Goal: Communication & Community: Share content

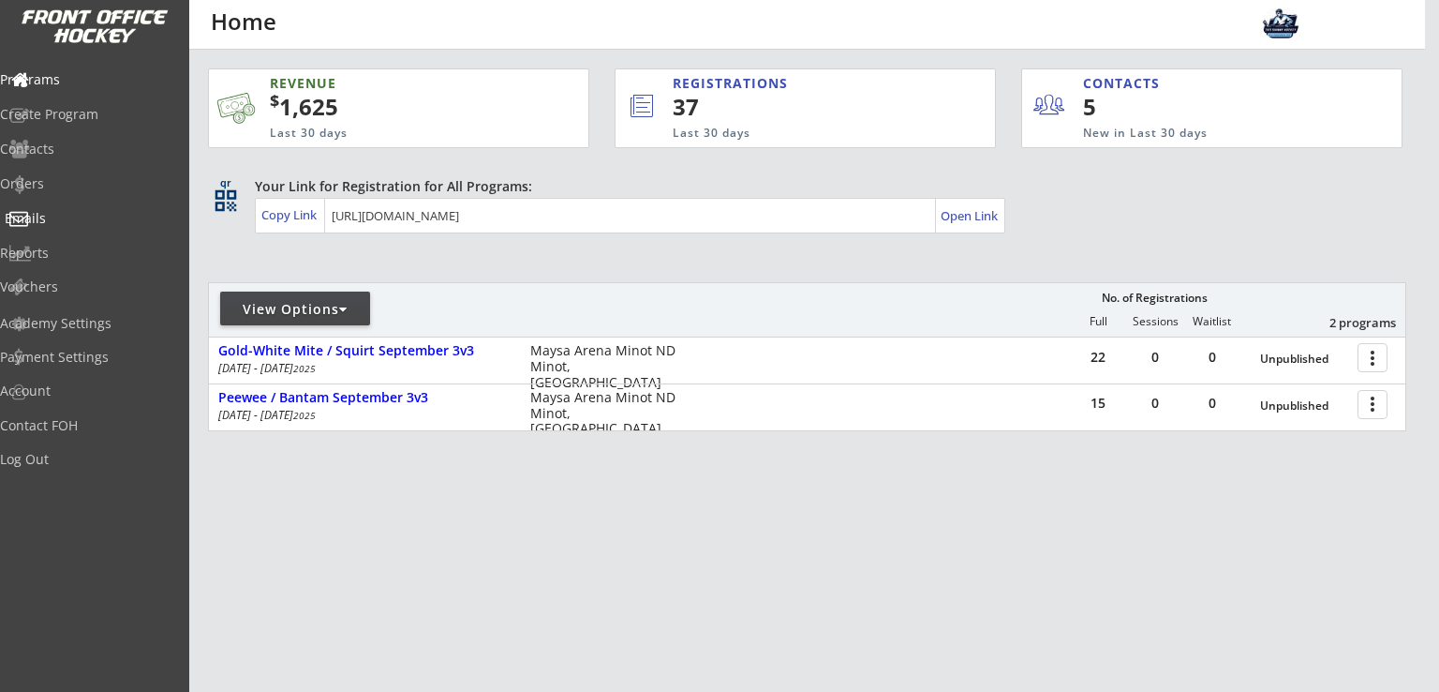
click at [80, 212] on div "Emails" at bounding box center [89, 218] width 169 height 13
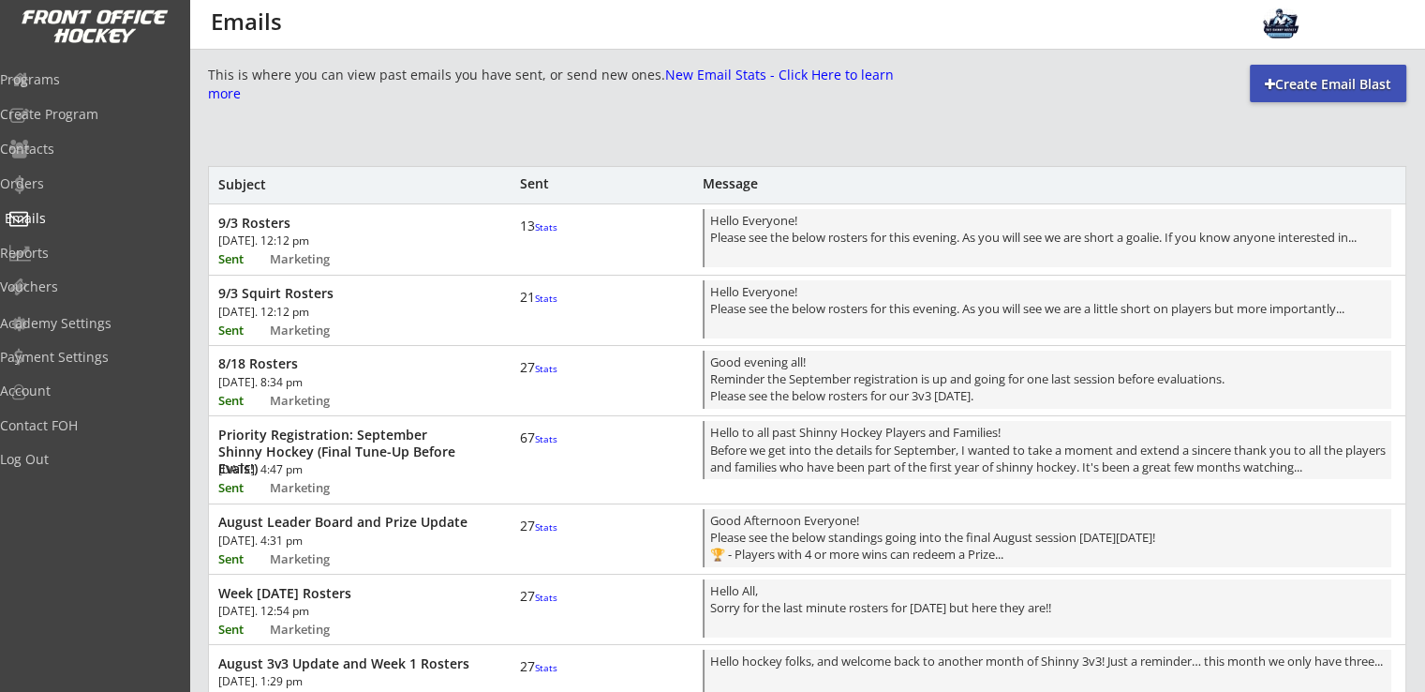
click at [69, 218] on div "Emails" at bounding box center [89, 218] width 169 height 13
click at [1307, 91] on div "Create Email Blast" at bounding box center [1328, 84] width 157 height 19
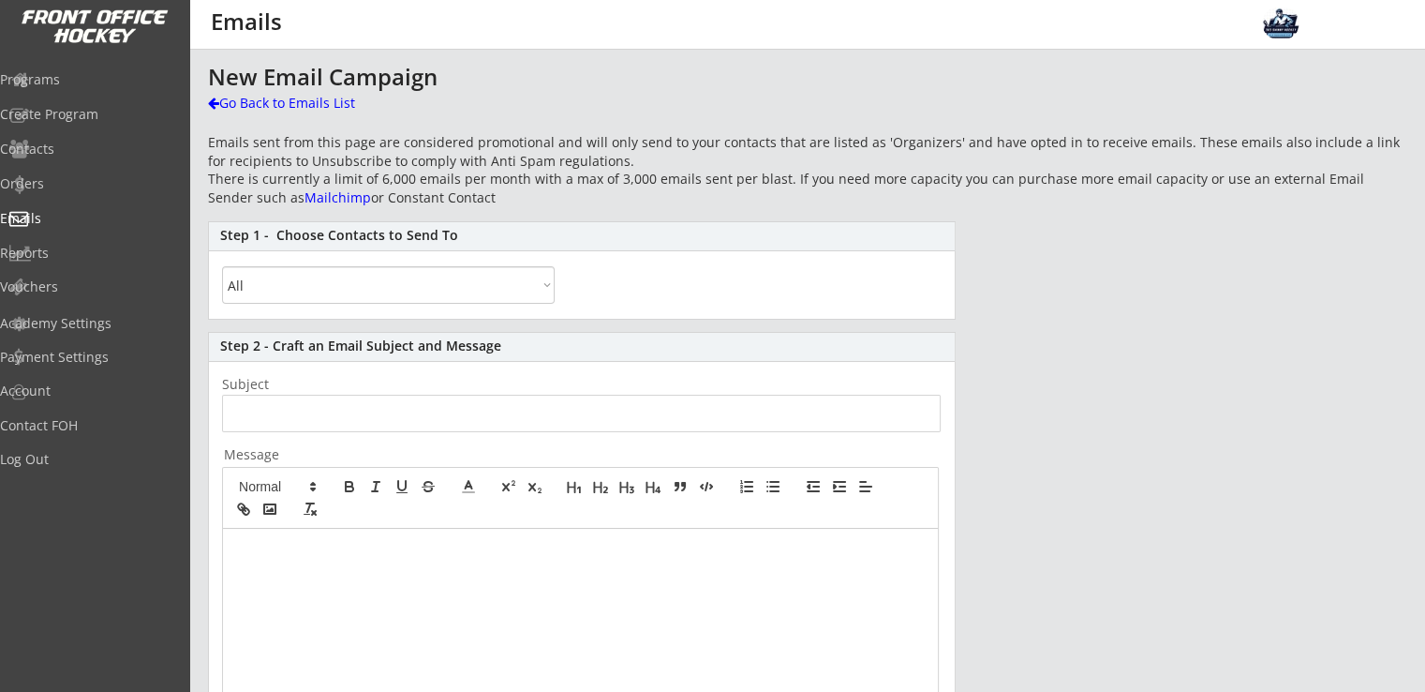
click at [497, 295] on select "All By Specific Programs Within Birth Year Range" at bounding box center [388, 284] width 333 height 37
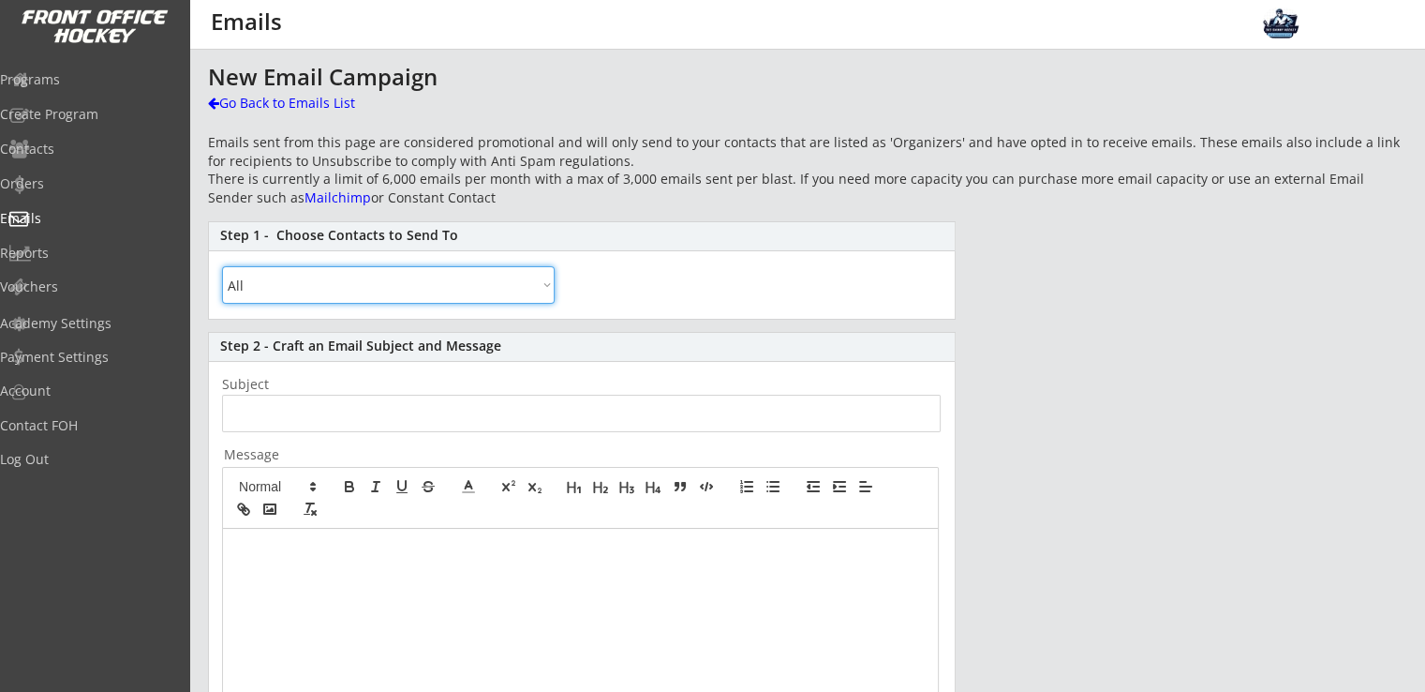
select select ""By Specific Programs""
click at [222, 266] on select "All By Specific Programs Within Birth Year Range" at bounding box center [388, 284] width 333 height 37
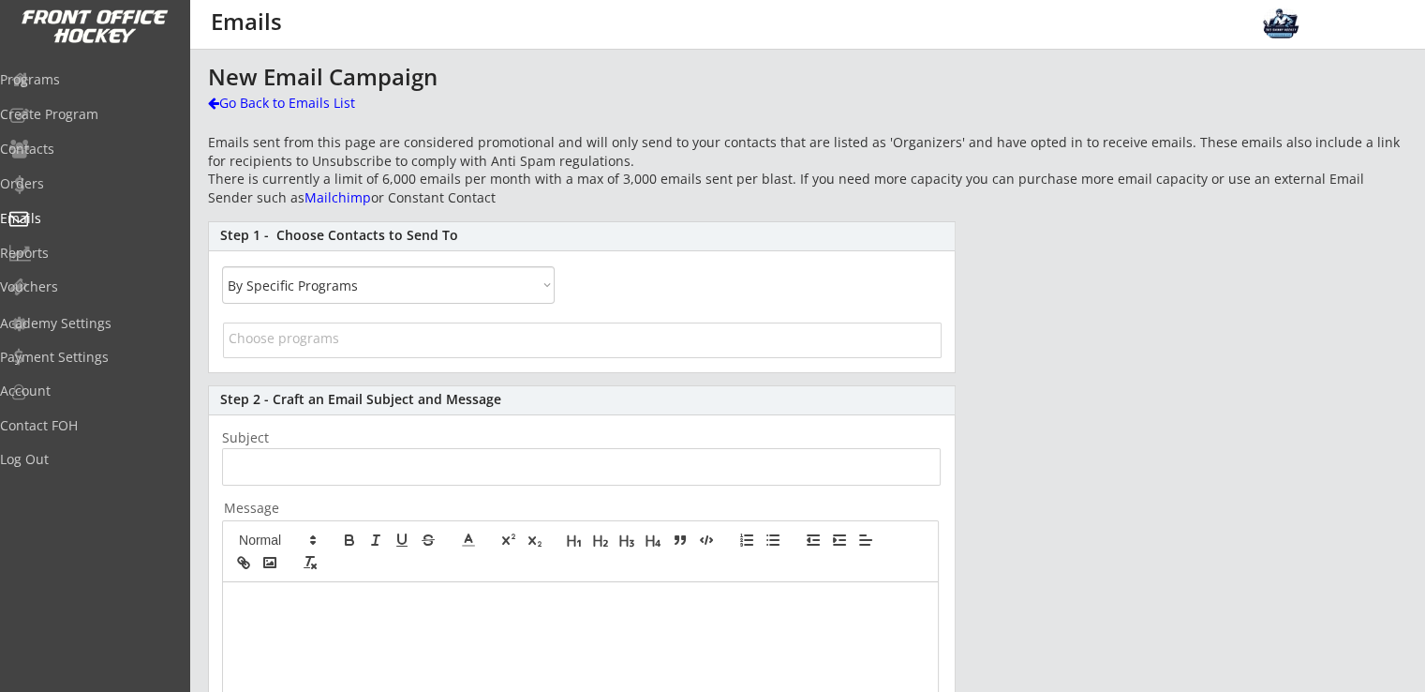
click at [367, 336] on input "search" at bounding box center [583, 338] width 708 height 18
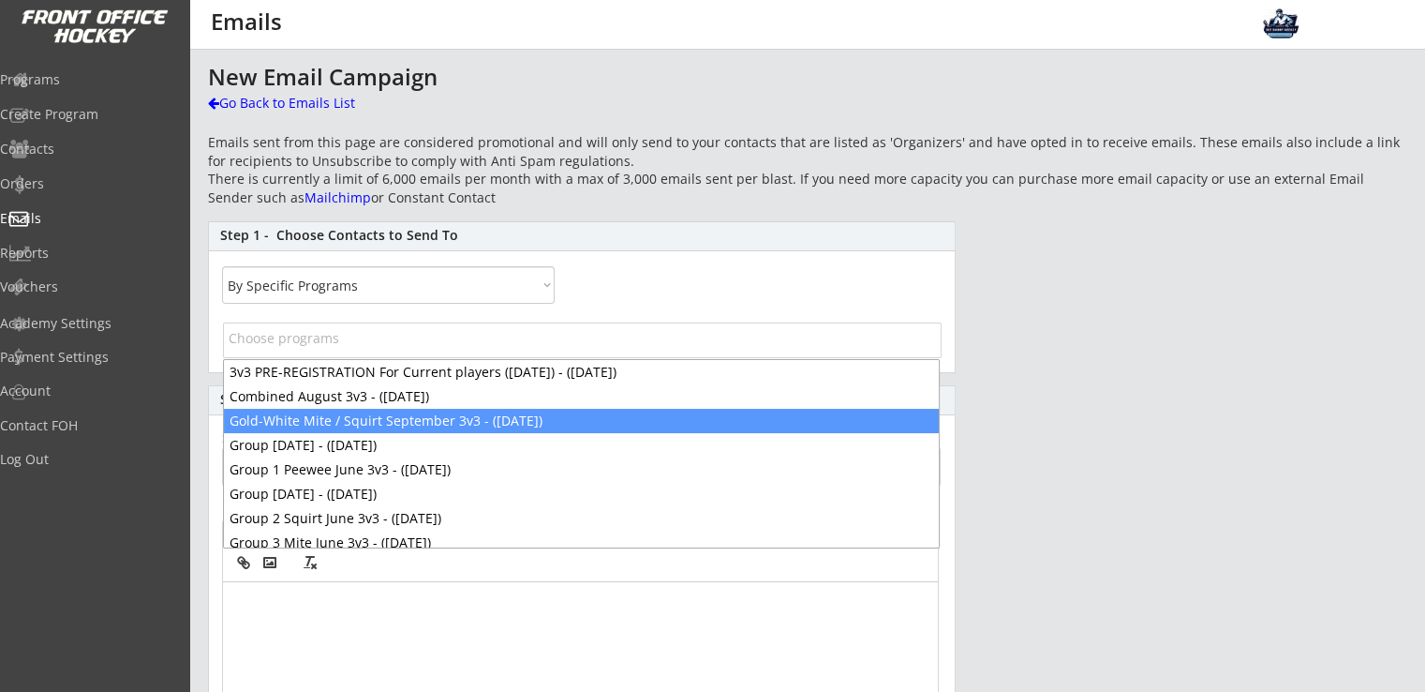
scroll to position [32, 0]
select select "1348695171700984260__LOOKUP__1755207377587x765211408325673000"
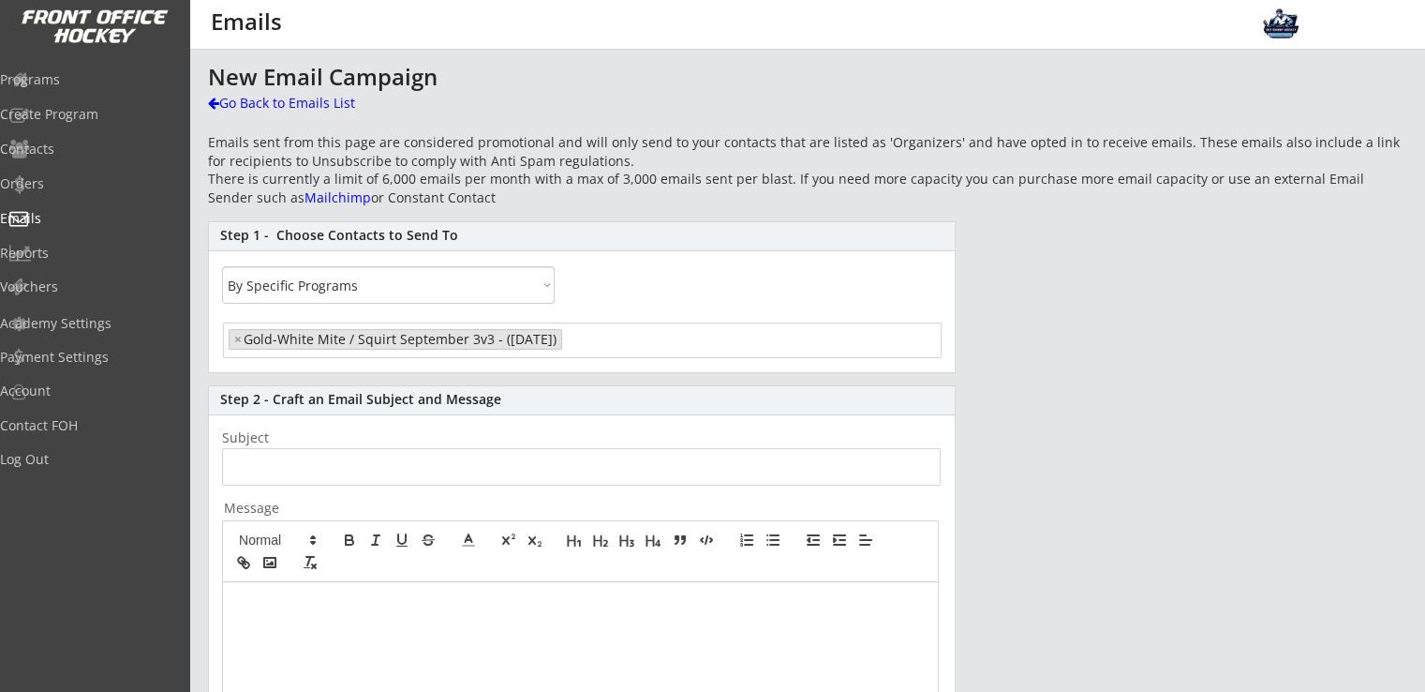
click at [274, 476] on input "input" at bounding box center [581, 466] width 719 height 37
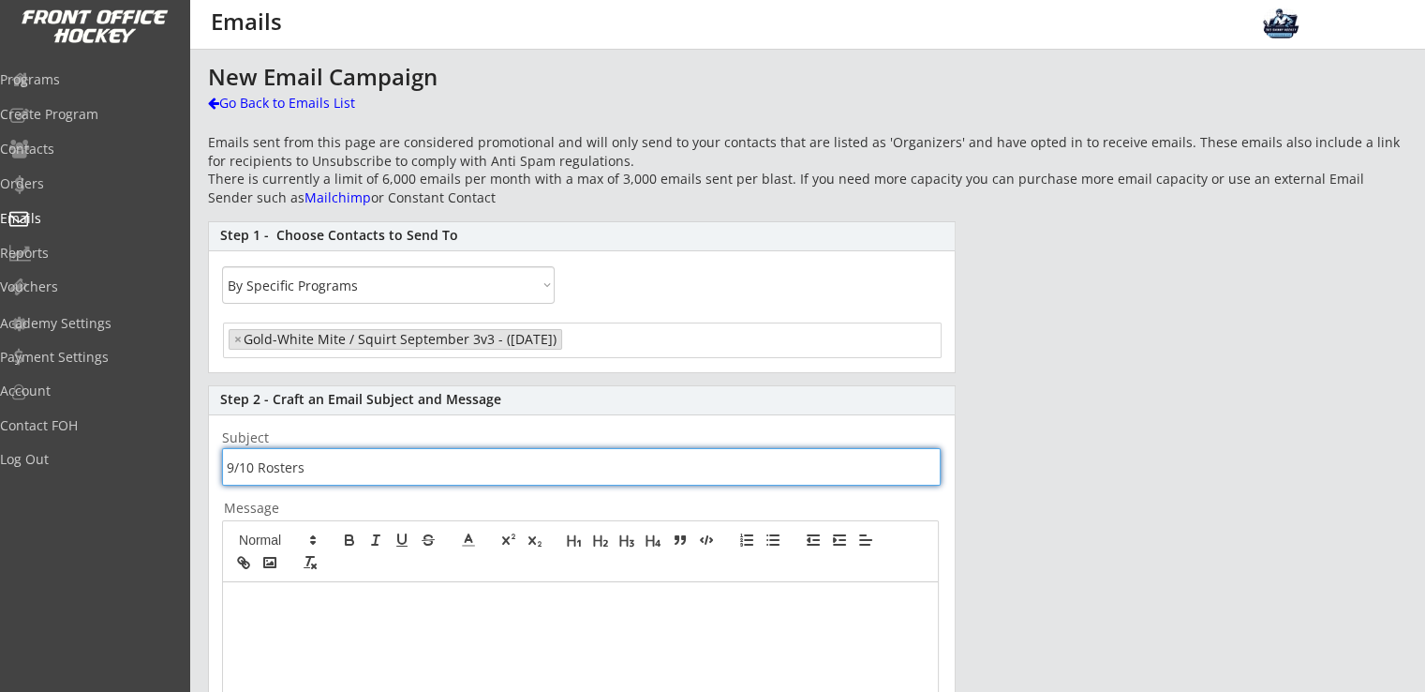
type input "9/10 Rosters"
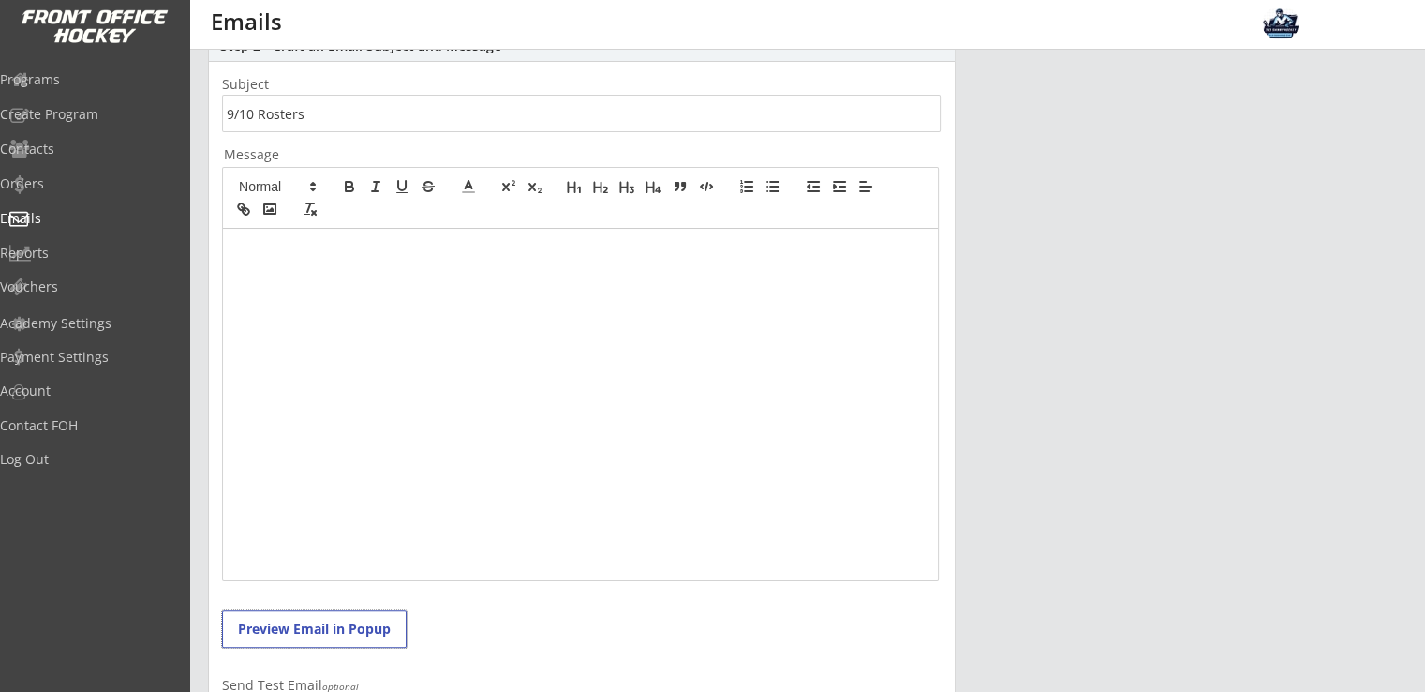
scroll to position [276, 0]
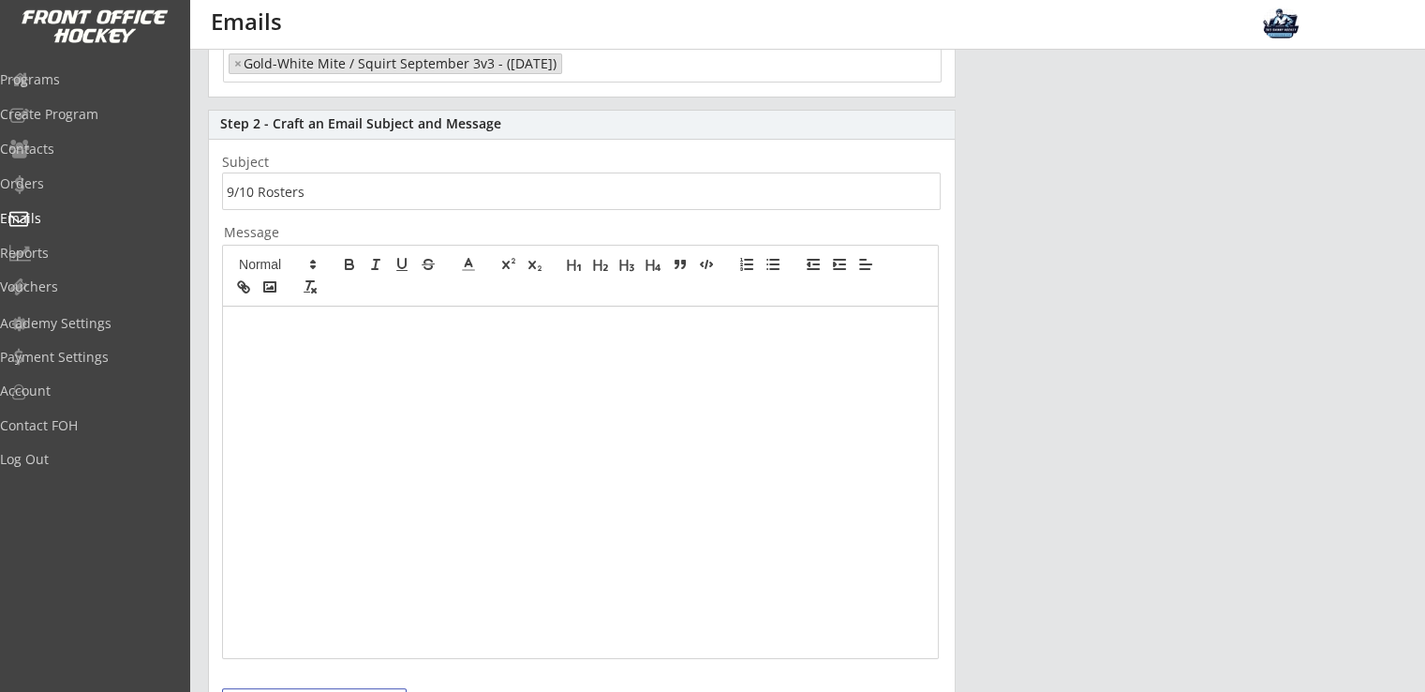
click at [317, 346] on div at bounding box center [580, 481] width 715 height 351
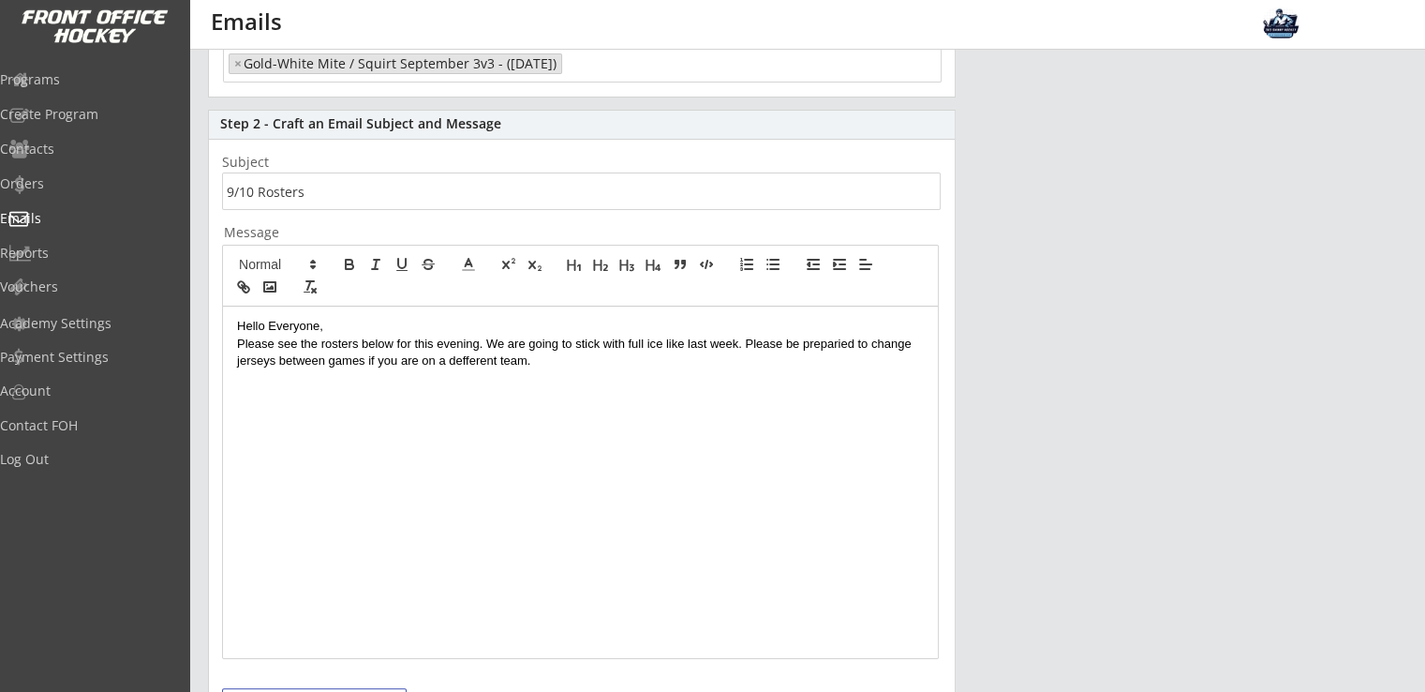
drag, startPoint x: 826, startPoint y: 353, endPoint x: 810, endPoint y: 346, distance: 17.6
click at [486, 358] on p "Please see the rosters below for this evening. We are going to stick with full …" at bounding box center [580, 353] width 687 height 35
drag, startPoint x: 493, startPoint y: 360, endPoint x: 450, endPoint y: 365, distance: 43.4
click at [450, 365] on p "Please see the rosters below for this evening. We are going to stick with full …" at bounding box center [580, 353] width 687 height 35
click at [487, 463] on div "Hello Everyone, Please see the rosters below for this evening. We are going to …" at bounding box center [580, 481] width 715 height 351
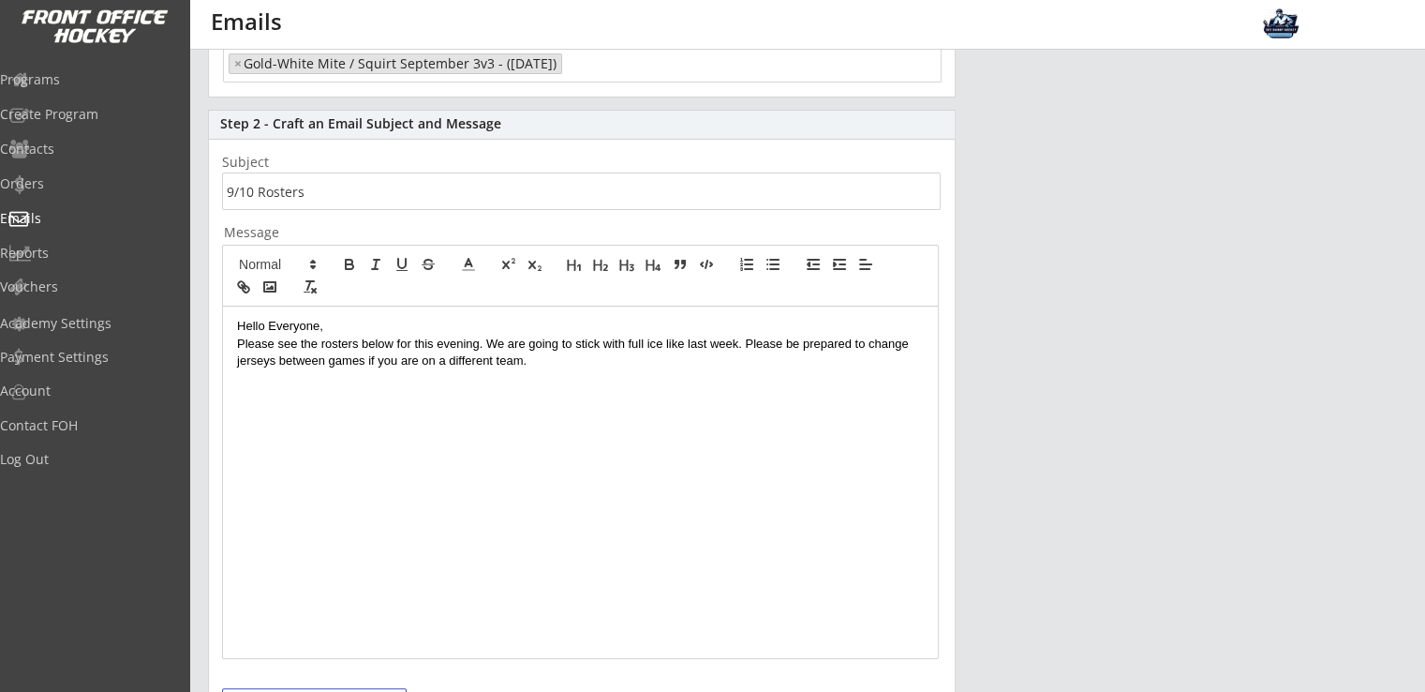
click at [429, 413] on div "Hello Everyone, Please see the rosters below for this evening. We are going to …" at bounding box center [580, 481] width 715 height 351
click at [373, 382] on p at bounding box center [580, 378] width 687 height 17
click at [311, 409] on div "Hello Everyone, Please see the rosters below for this evening. We are going to …" at bounding box center [580, 481] width 715 height 351
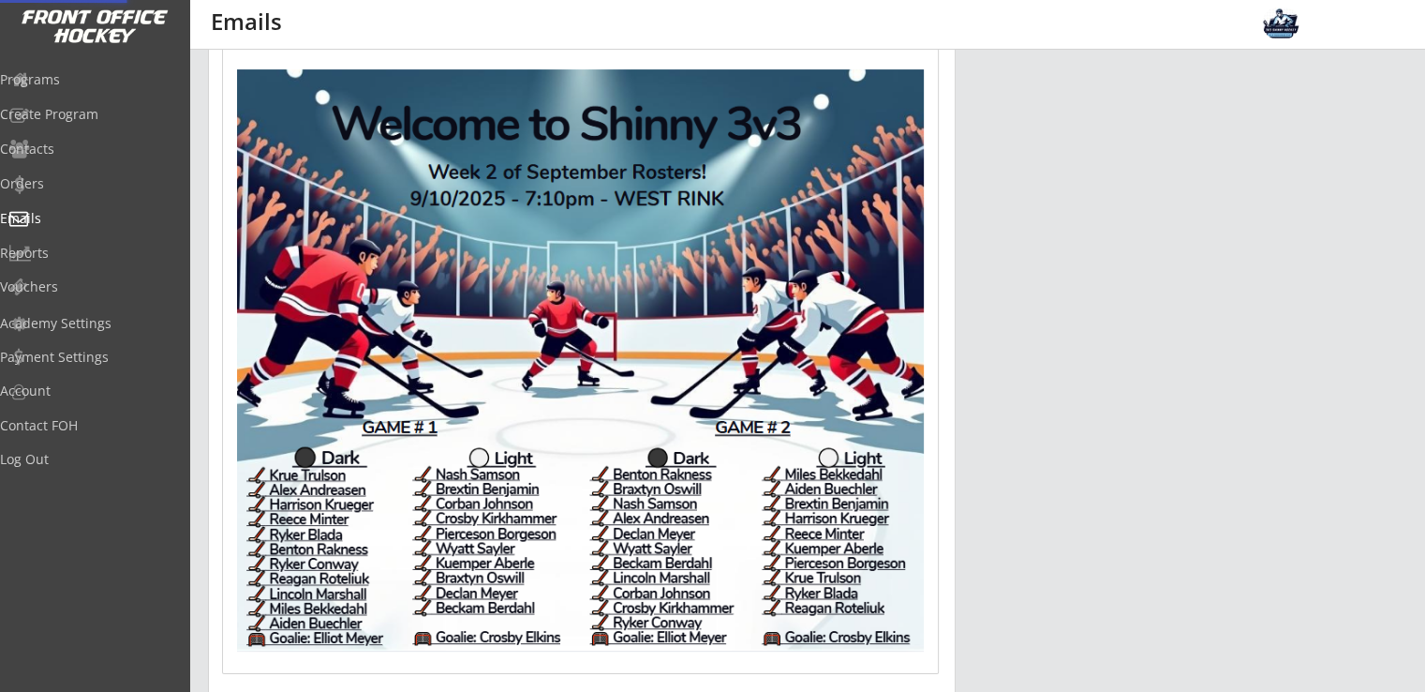
scroll to position [775, 0]
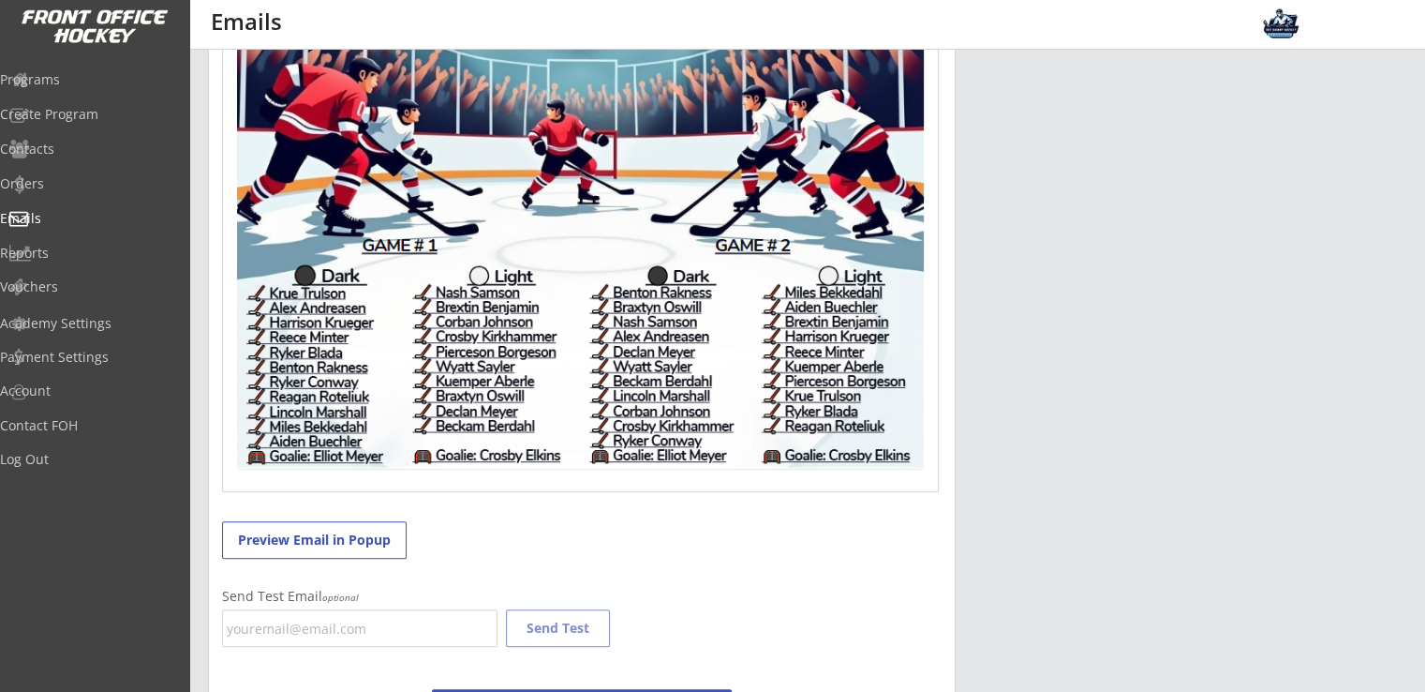
click at [568, 252] on img at bounding box center [580, 178] width 687 height 581
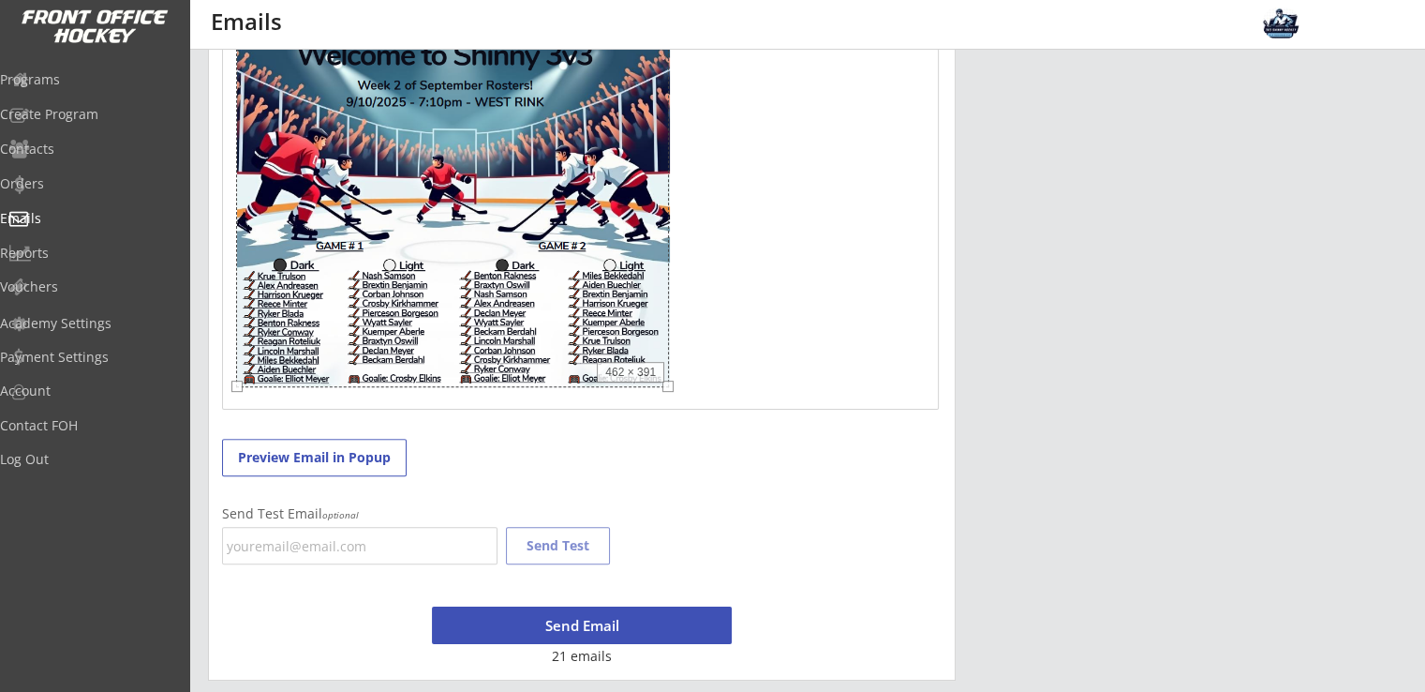
scroll to position [641, 0]
drag, startPoint x: 837, startPoint y: 402, endPoint x: 667, endPoint y: 301, distance: 197.5
click at [667, 301] on div "462 × 391" at bounding box center [452, 205] width 433 height 366
click at [727, 365] on p at bounding box center [580, 207] width 687 height 370
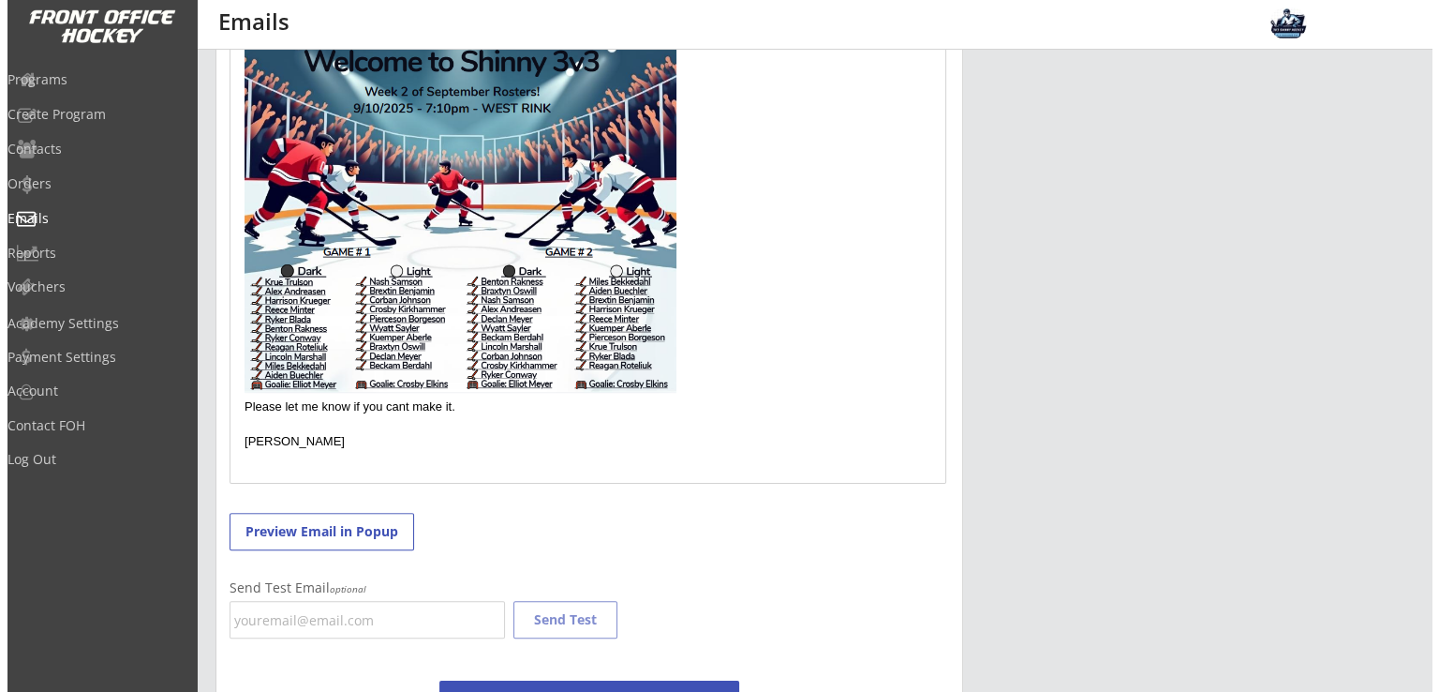
scroll to position [709, 0]
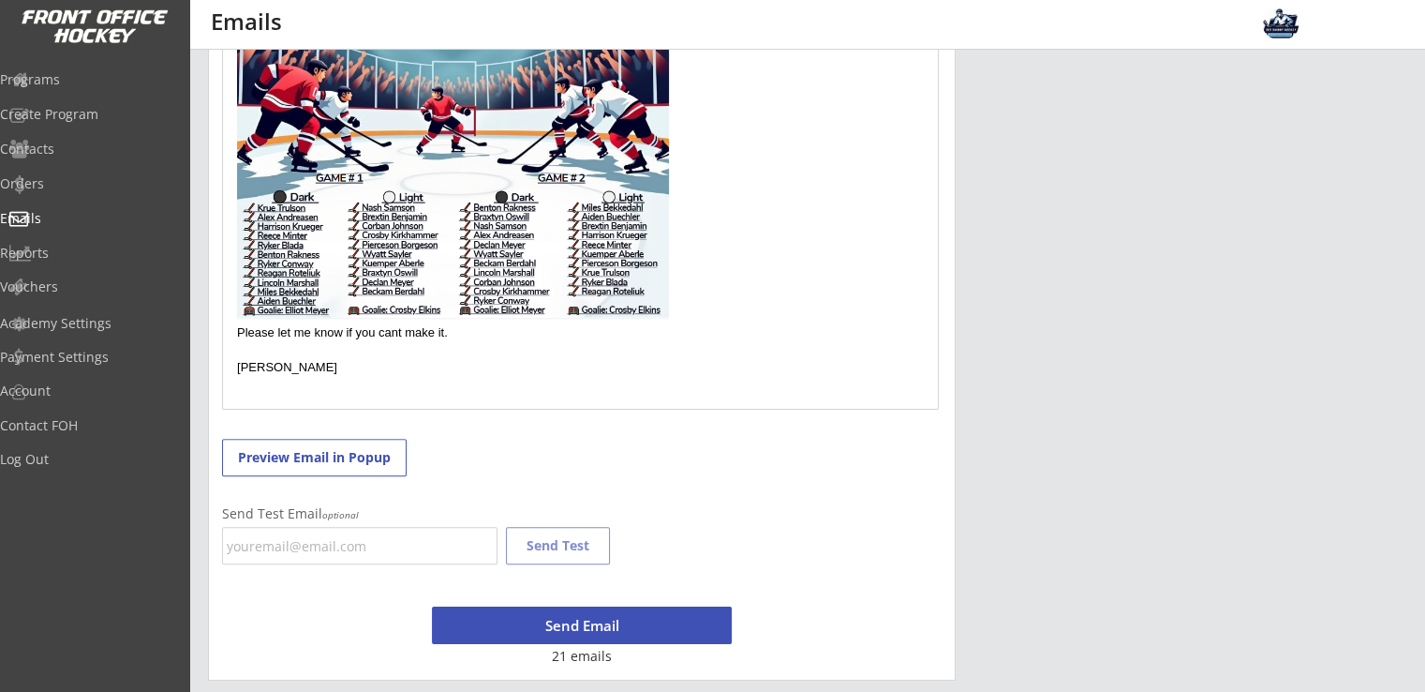
click at [293, 447] on button "Preview Email in Popup" at bounding box center [314, 457] width 185 height 37
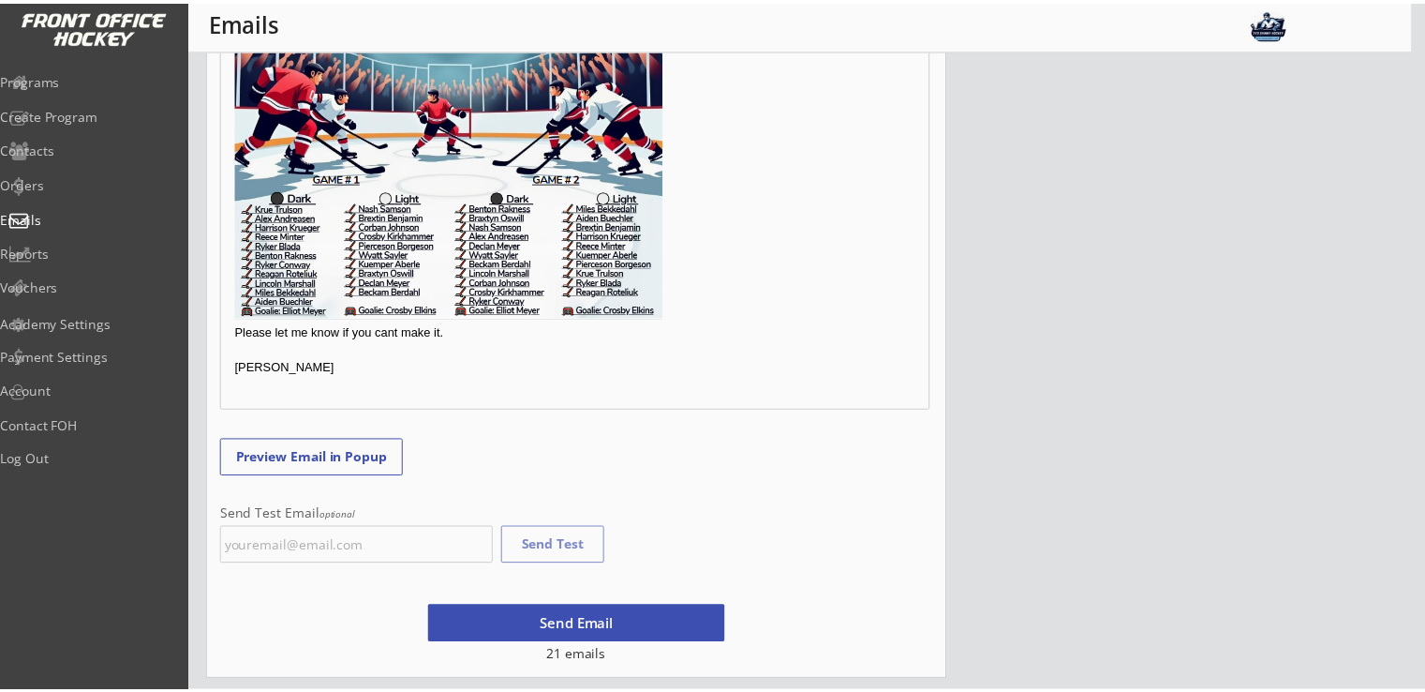
scroll to position [0, 0]
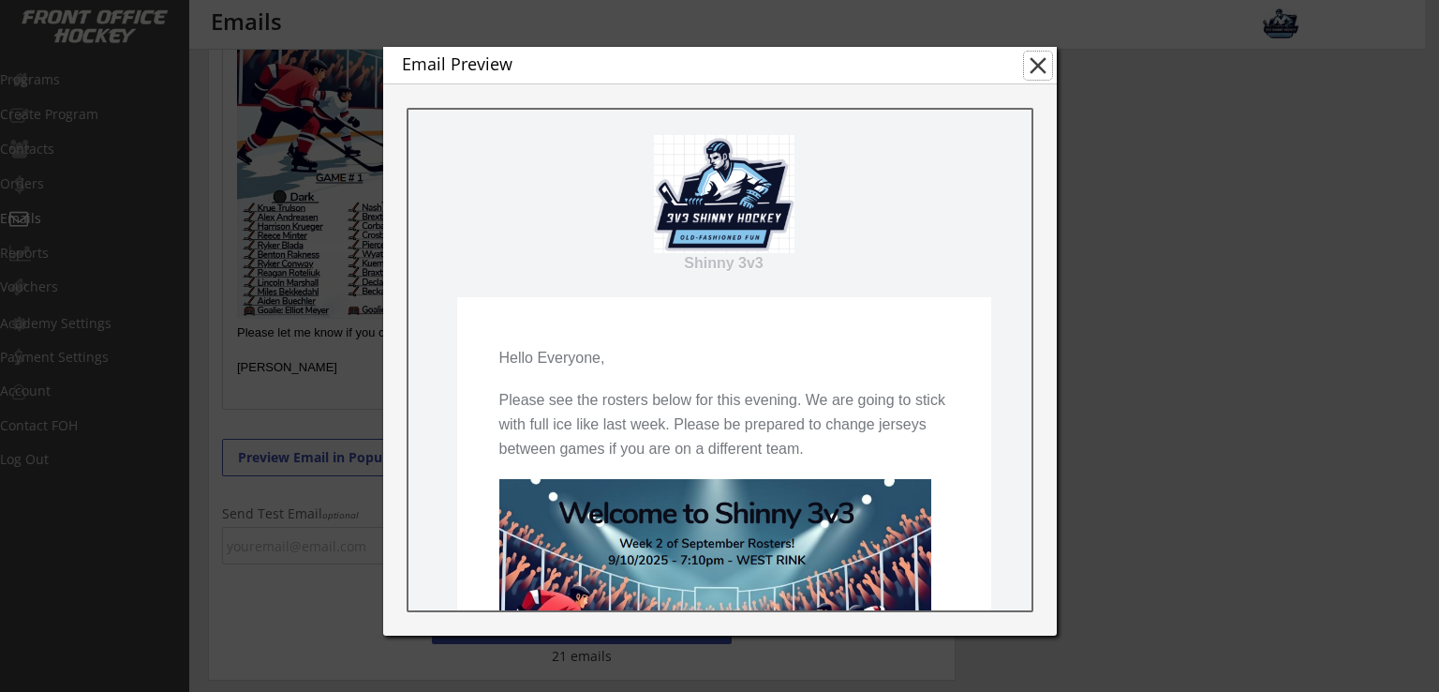
click at [1042, 64] on button "close" at bounding box center [1038, 66] width 28 height 28
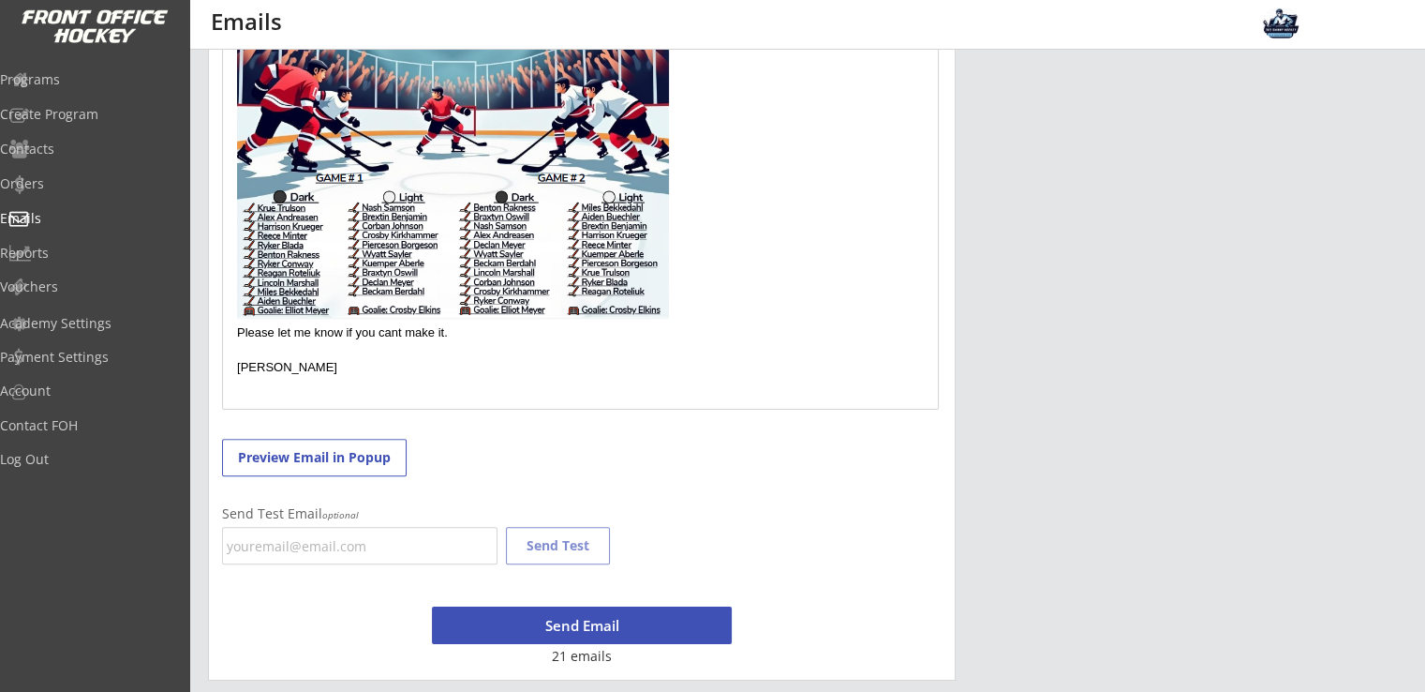
scroll to position [335, 0]
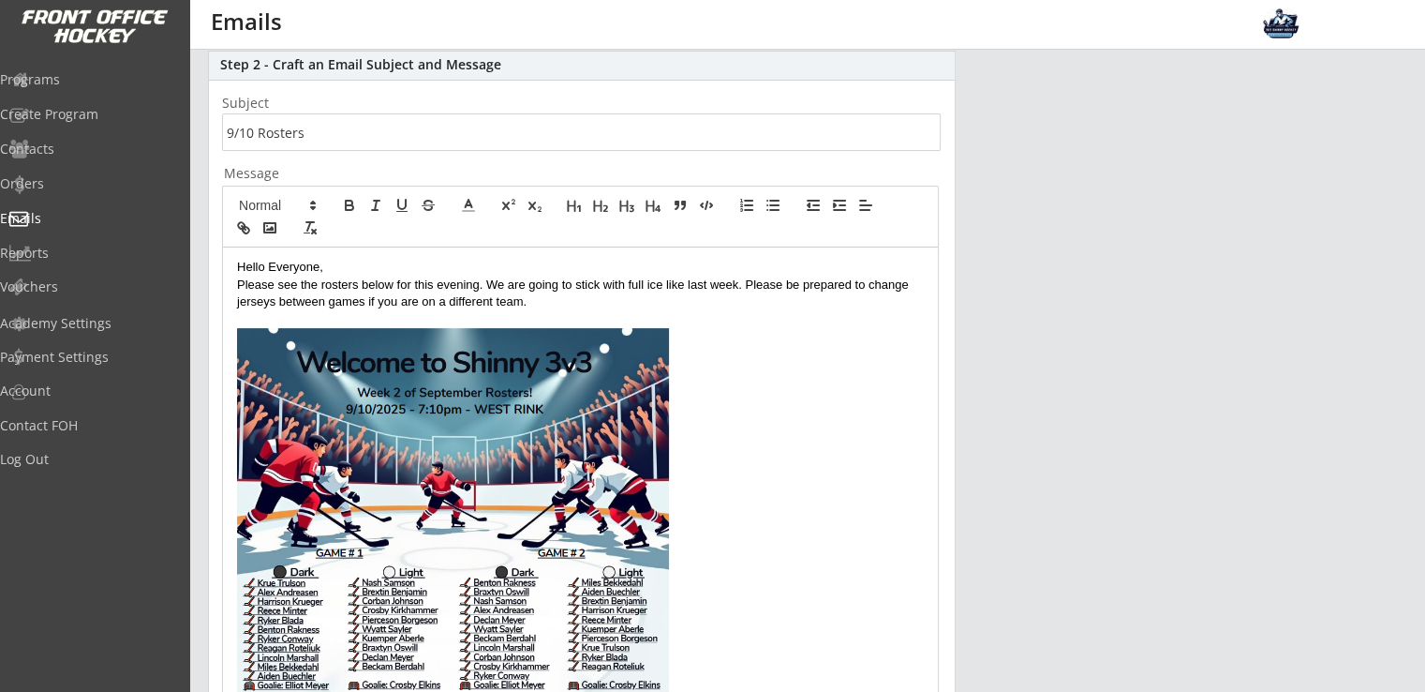
click at [337, 128] on input "input" at bounding box center [581, 131] width 719 height 37
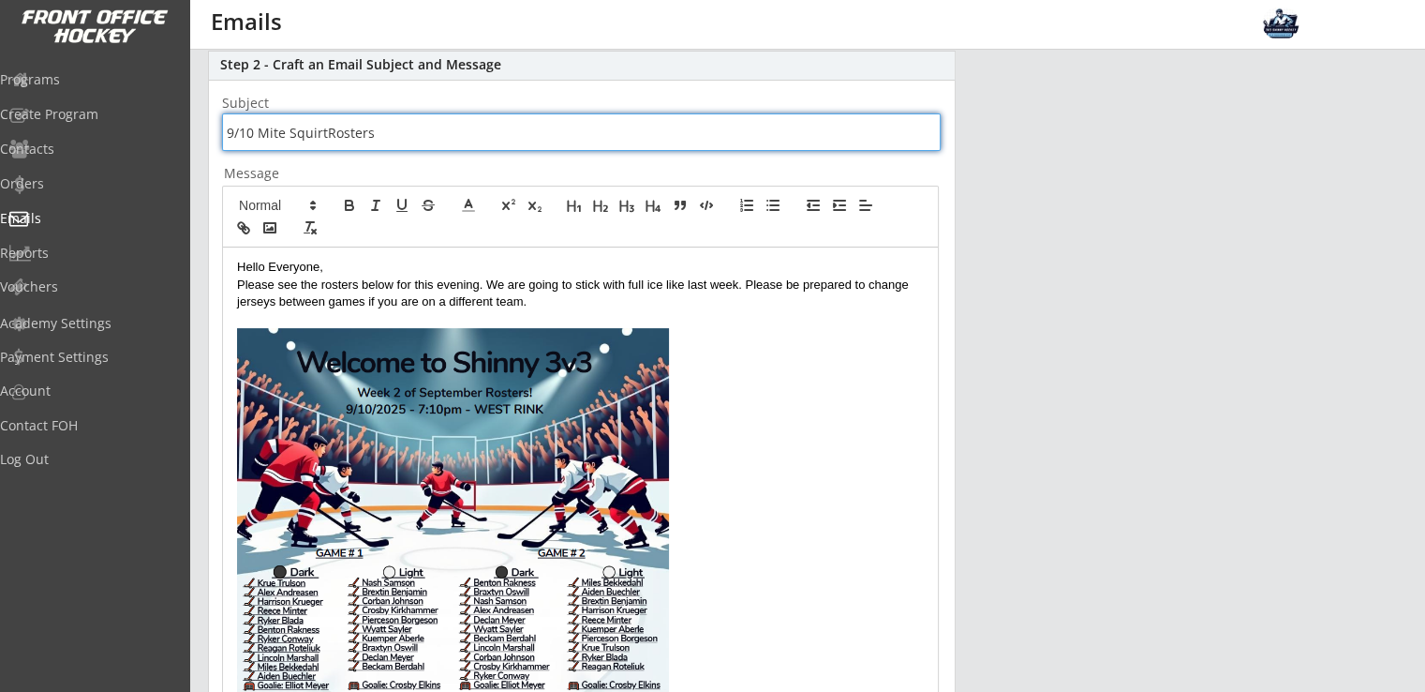
click at [288, 135] on input "input" at bounding box center [581, 131] width 719 height 37
click at [322, 132] on input "input" at bounding box center [581, 131] width 719 height 37
click at [430, 143] on input "input" at bounding box center [581, 131] width 719 height 37
type input "9/10 Mite/Squirt Rosters"
click at [791, 386] on p at bounding box center [580, 513] width 687 height 370
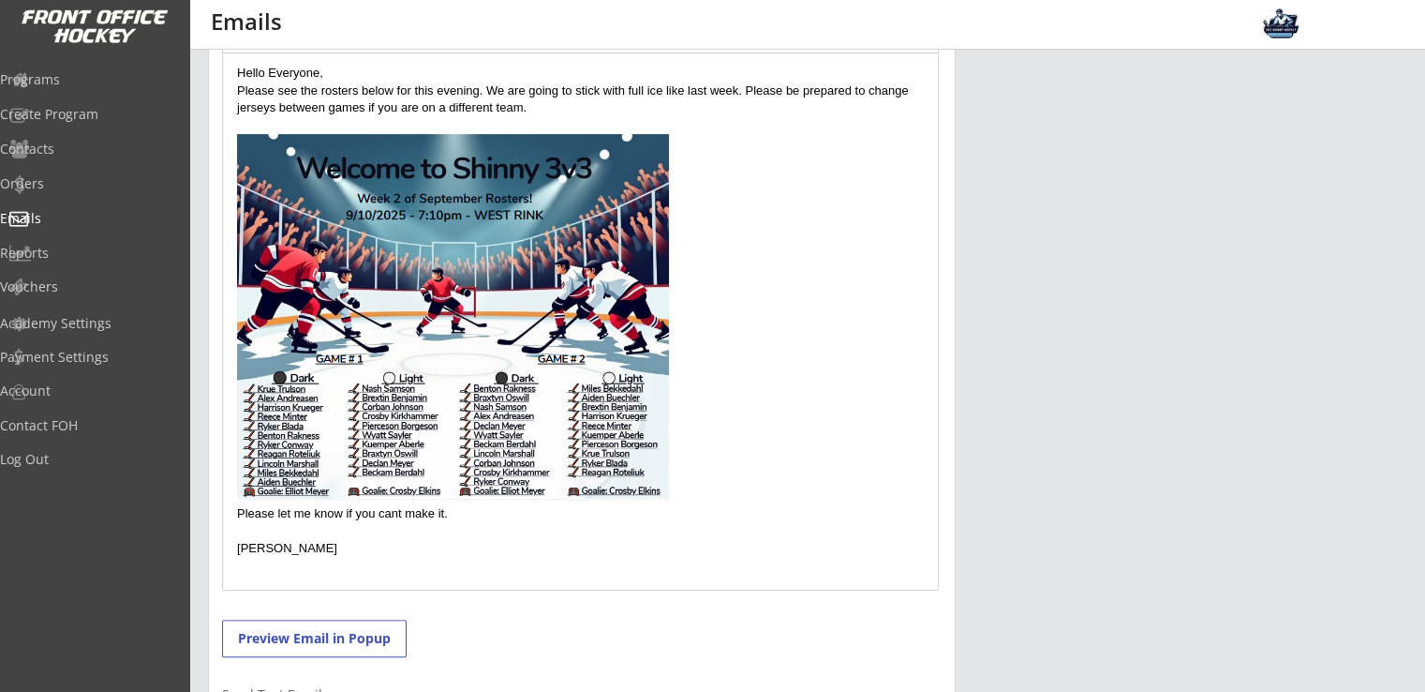
scroll to position [585, 0]
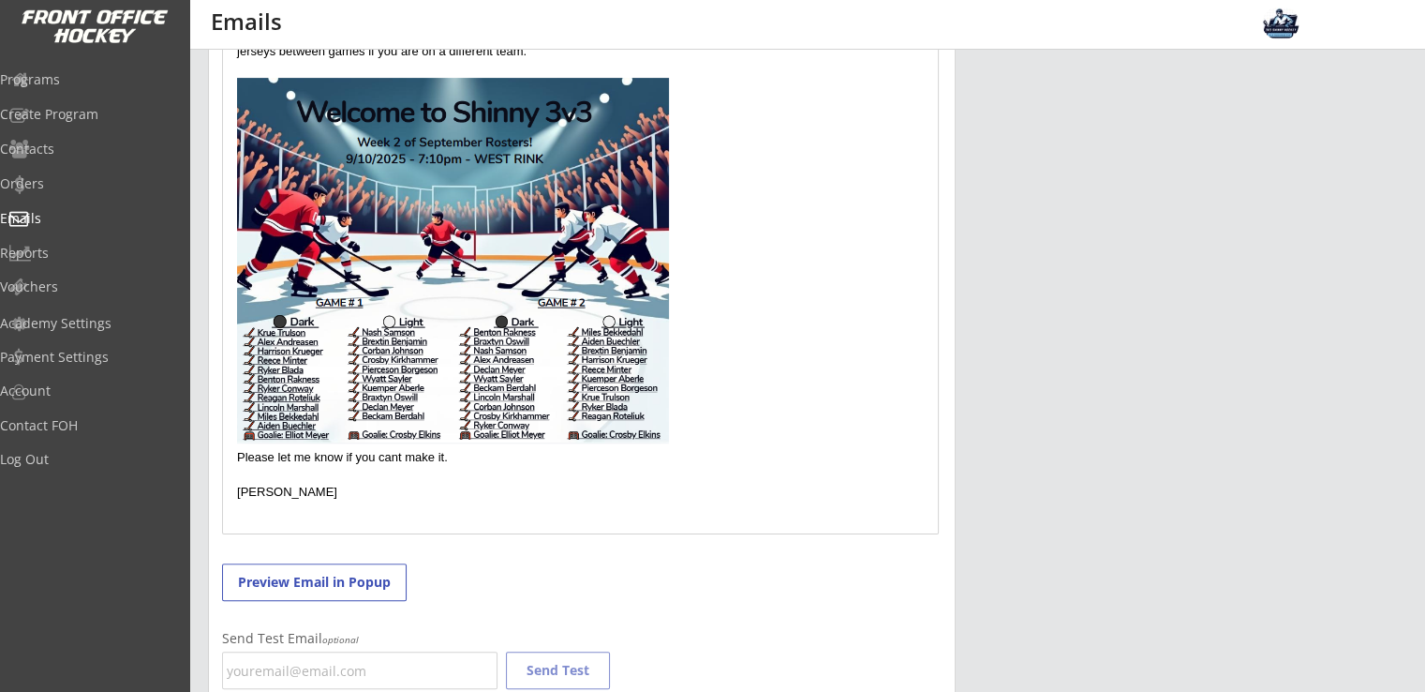
click at [372, 593] on button "Preview Email in Popup" at bounding box center [314, 581] width 185 height 37
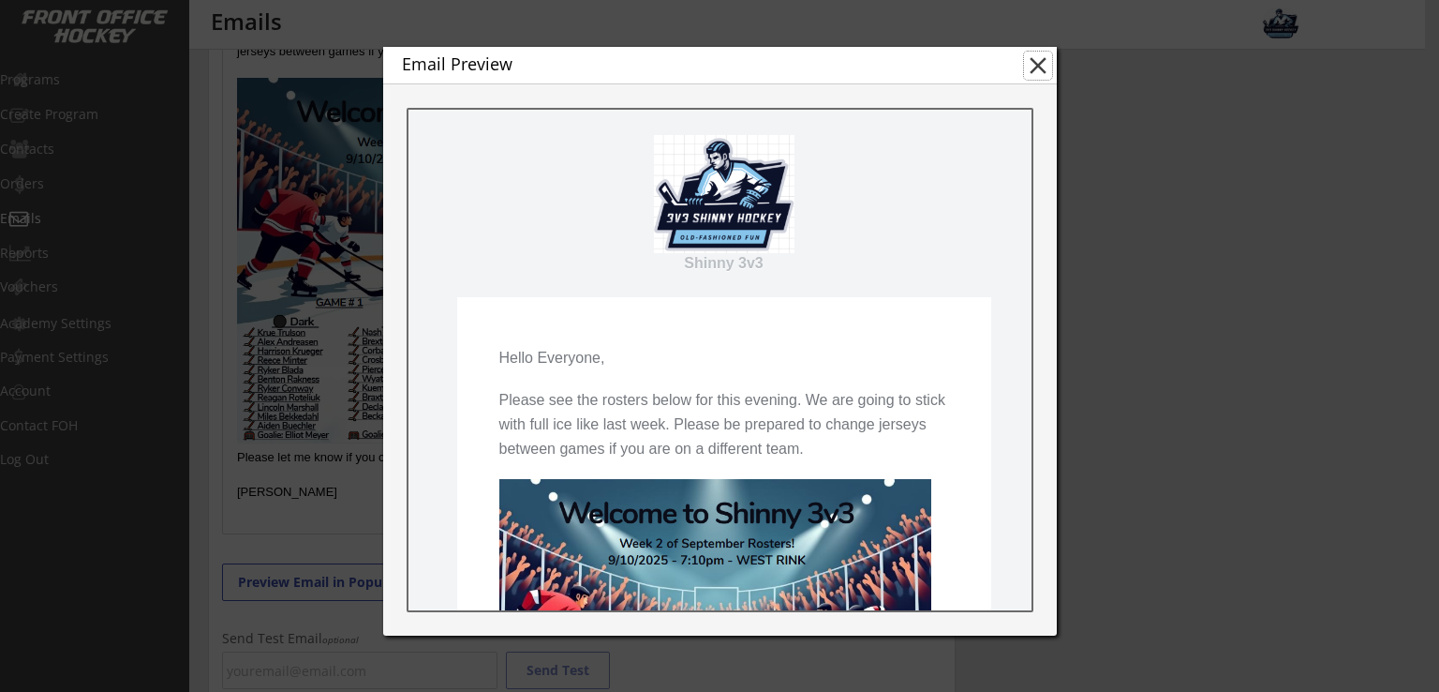
drag, startPoint x: 1036, startPoint y: 62, endPoint x: 536, endPoint y: 69, distance: 500.5
click at [1036, 62] on button "close" at bounding box center [1038, 66] width 28 height 28
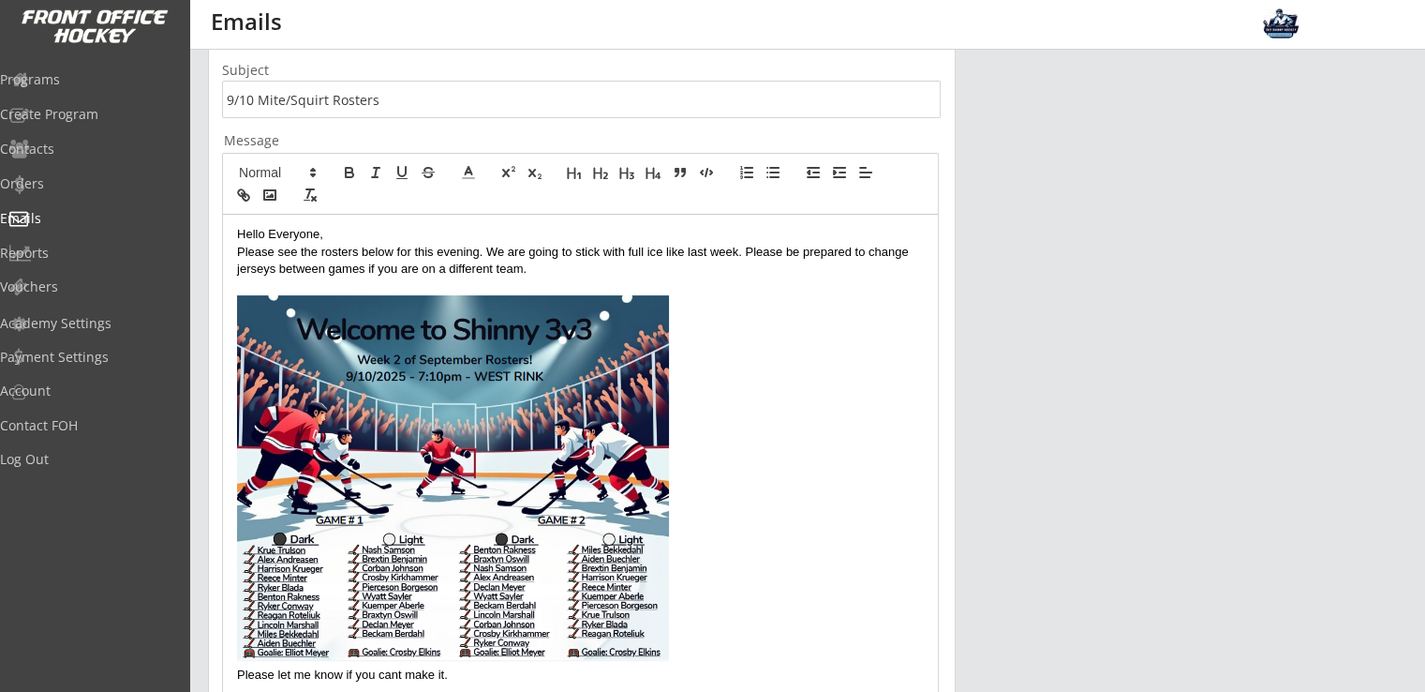
scroll to position [335, 0]
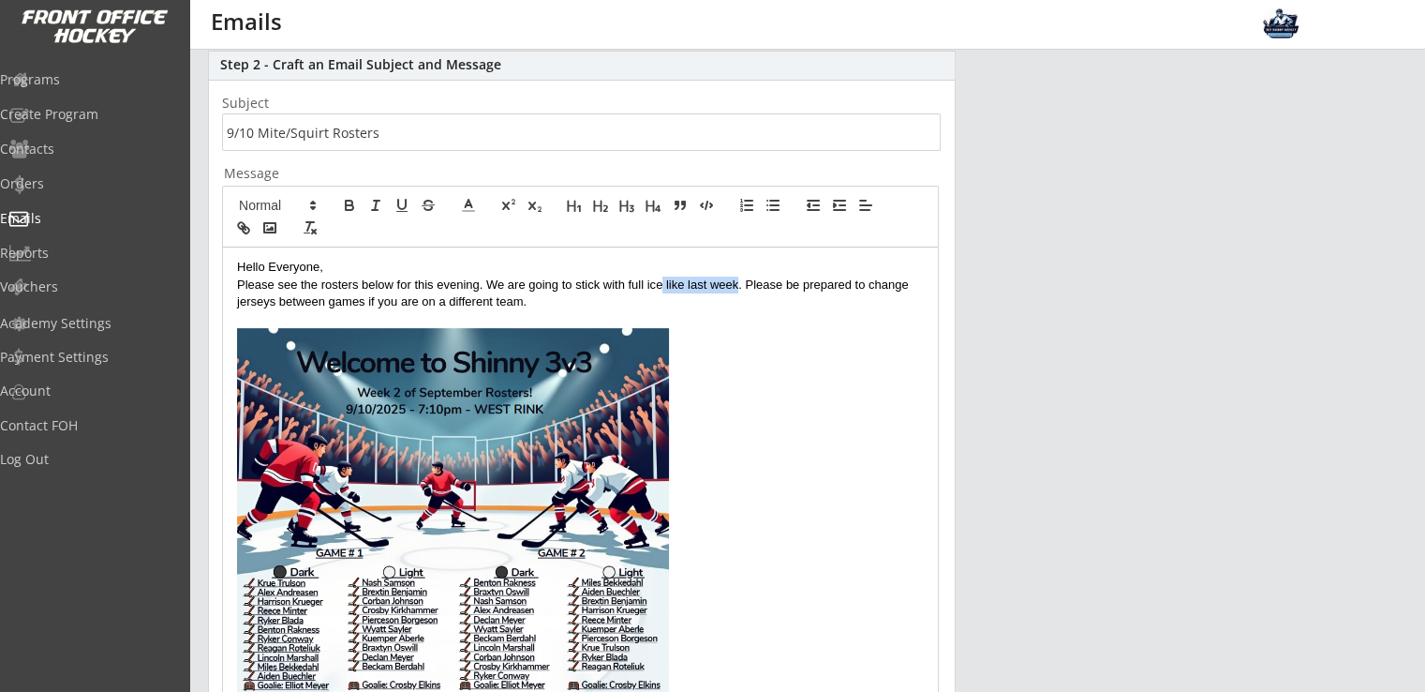
drag, startPoint x: 738, startPoint y: 283, endPoint x: 660, endPoint y: 279, distance: 78.8
click at [660, 279] on p "Please see the rosters below for this evening. We are going to stick with full …" at bounding box center [580, 293] width 687 height 35
click at [712, 311] on p at bounding box center [580, 319] width 687 height 17
click at [551, 278] on p "Please see the rosters below for this evening. We are going to stick with full …" at bounding box center [580, 293] width 687 height 35
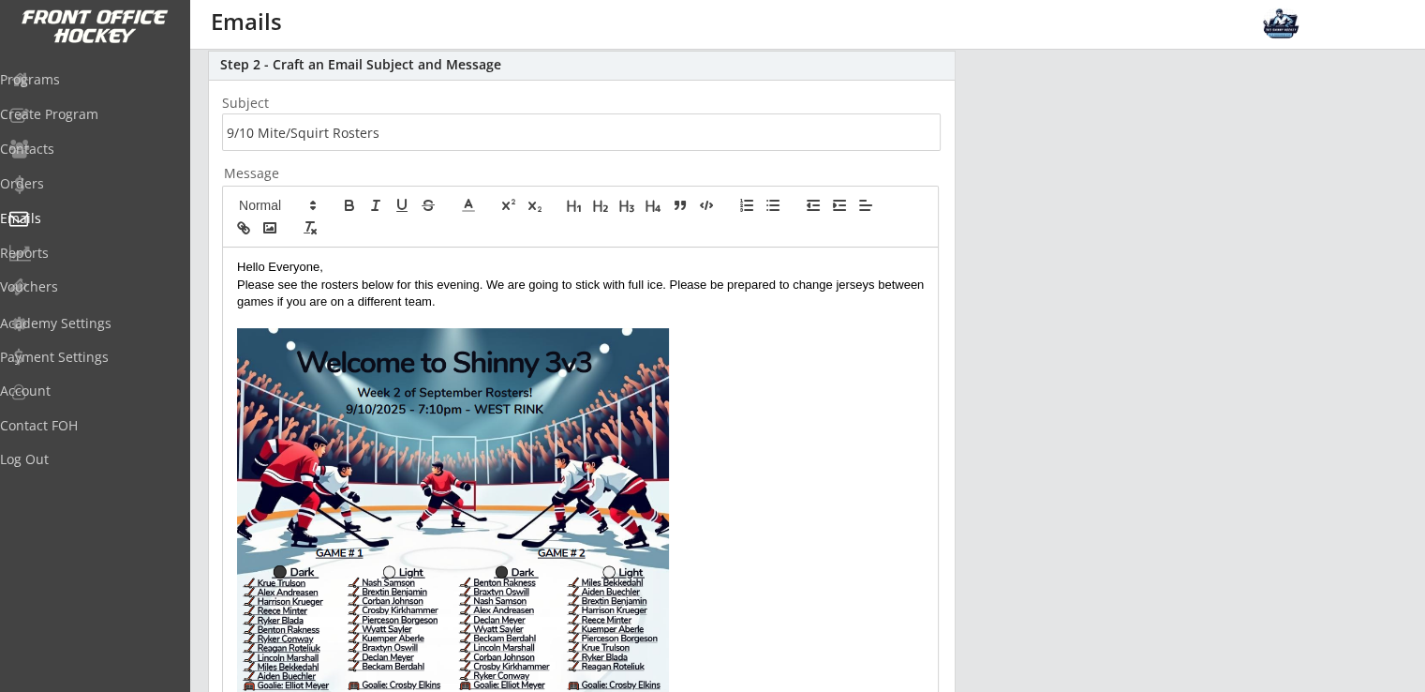
click at [525, 297] on p "Please see the rosters below for this evening. We are going to stick with full …" at bounding box center [580, 293] width 687 height 35
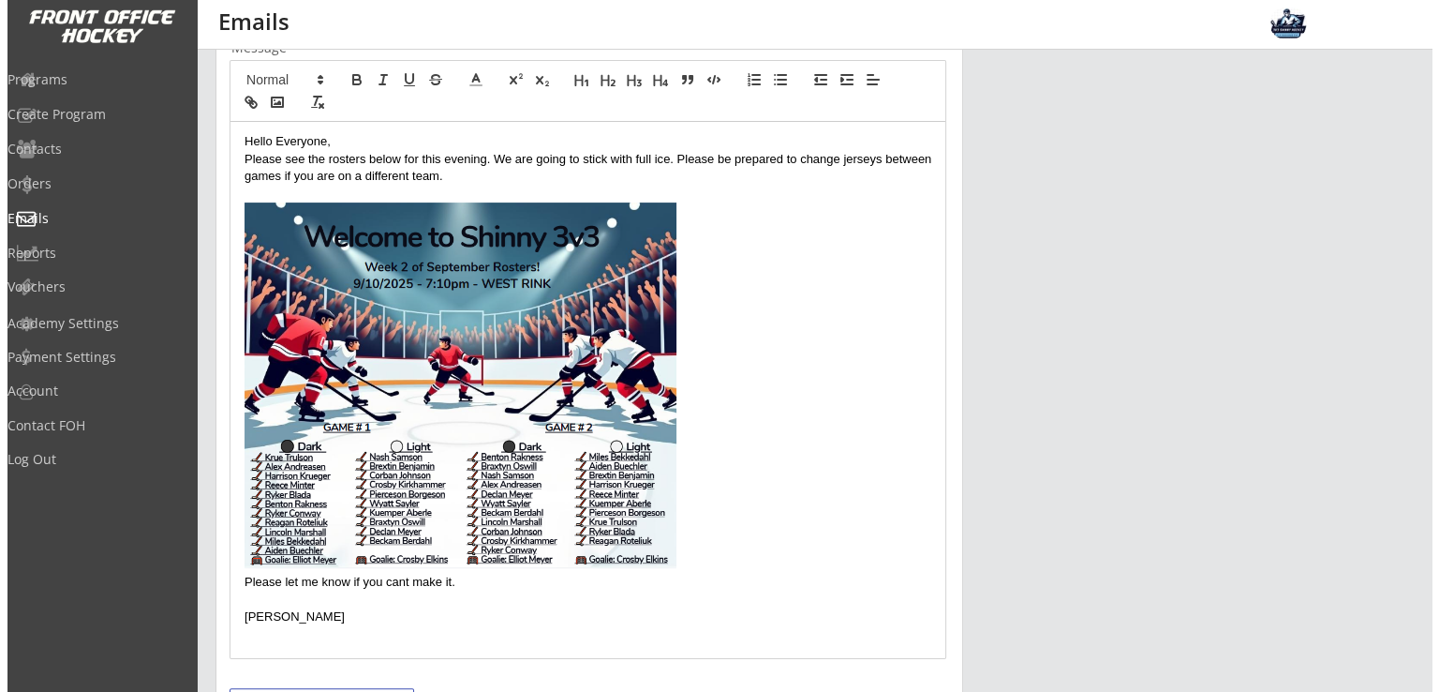
scroll to position [709, 0]
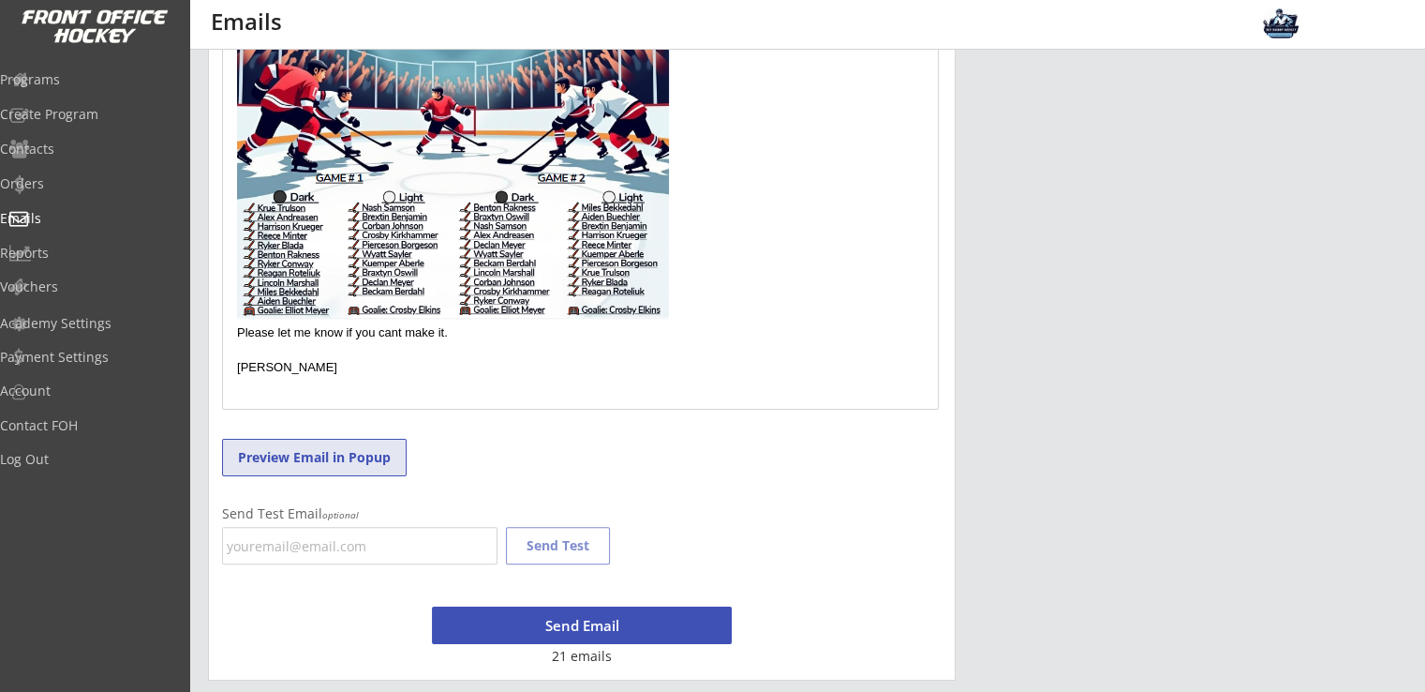
click at [332, 448] on button "Preview Email in Popup" at bounding box center [314, 457] width 185 height 37
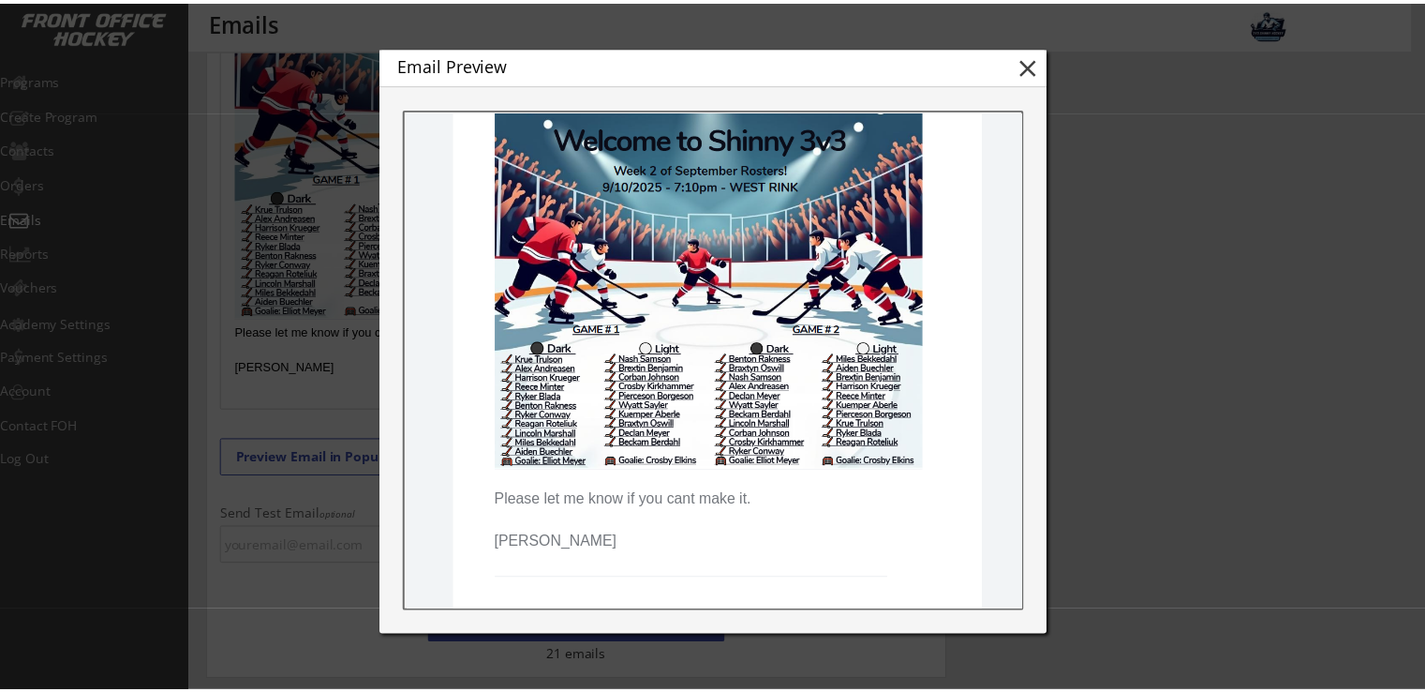
scroll to position [500, 0]
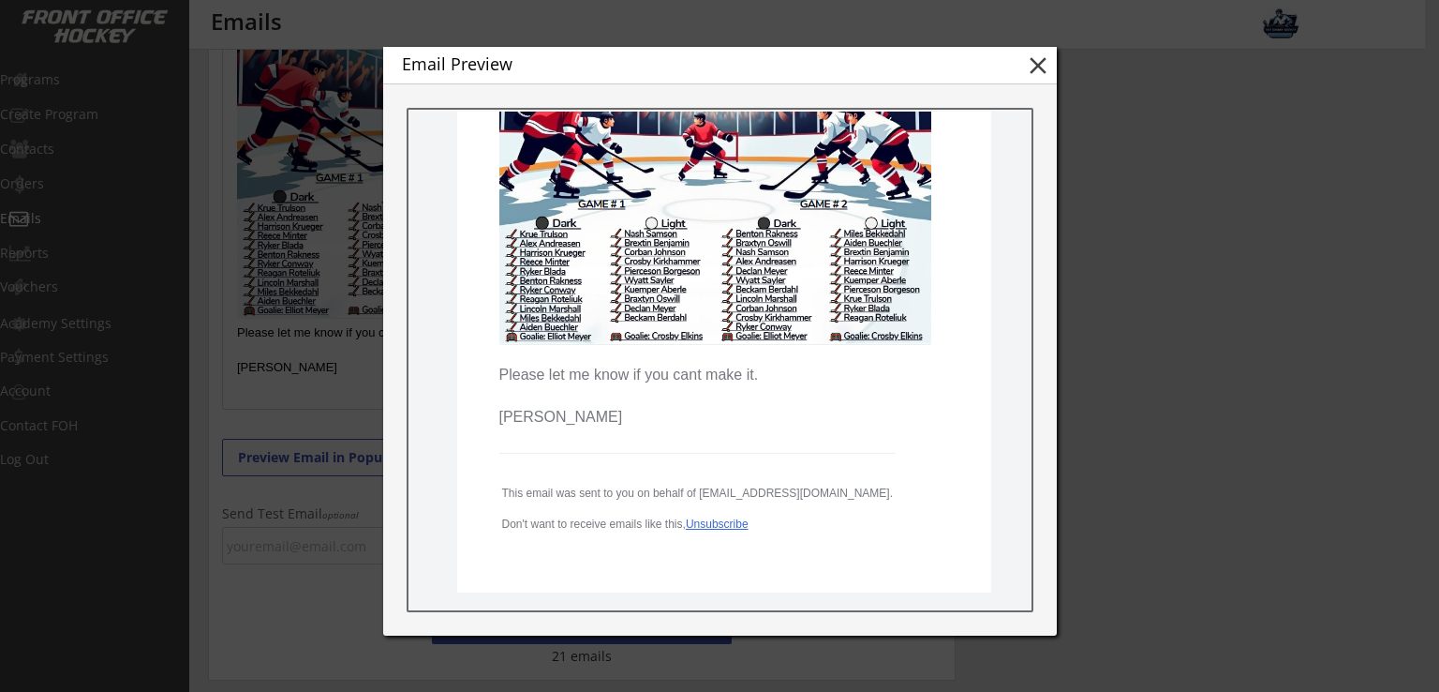
click at [1038, 67] on button "close" at bounding box center [1038, 66] width 28 height 28
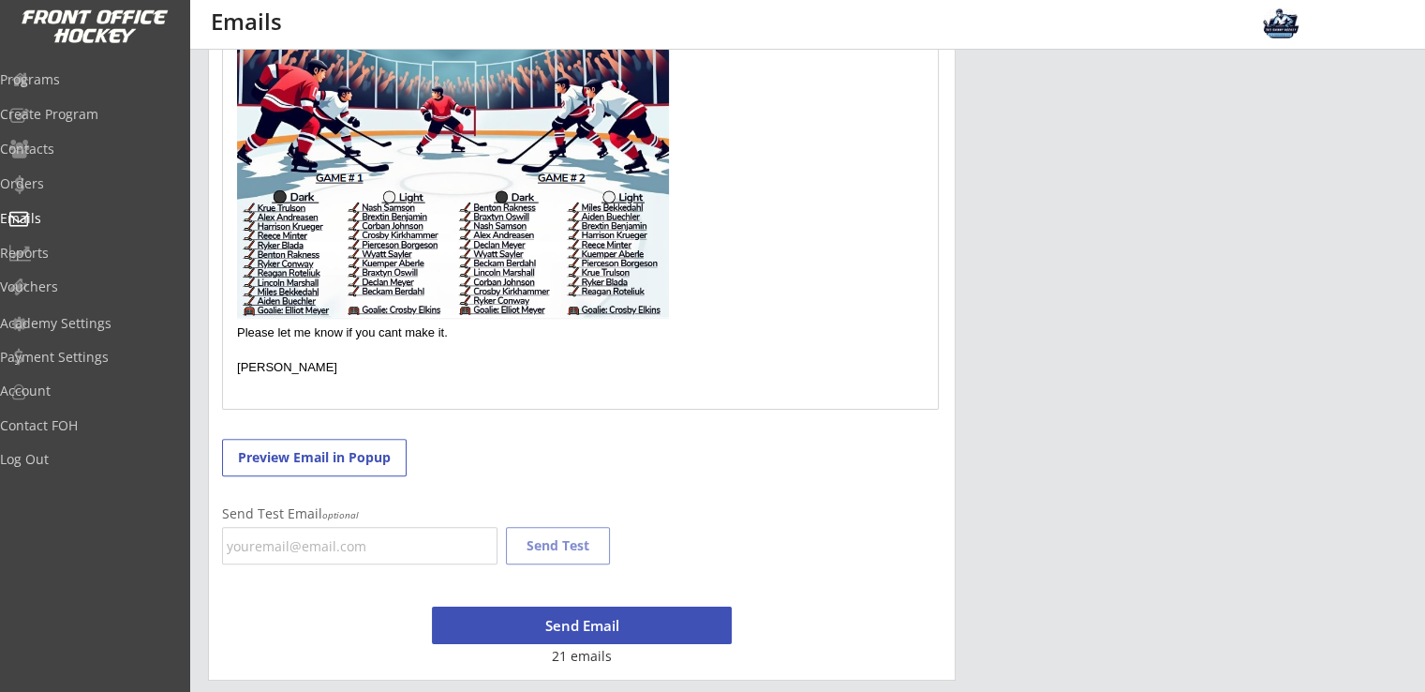
scroll to position [0, 0]
click at [399, 331] on p "Please let me know if you cant make it." at bounding box center [580, 332] width 687 height 17
click at [413, 366] on p "[PERSON_NAME]" at bounding box center [580, 367] width 687 height 17
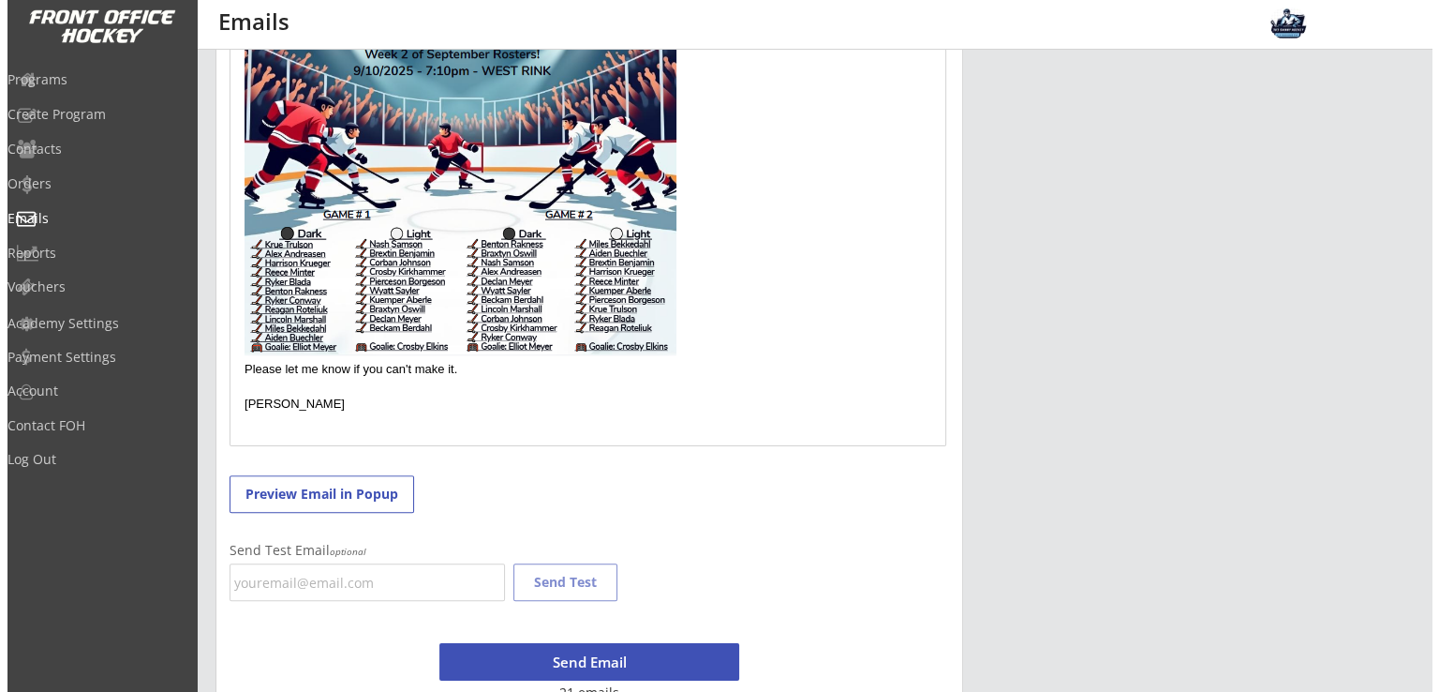
scroll to position [709, 0]
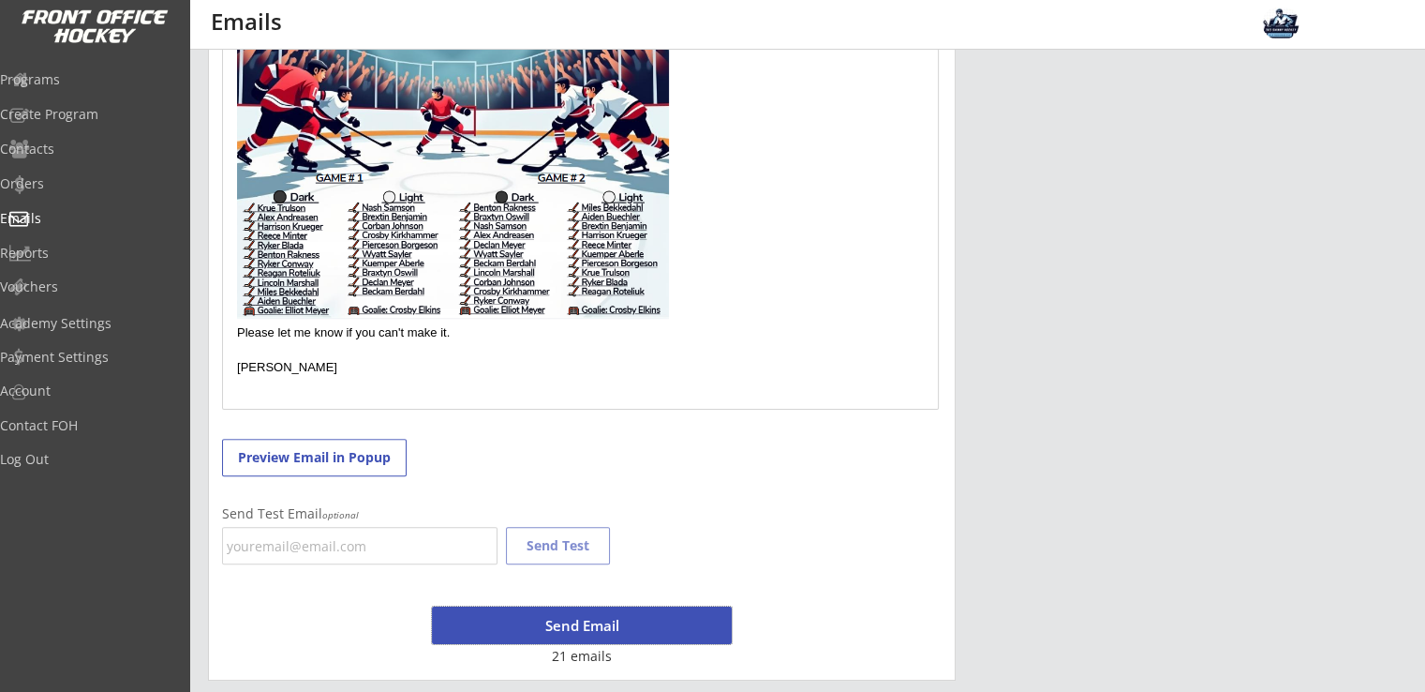
click at [579, 620] on button "Send Email" at bounding box center [582, 624] width 300 height 37
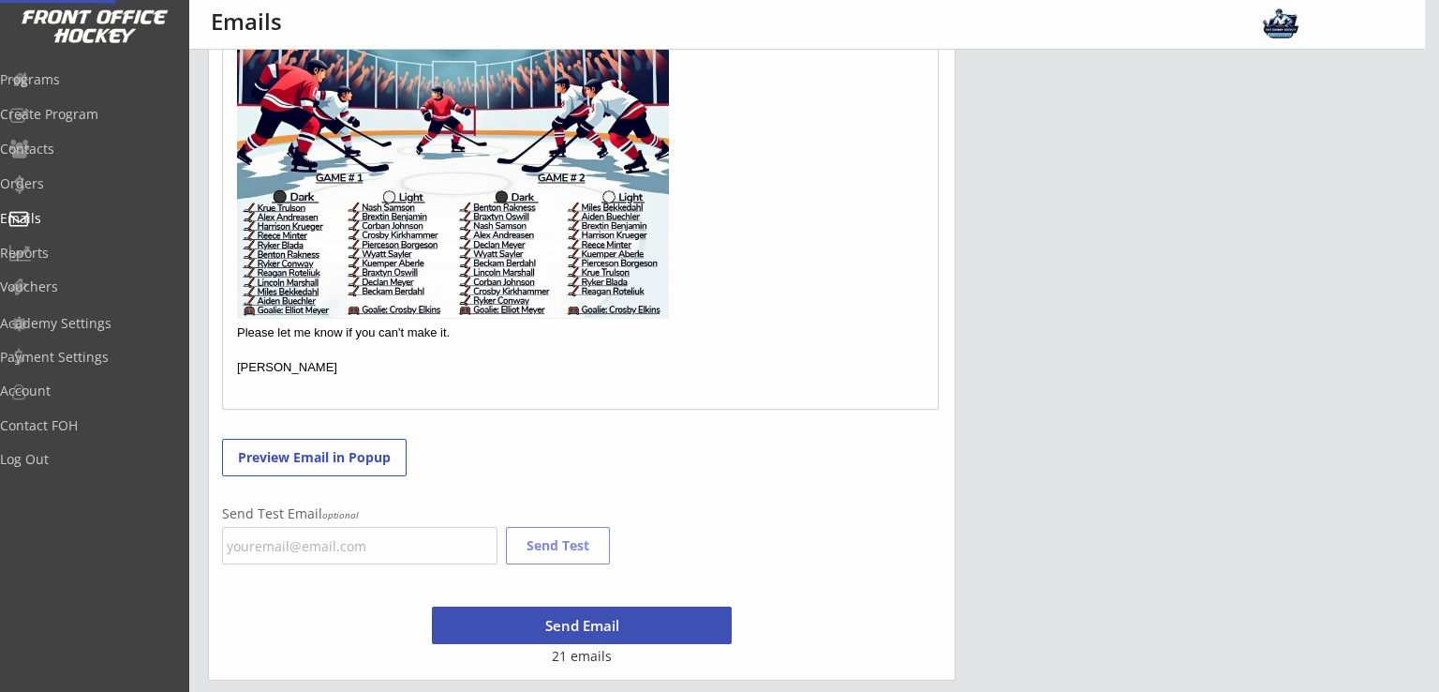
scroll to position [730, 0]
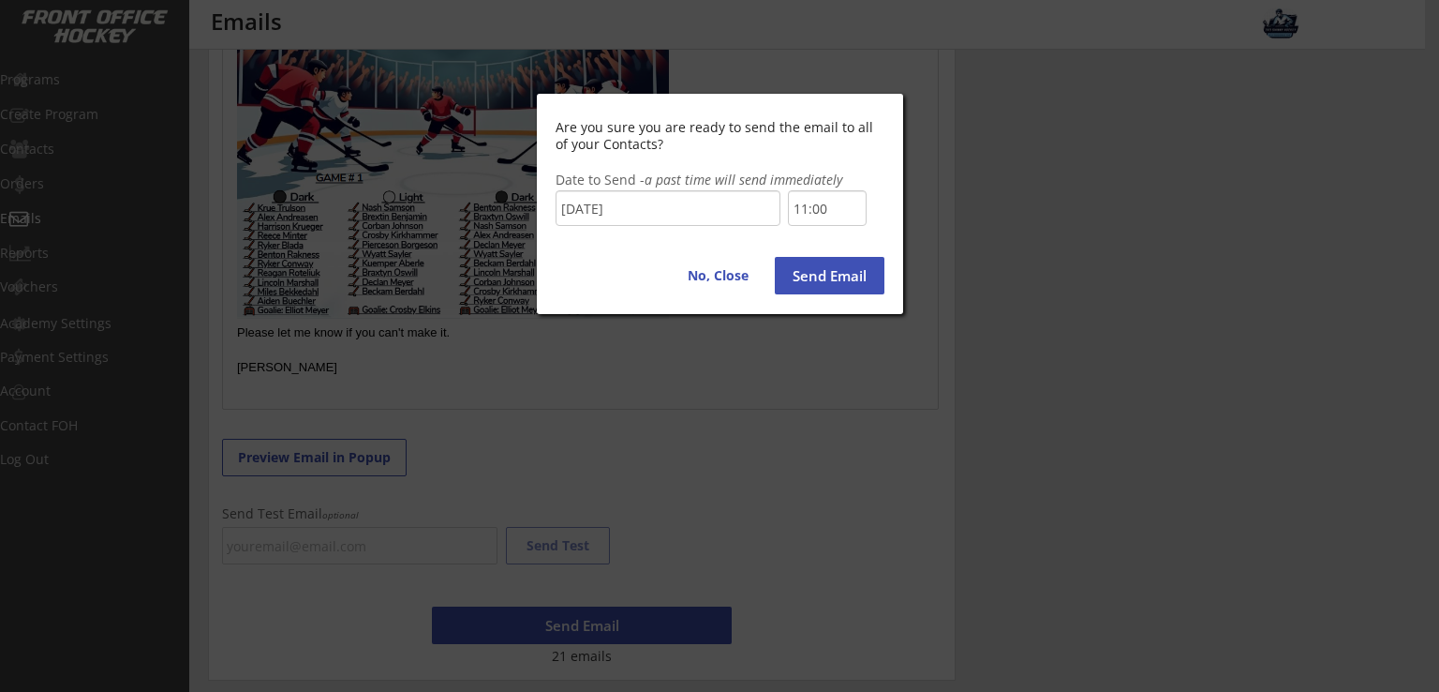
click at [828, 186] on em "a past time will send immediately" at bounding box center [744, 180] width 198 height 18
click at [829, 214] on input "11:00" at bounding box center [827, 208] width 79 height 36
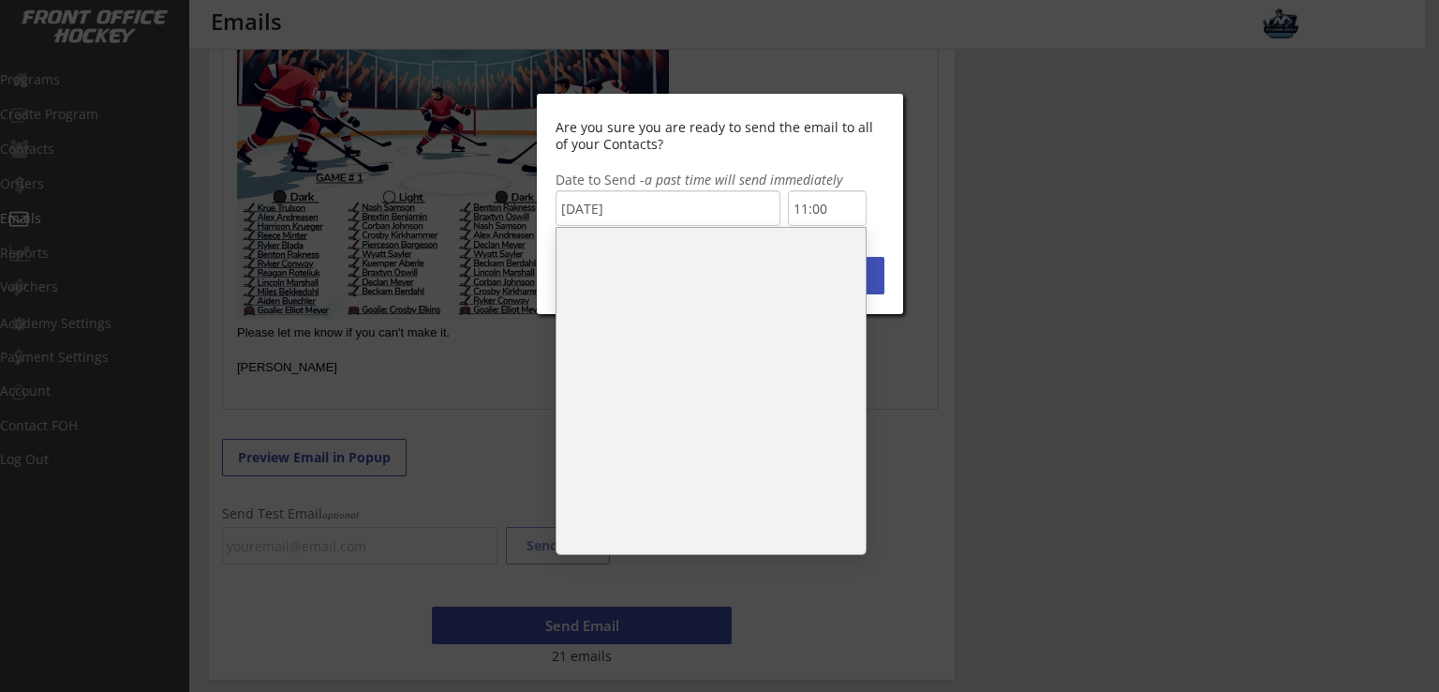
click at [634, 290] on li "10:30" at bounding box center [711, 289] width 309 height 37
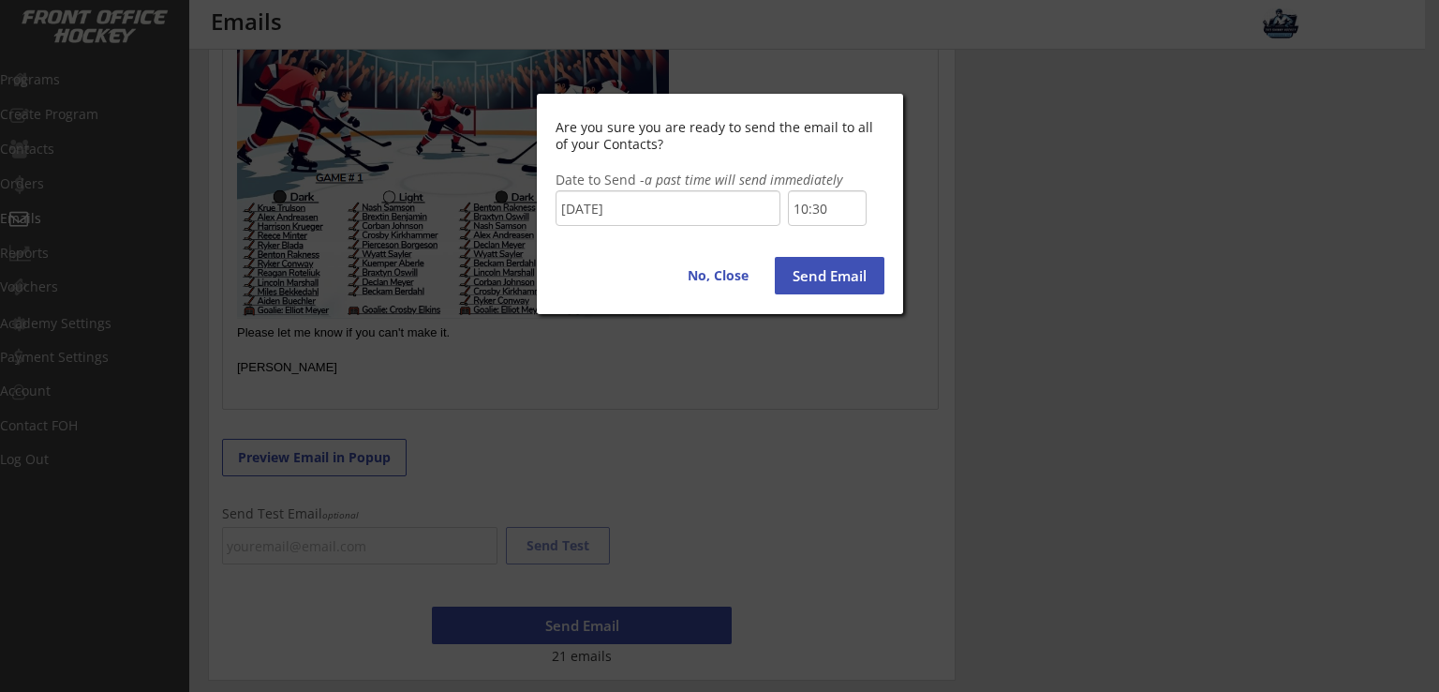
click at [828, 276] on button "Send Email" at bounding box center [830, 275] width 110 height 37
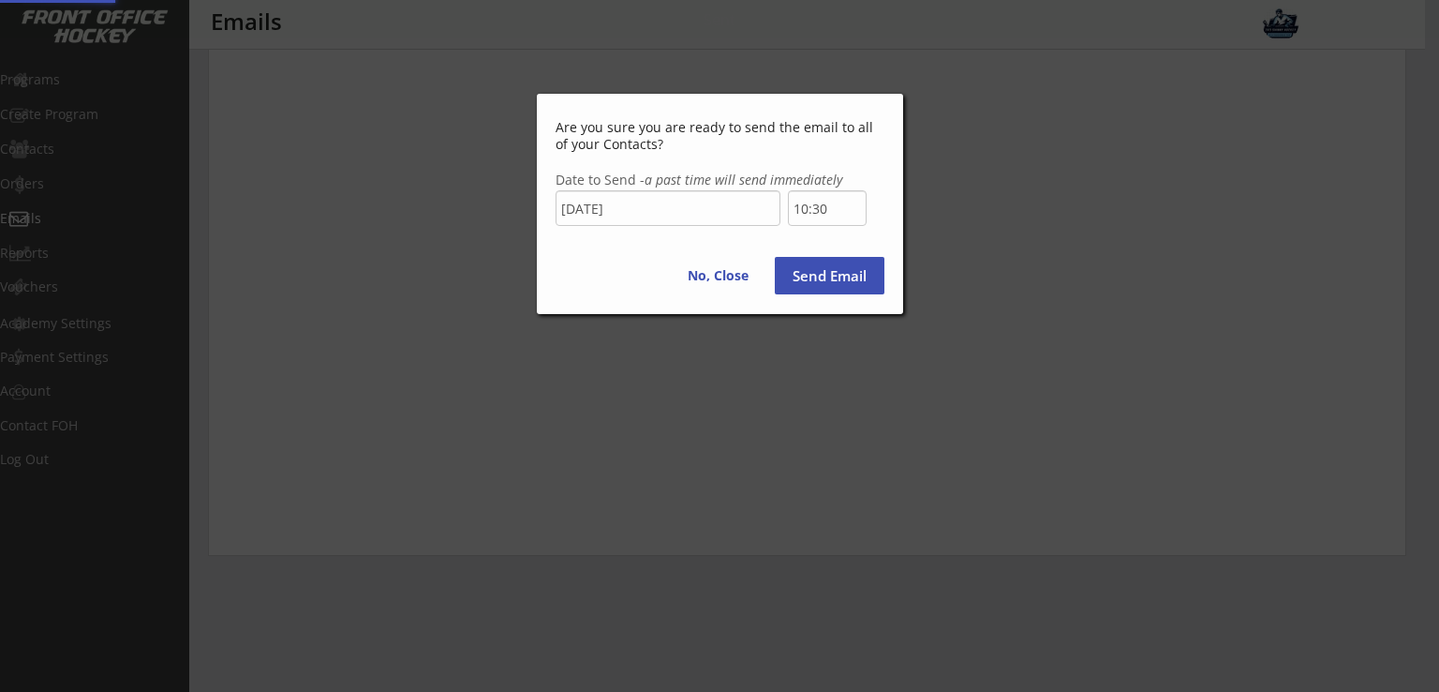
type input "11:00"
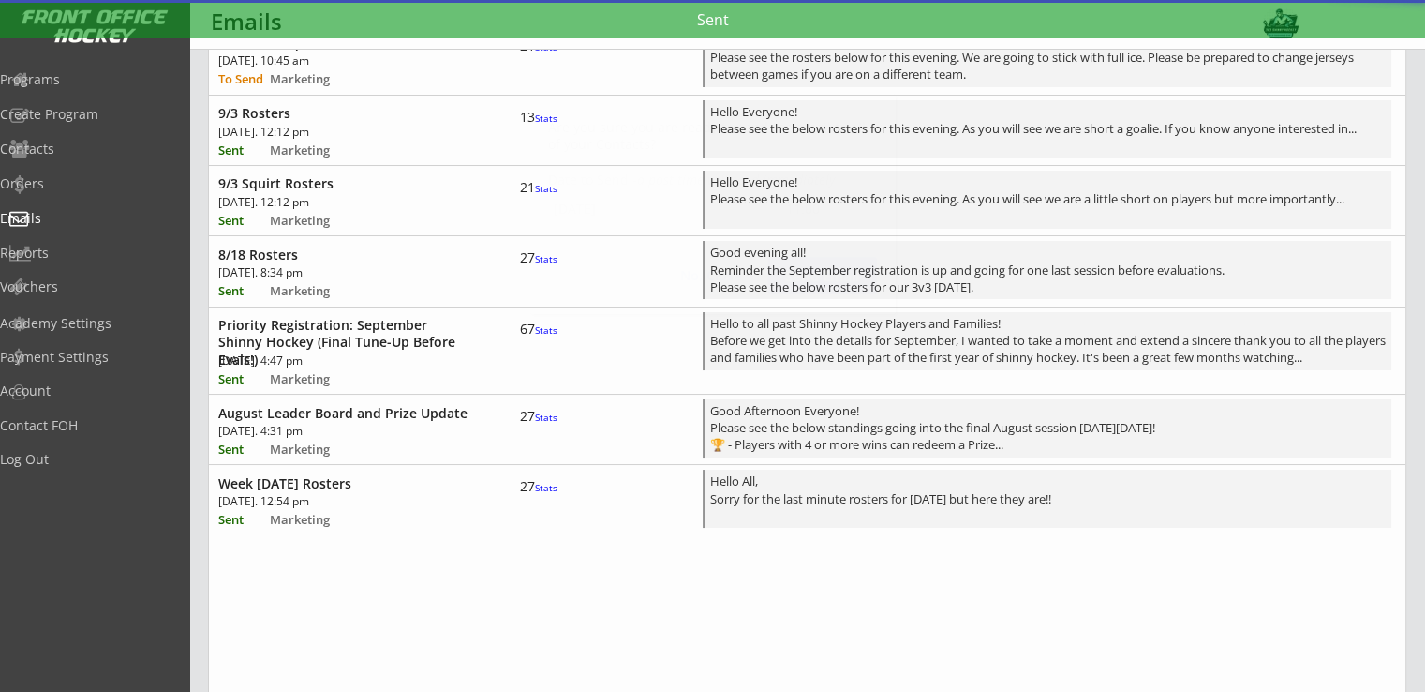
scroll to position [730, 0]
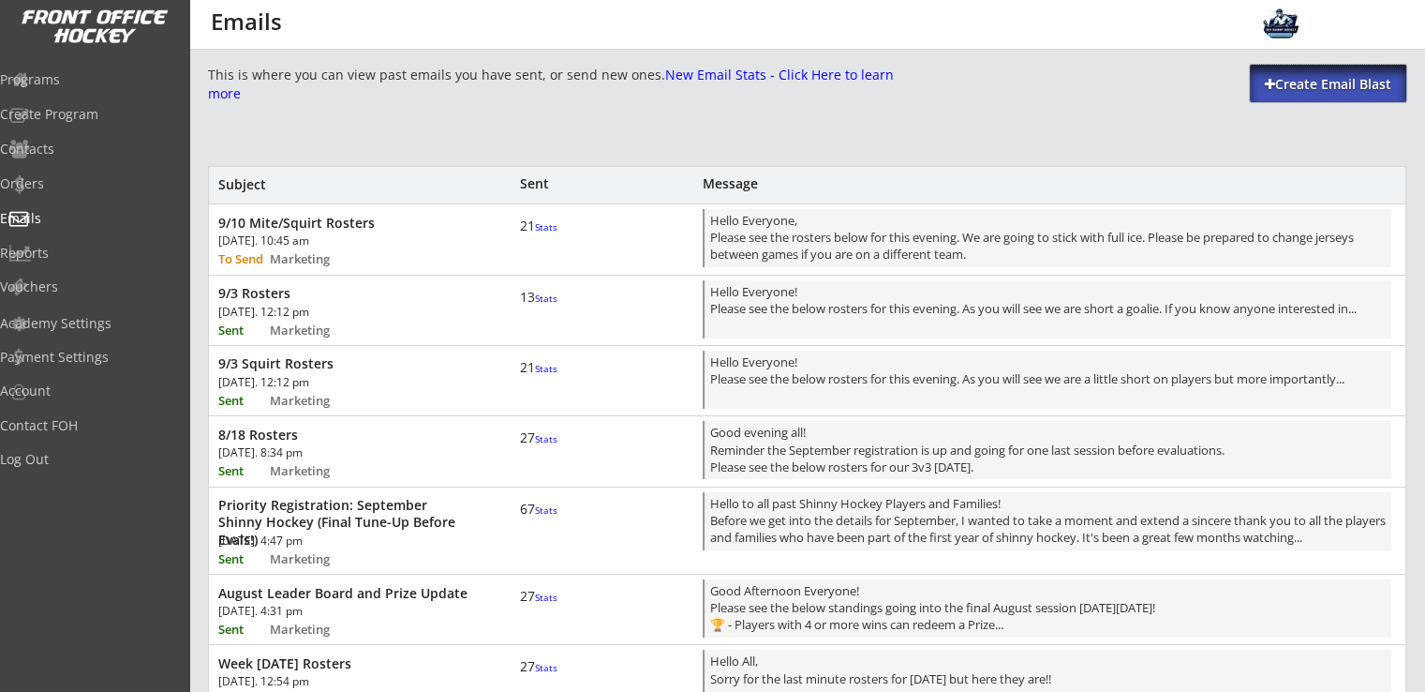
click at [1302, 95] on div "Create Email Blast" at bounding box center [1328, 83] width 157 height 37
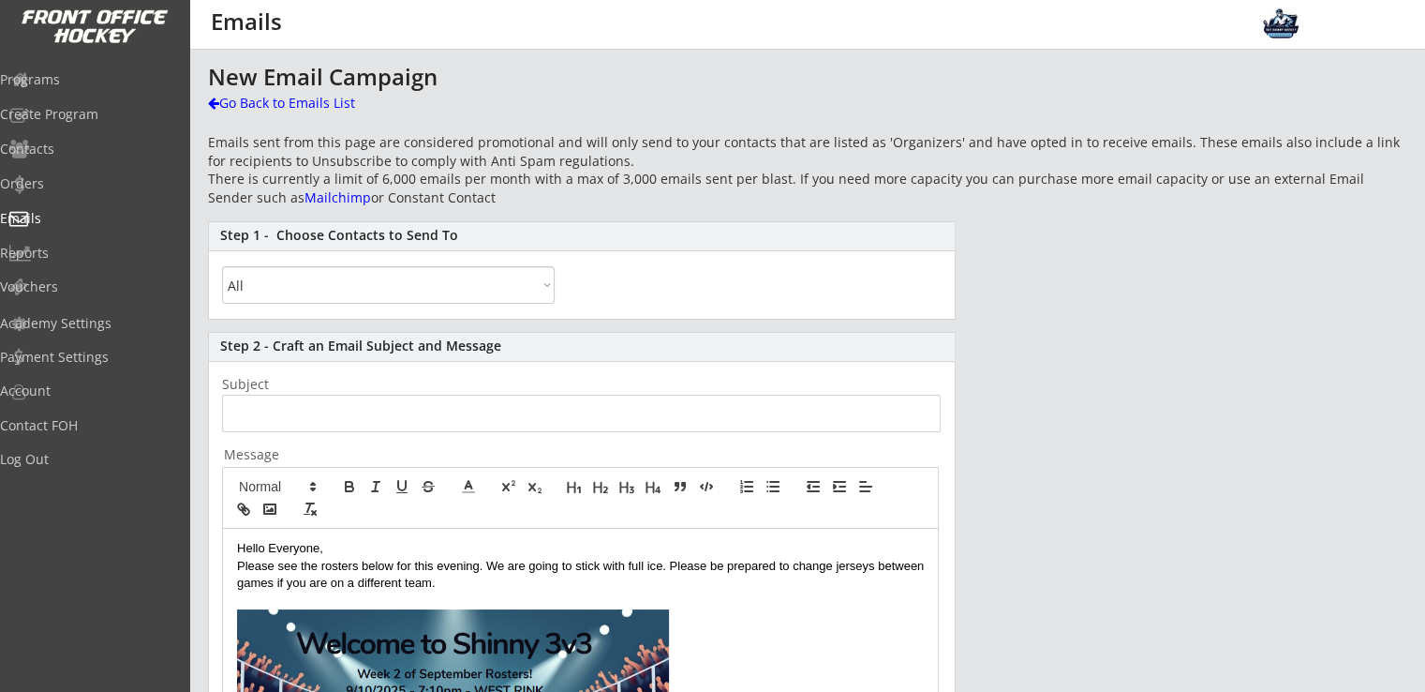
click at [379, 281] on select "All By Specific Programs Within Birth Year Range" at bounding box center [388, 284] width 333 height 37
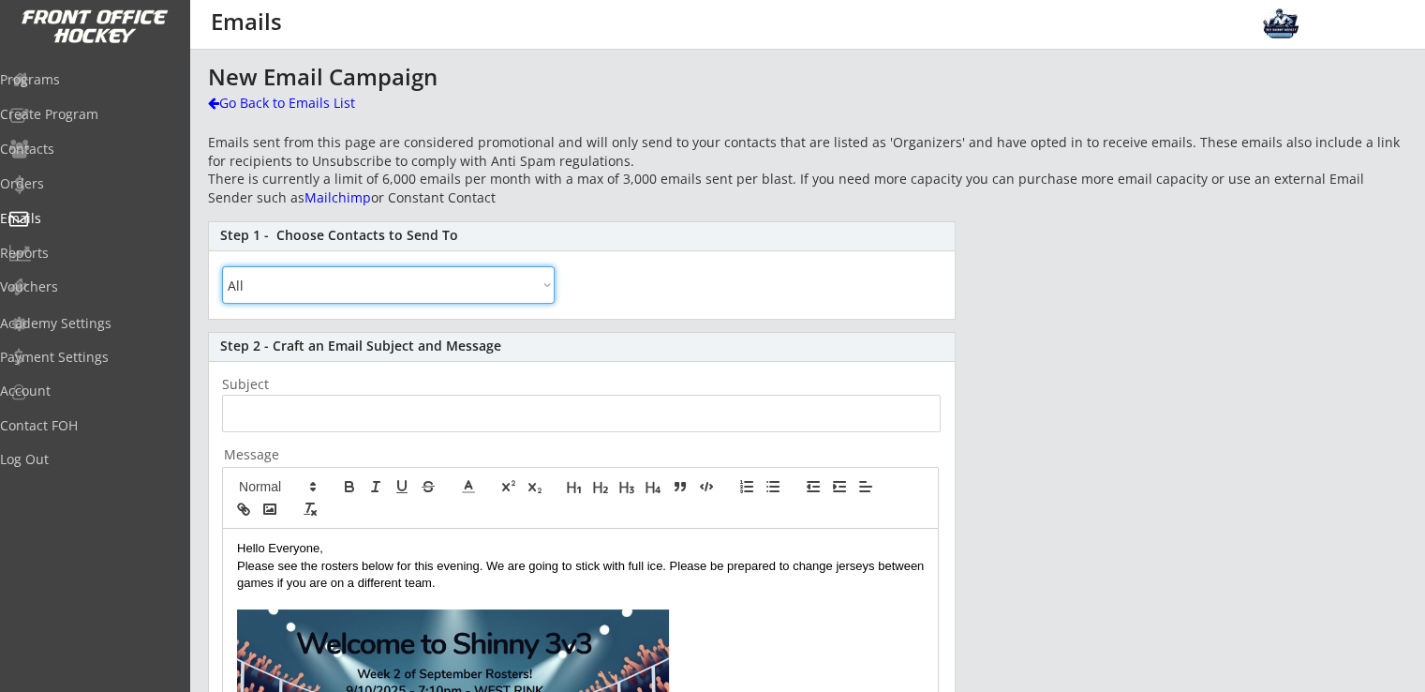
select select ""By Specific Programs""
click at [222, 266] on select "All By Specific Programs Within Birth Year Range" at bounding box center [388, 284] width 333 height 37
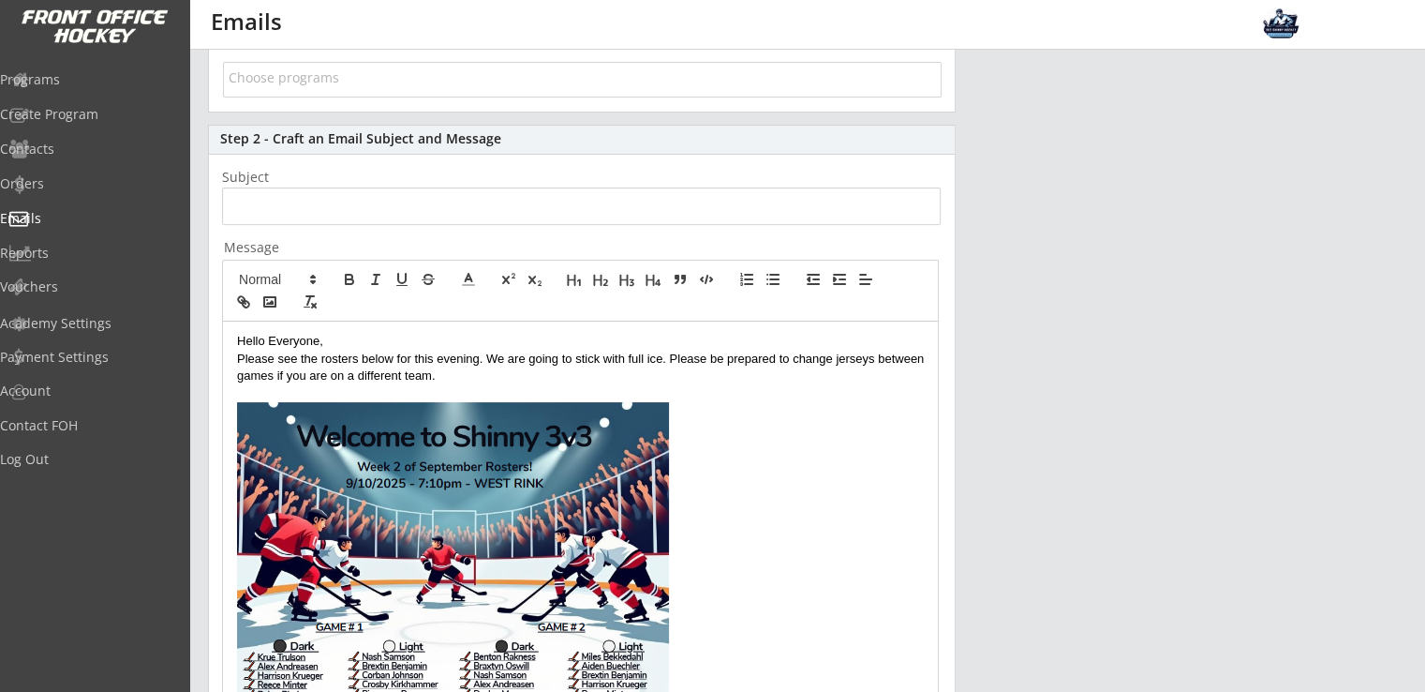
scroll to position [375, 0]
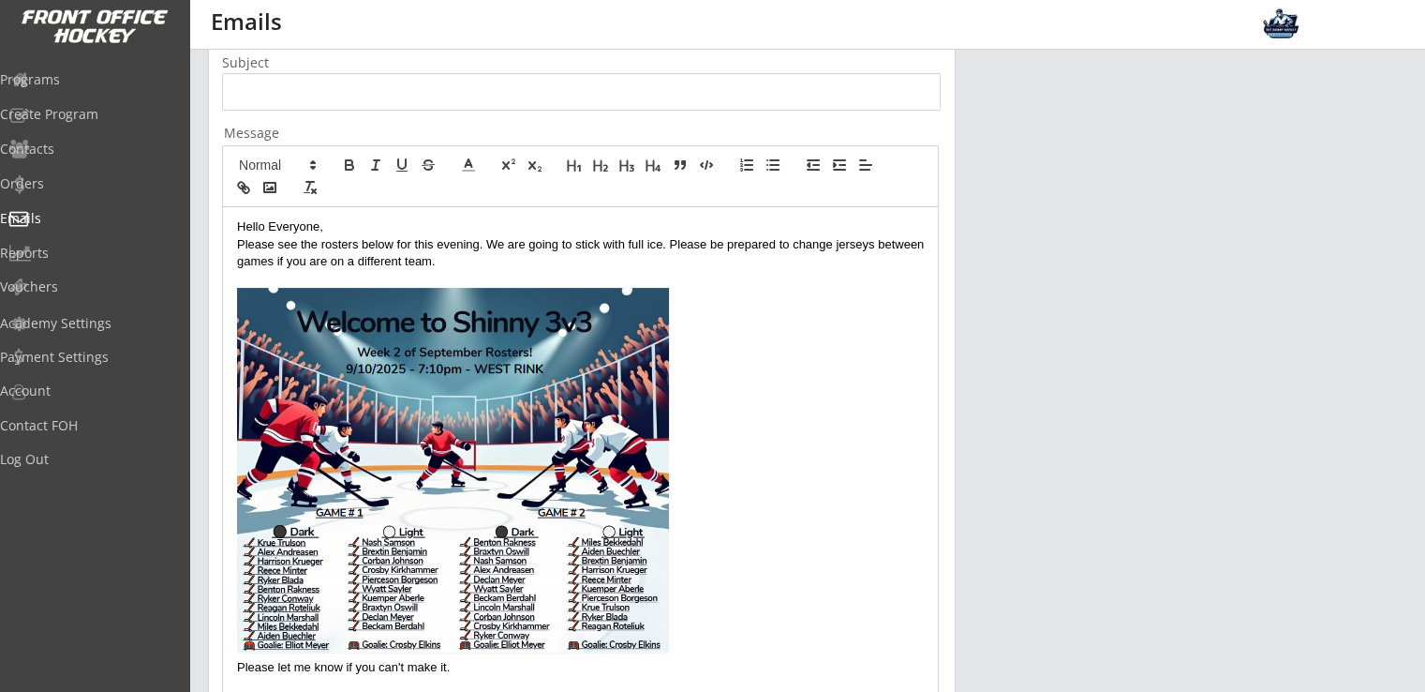
click at [438, 465] on img at bounding box center [453, 470] width 432 height 365
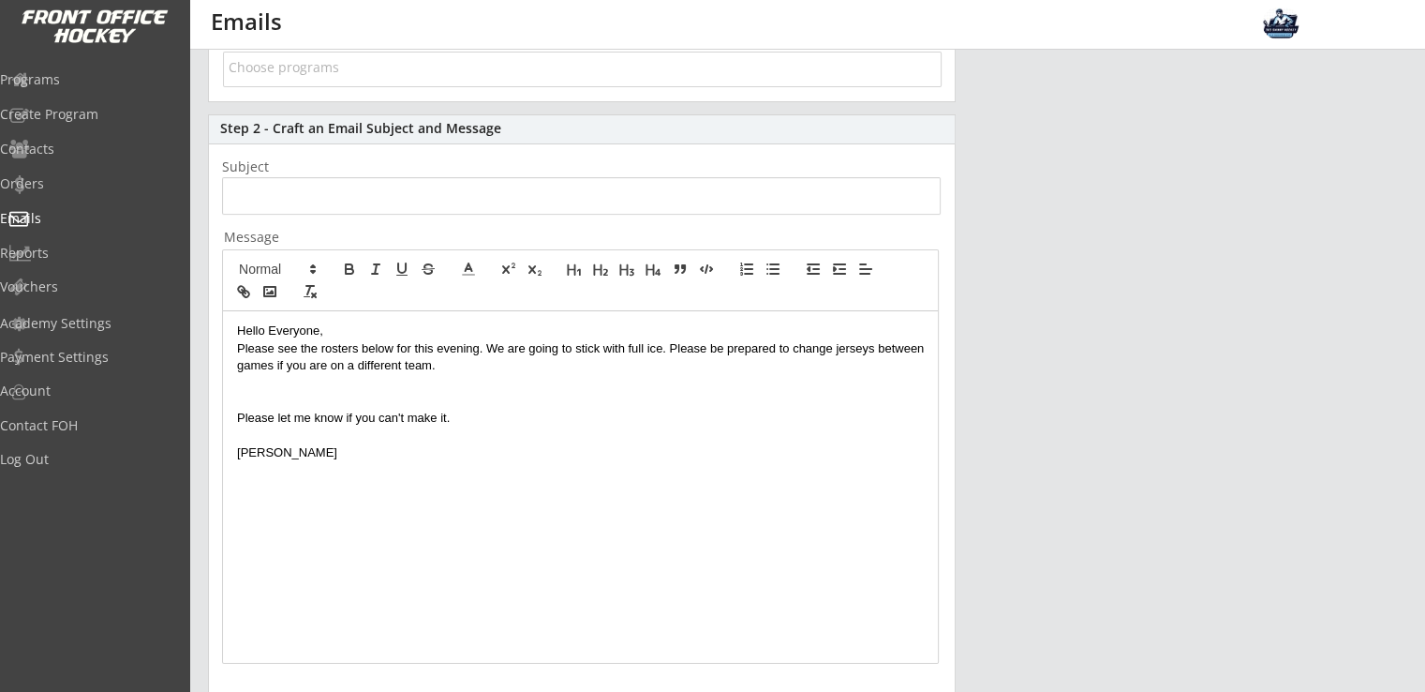
scroll to position [125, 0]
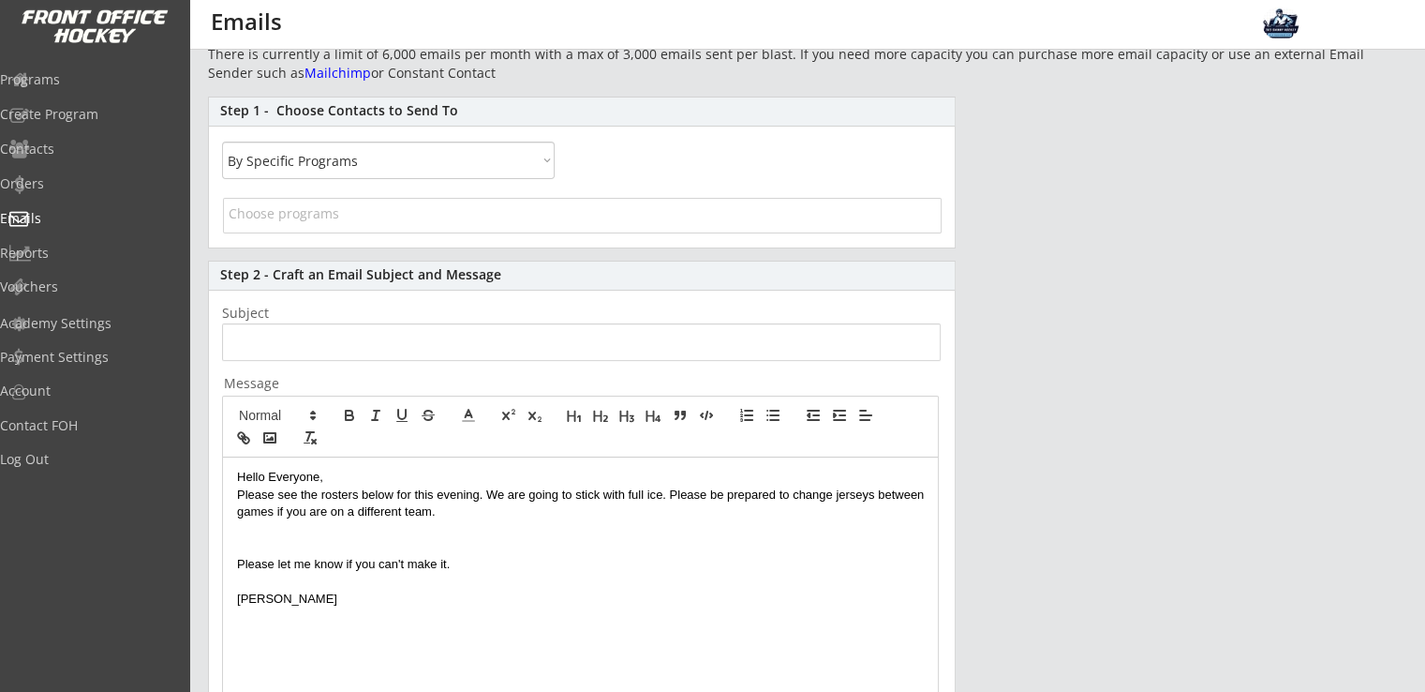
click at [327, 221] on input "search" at bounding box center [583, 213] width 708 height 18
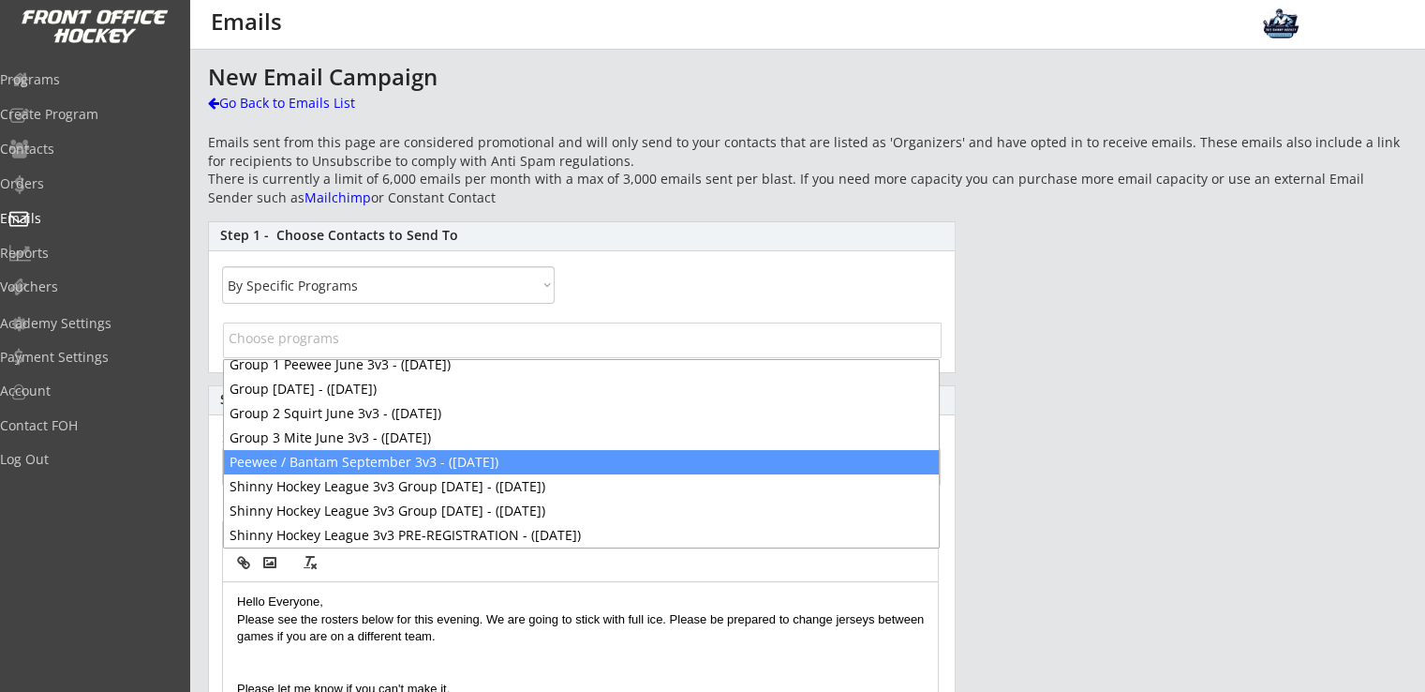
scroll to position [127, 0]
select select "1348695171700984260__LOOKUP__1755116976949x716939312991043600"
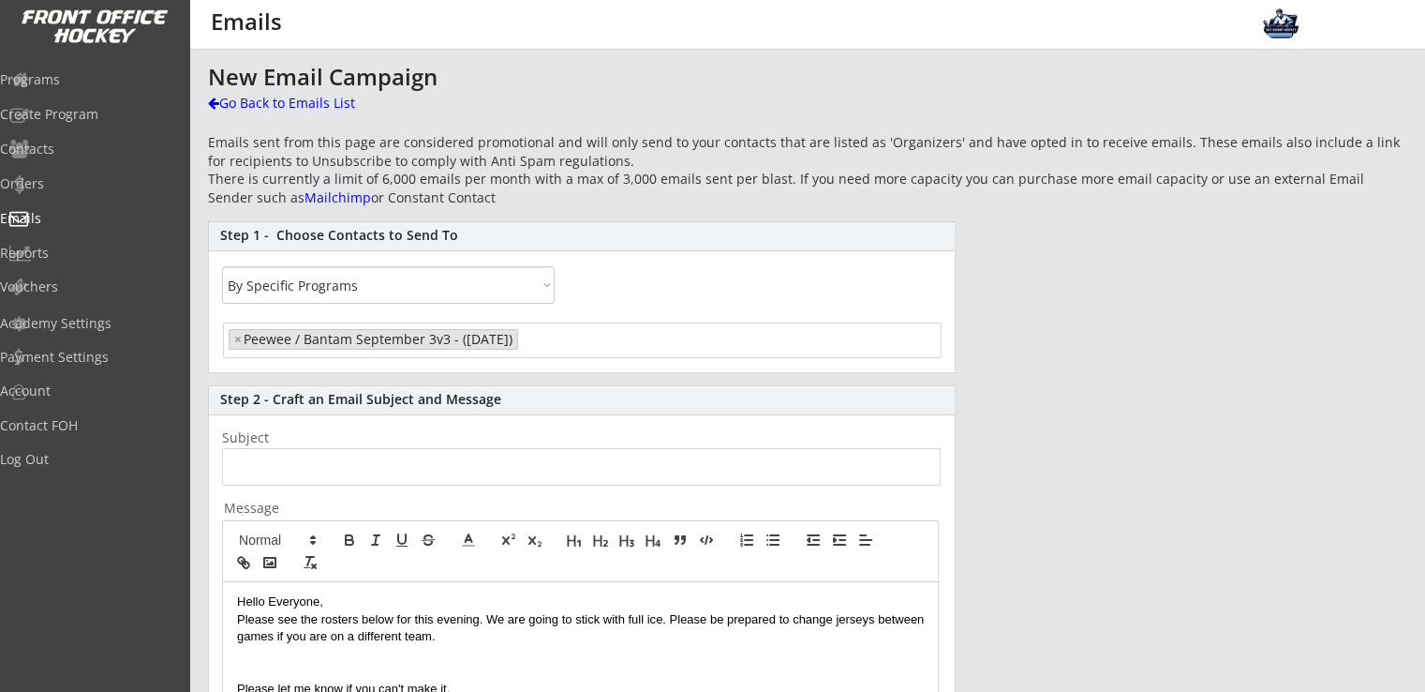
click at [300, 461] on input "input" at bounding box center [581, 466] width 719 height 37
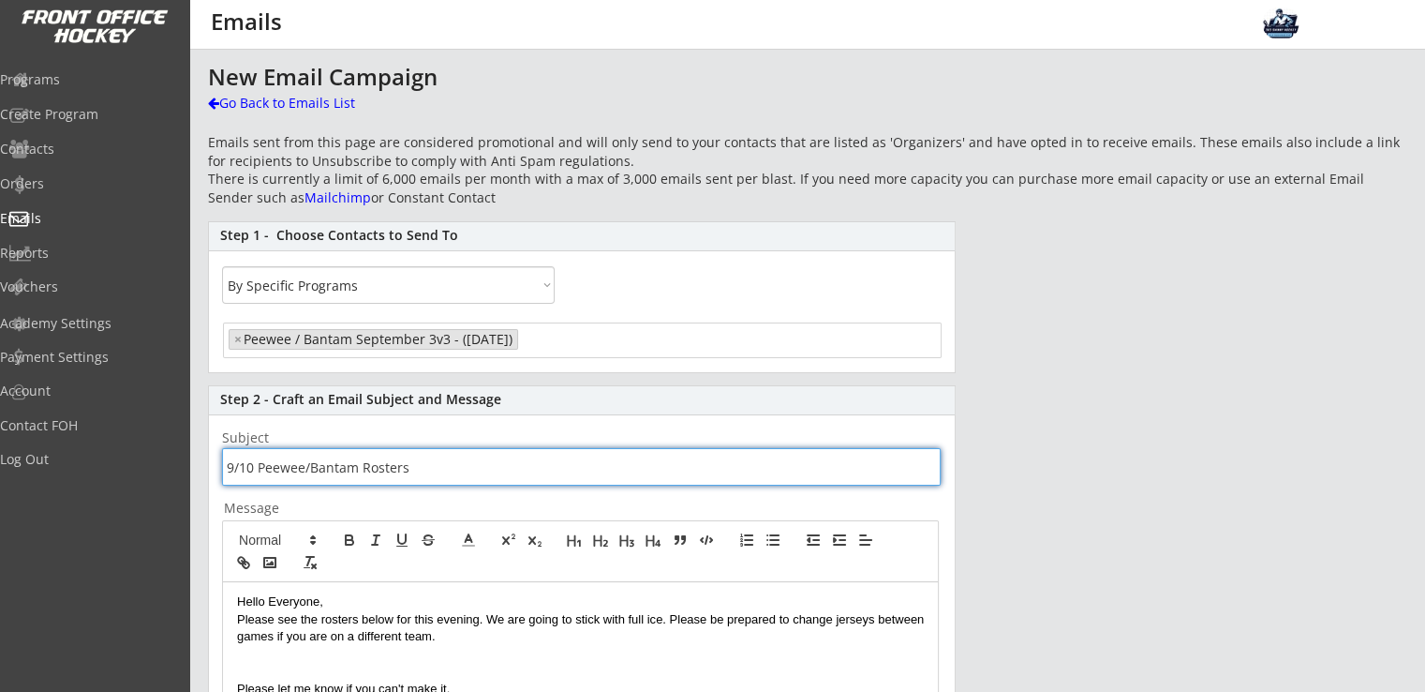
click at [501, 467] on input "input" at bounding box center [581, 466] width 719 height 37
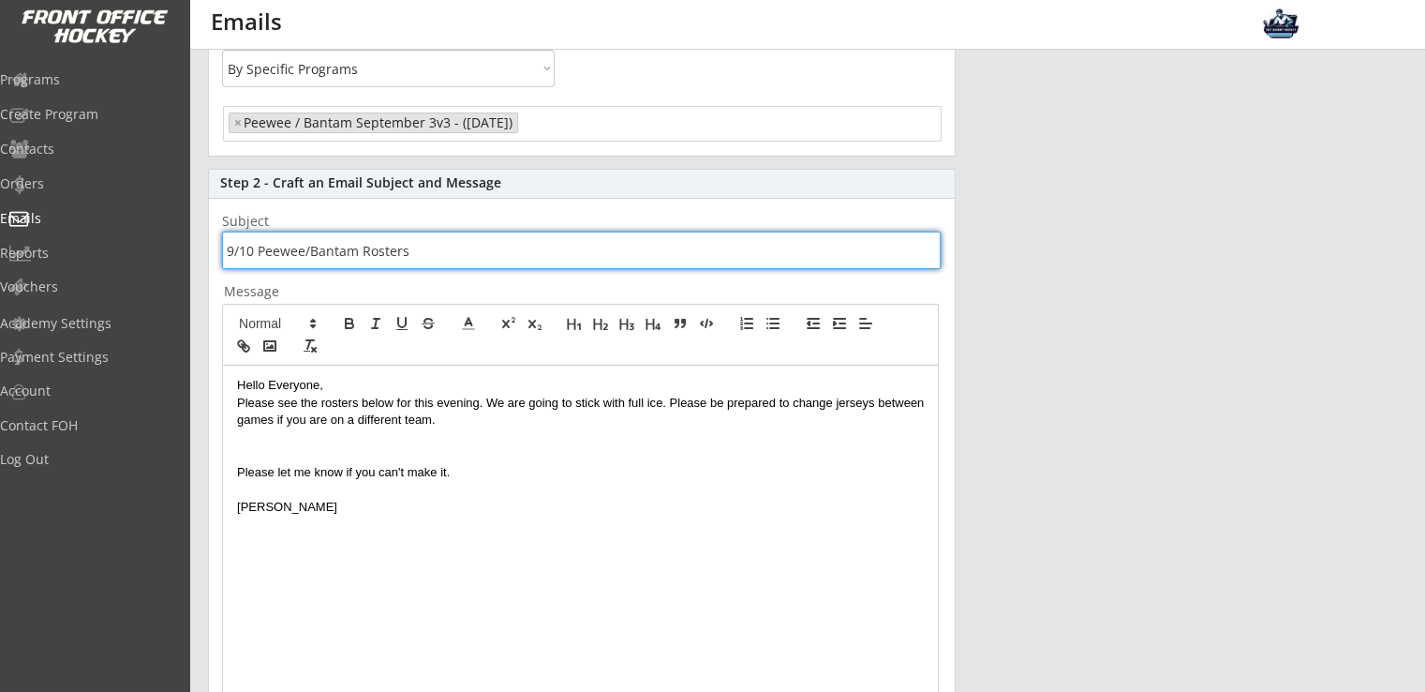
scroll to position [249, 0]
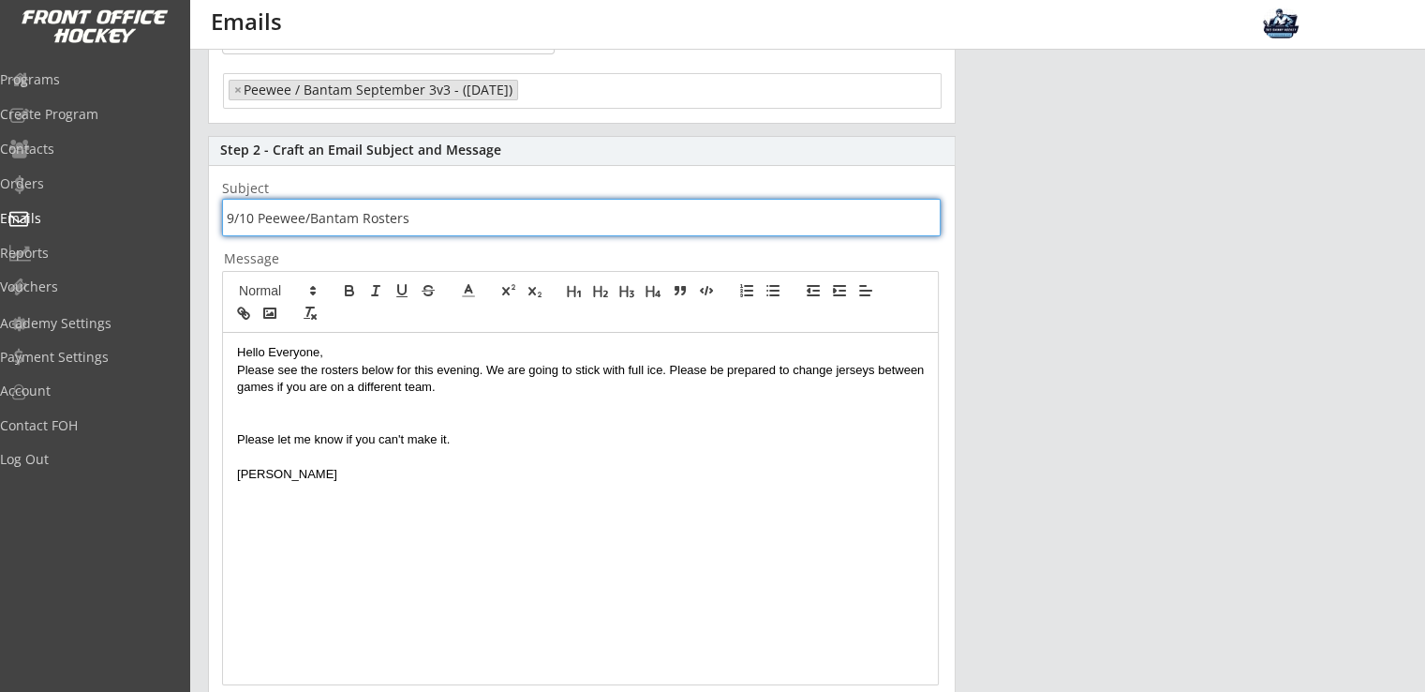
type input "9/10 Peewee/Bantam Rosters"
click at [275, 406] on p at bounding box center [580, 404] width 687 height 17
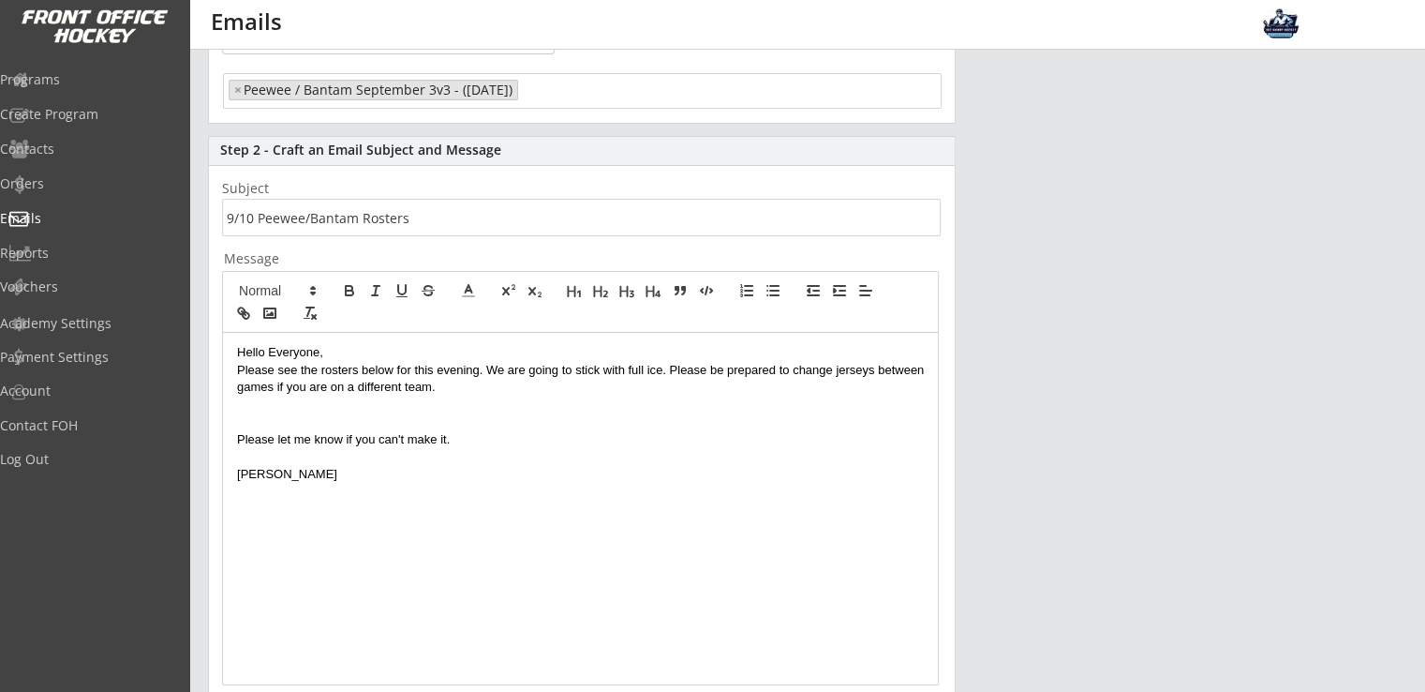
click at [448, 390] on p "Please see the rosters below for this evening. We are going to stick with full …" at bounding box center [580, 379] width 687 height 35
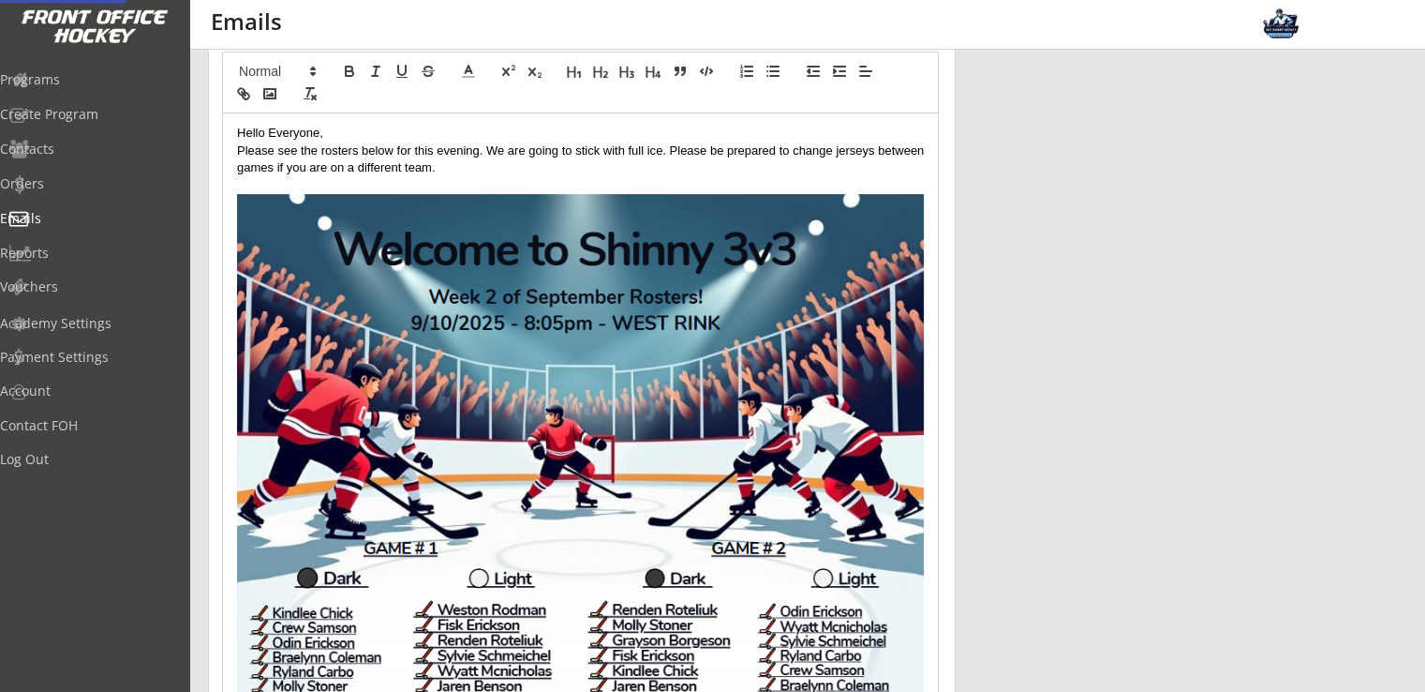
scroll to position [624, 0]
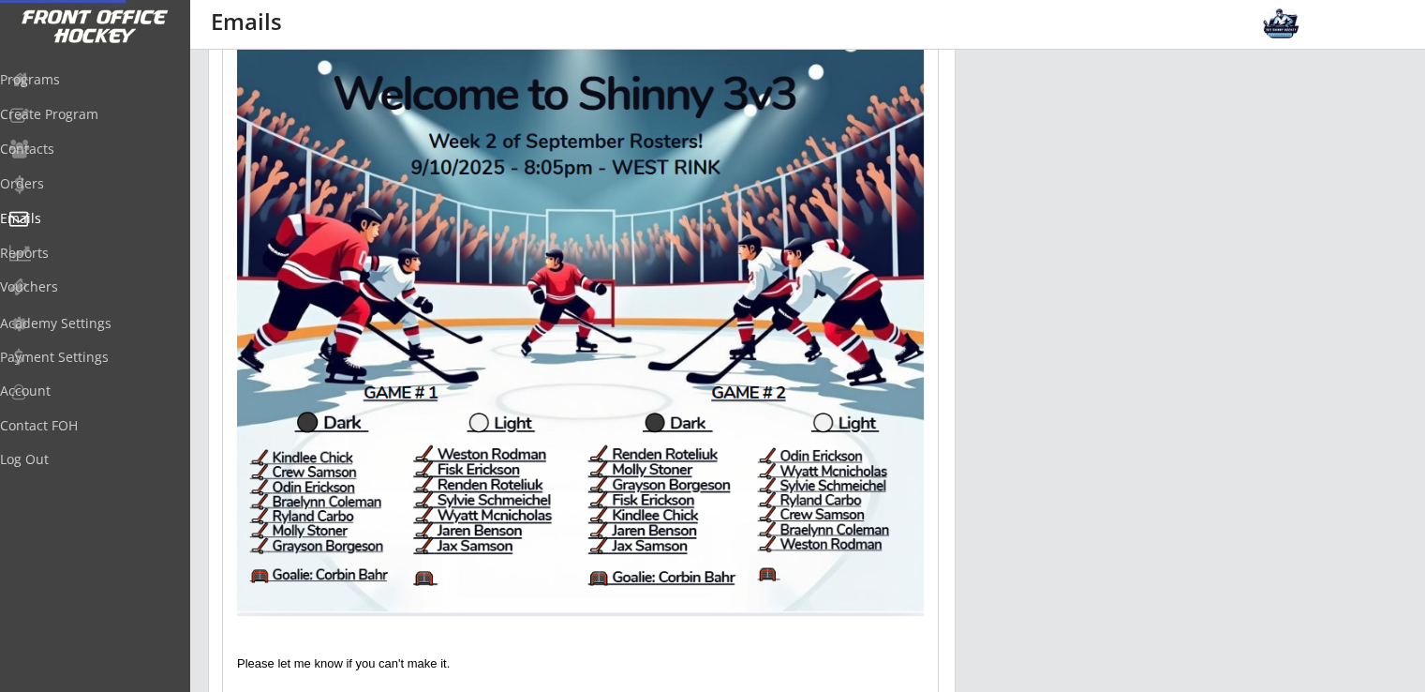
click at [640, 364] on img at bounding box center [580, 326] width 687 height 577
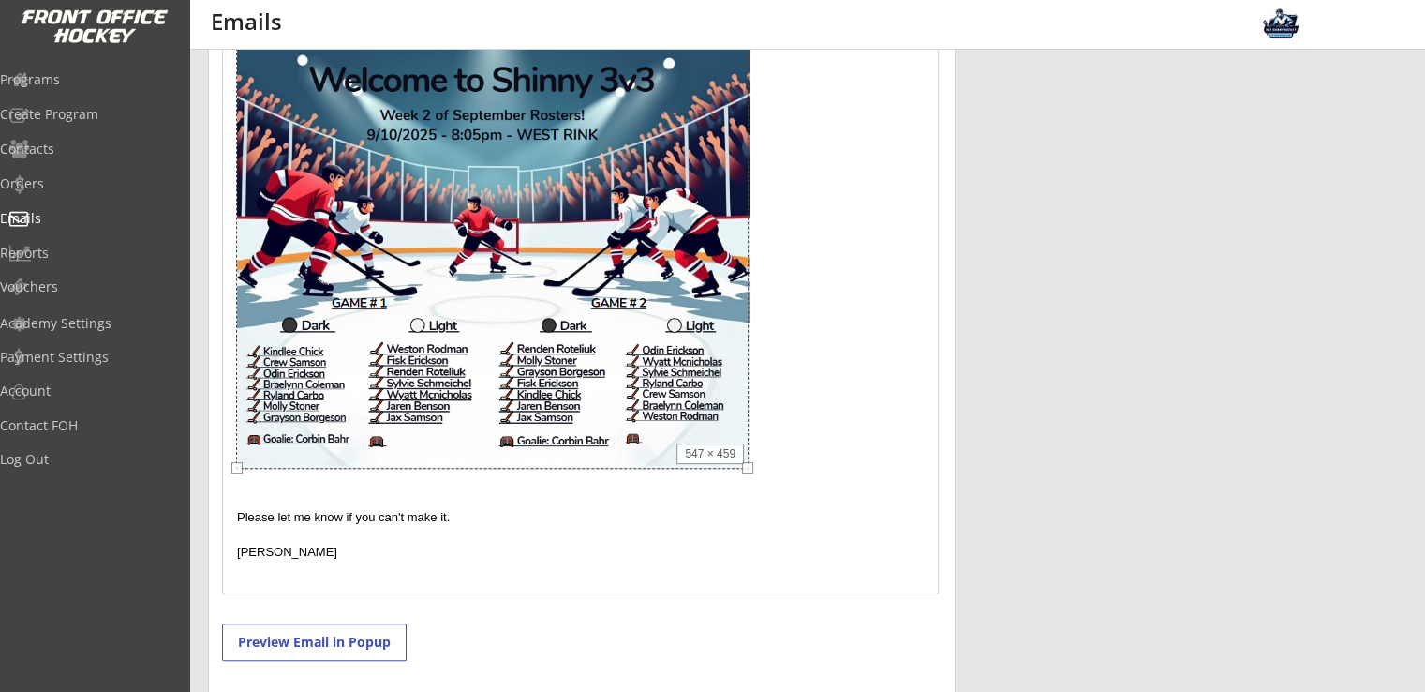
drag, startPoint x: 925, startPoint y: 619, endPoint x: 750, endPoint y: 429, distance: 258.0
click at [750, 429] on div "Hello Everyone, Please see the rosters below for this evening. We are going to …" at bounding box center [580, 275] width 715 height 635
click at [847, 376] on p at bounding box center [580, 256] width 687 height 436
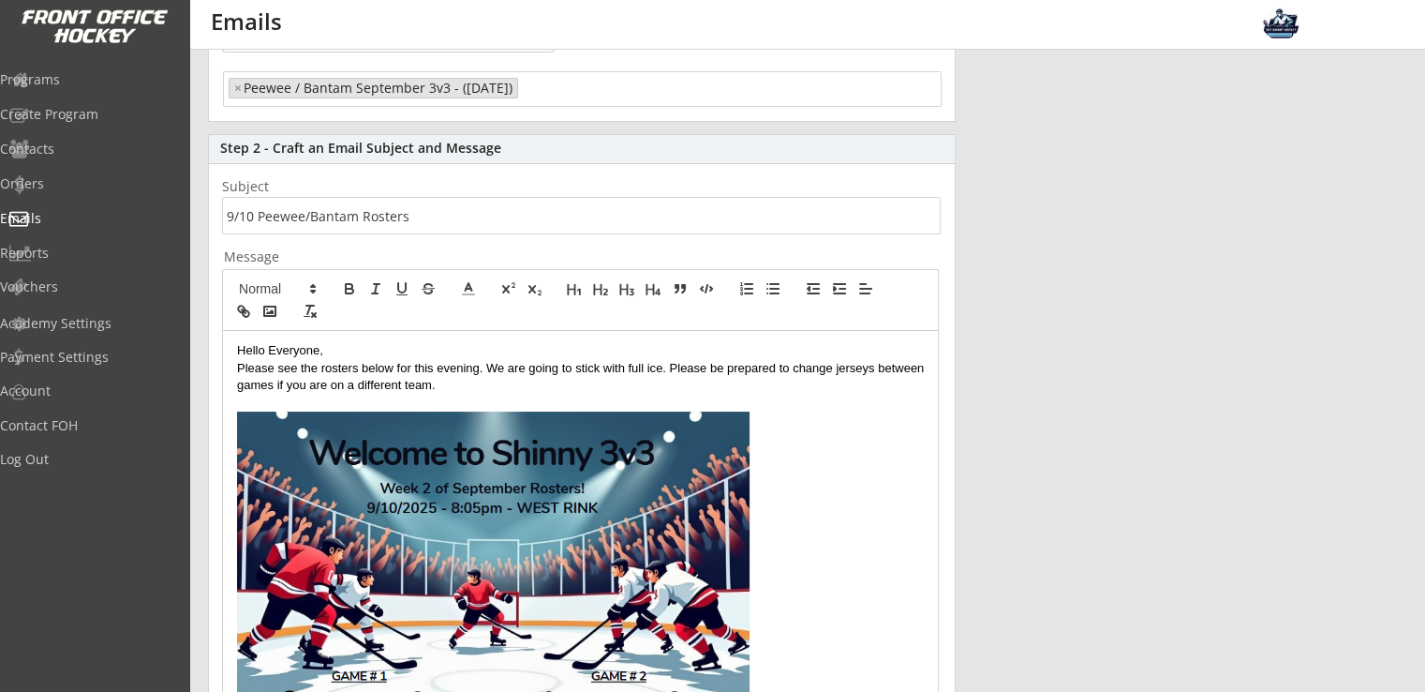
scroll to position [249, 0]
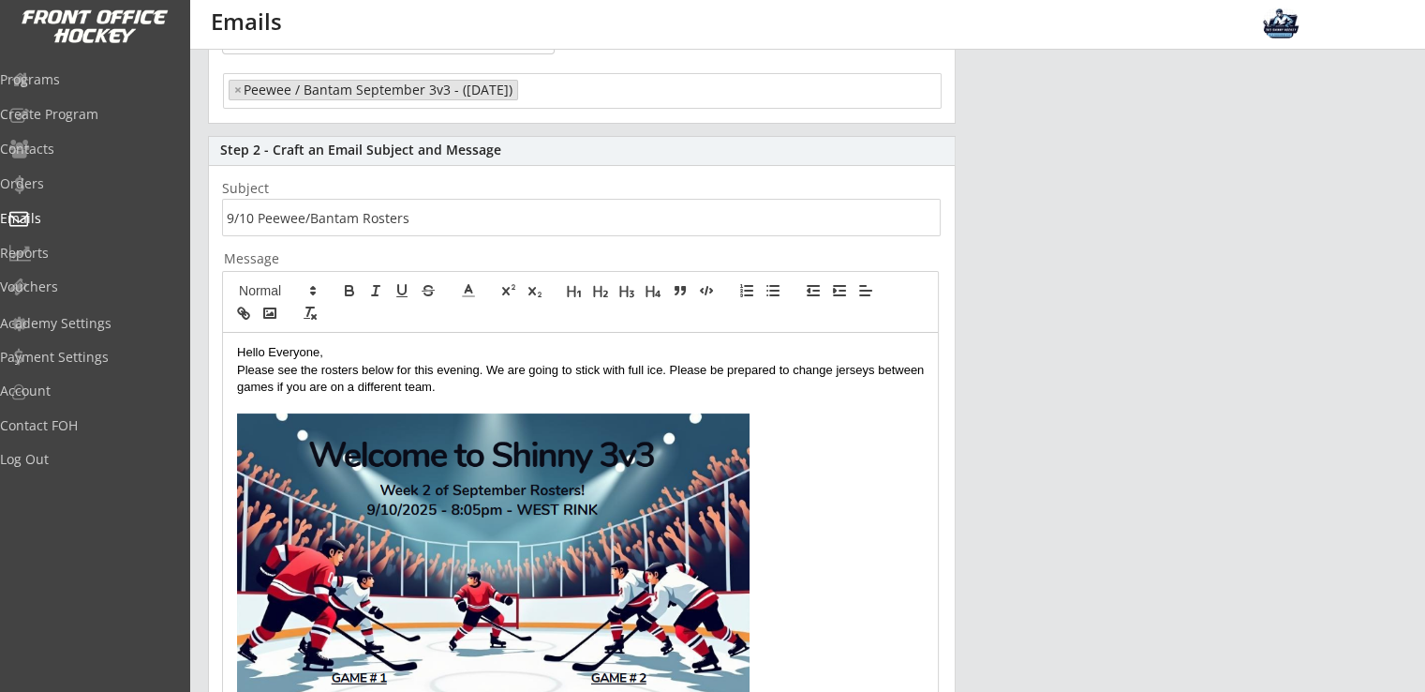
click at [896, 499] on p at bounding box center [580, 631] width 687 height 436
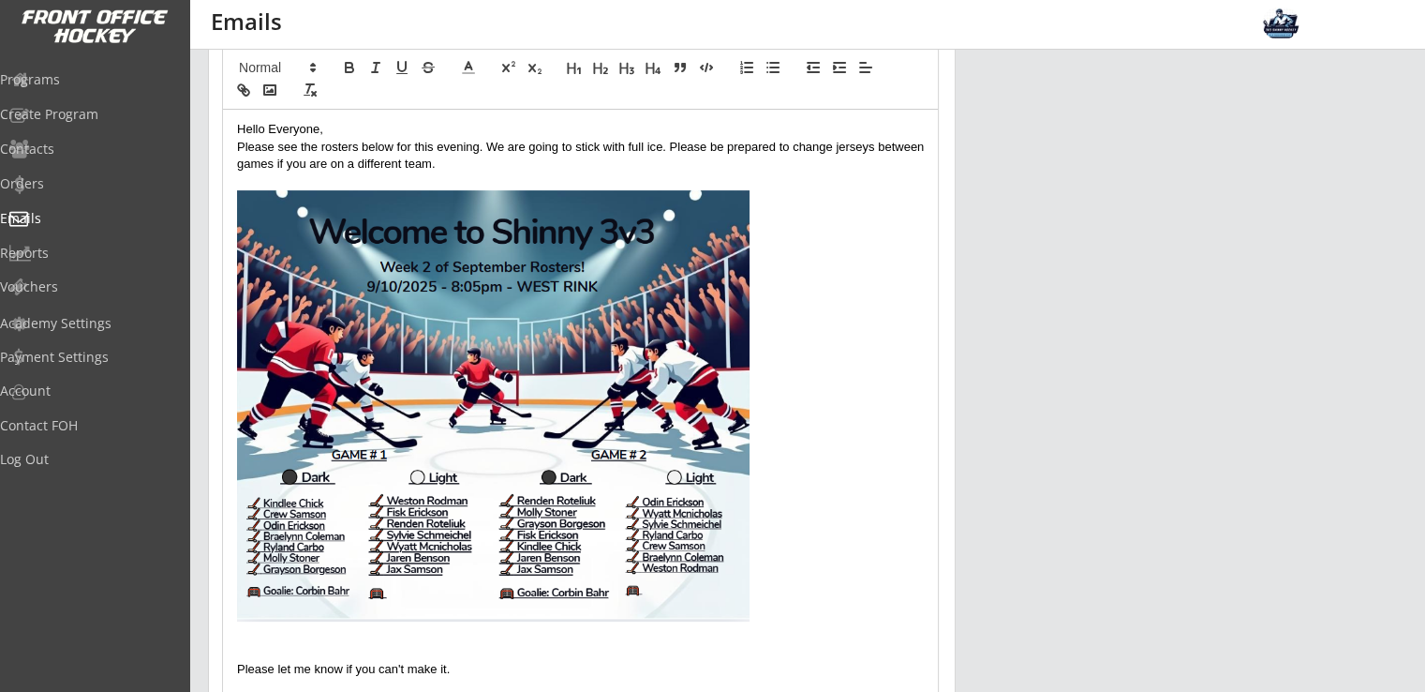
scroll to position [500, 0]
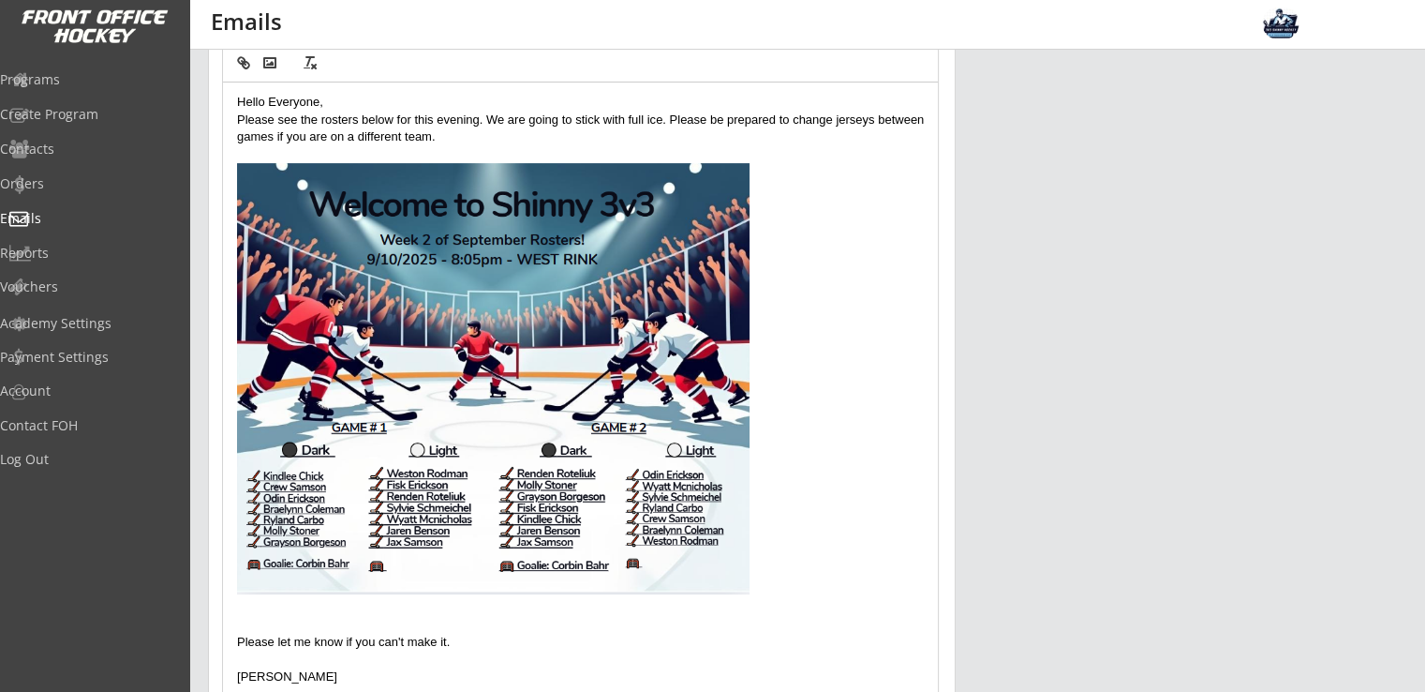
click at [579, 492] on img at bounding box center [493, 378] width 513 height 430
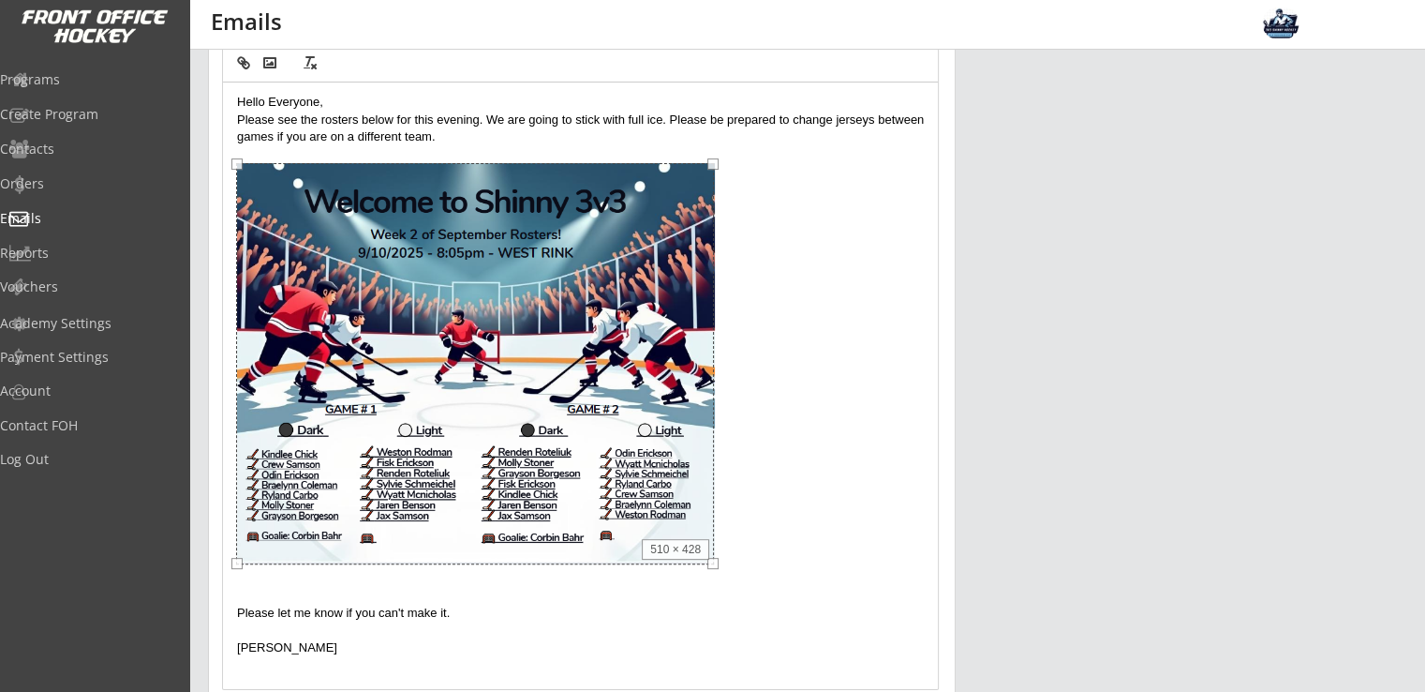
drag, startPoint x: 746, startPoint y: 593, endPoint x: 701, endPoint y: 569, distance: 51.2
click at [701, 569] on div "Hello Everyone, Please see the rosters below for this evening. We are going to …" at bounding box center [580, 385] width 715 height 606
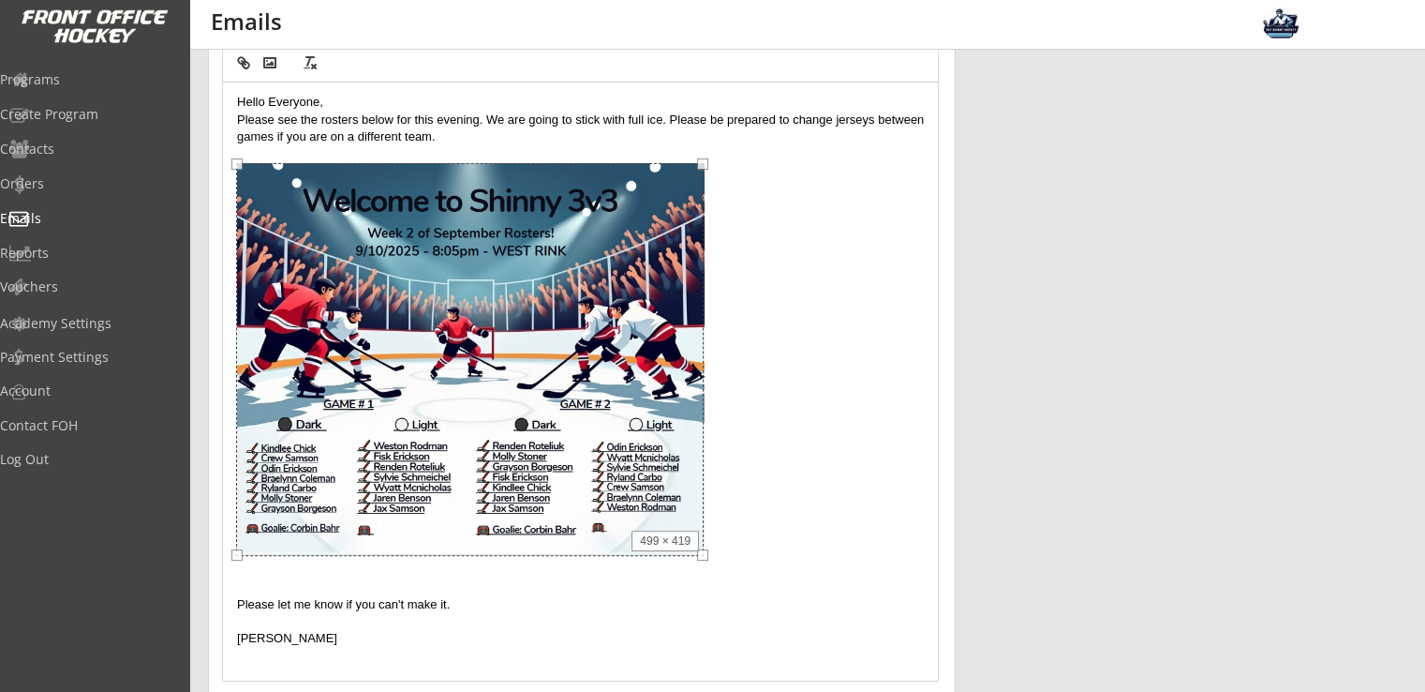
scroll to position [0, 0]
click at [840, 545] on p at bounding box center [580, 361] width 687 height 397
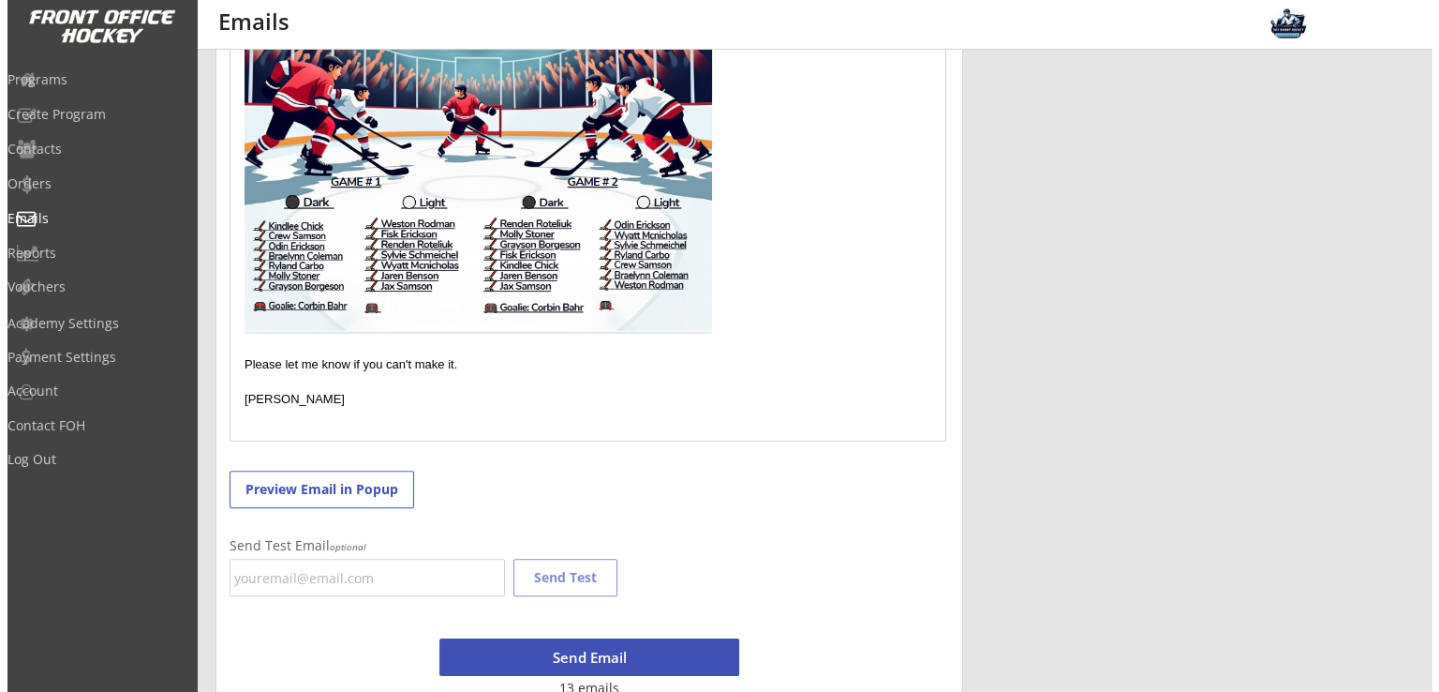
scroll to position [750, 0]
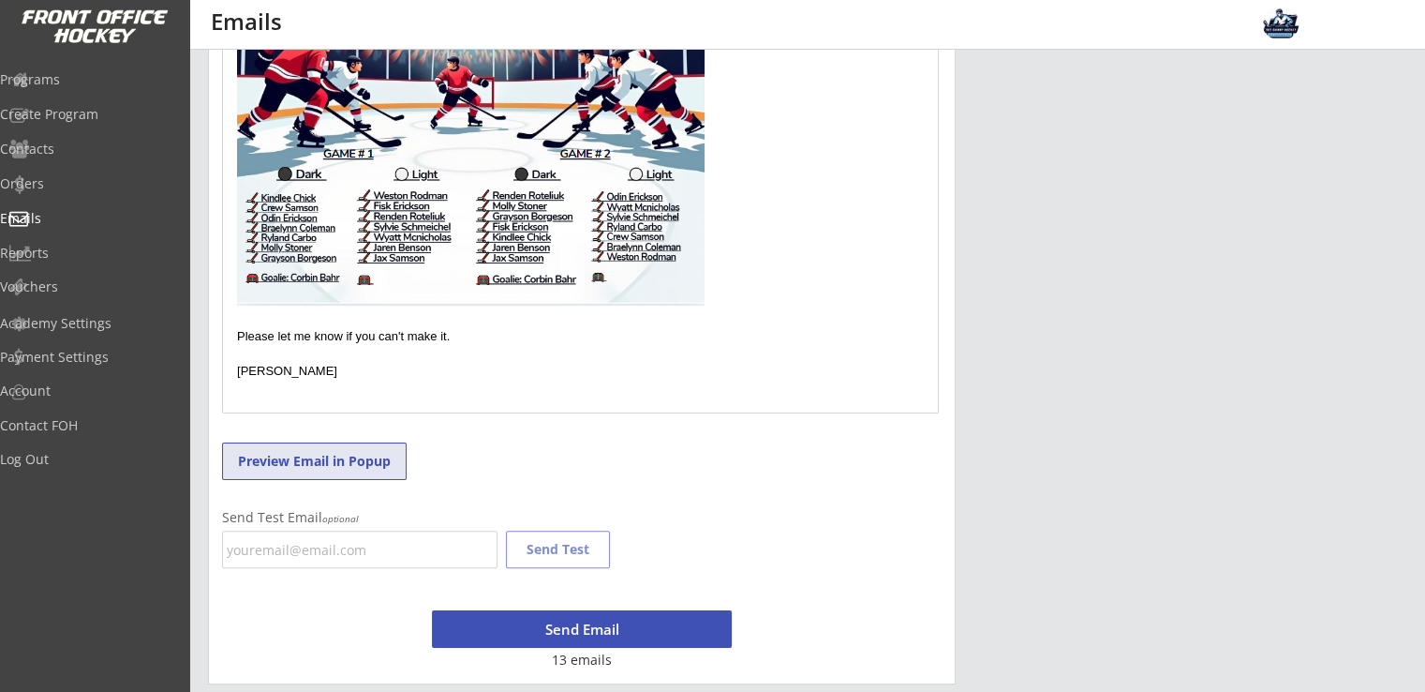
click at [352, 461] on button "Preview Email in Popup" at bounding box center [314, 460] width 185 height 37
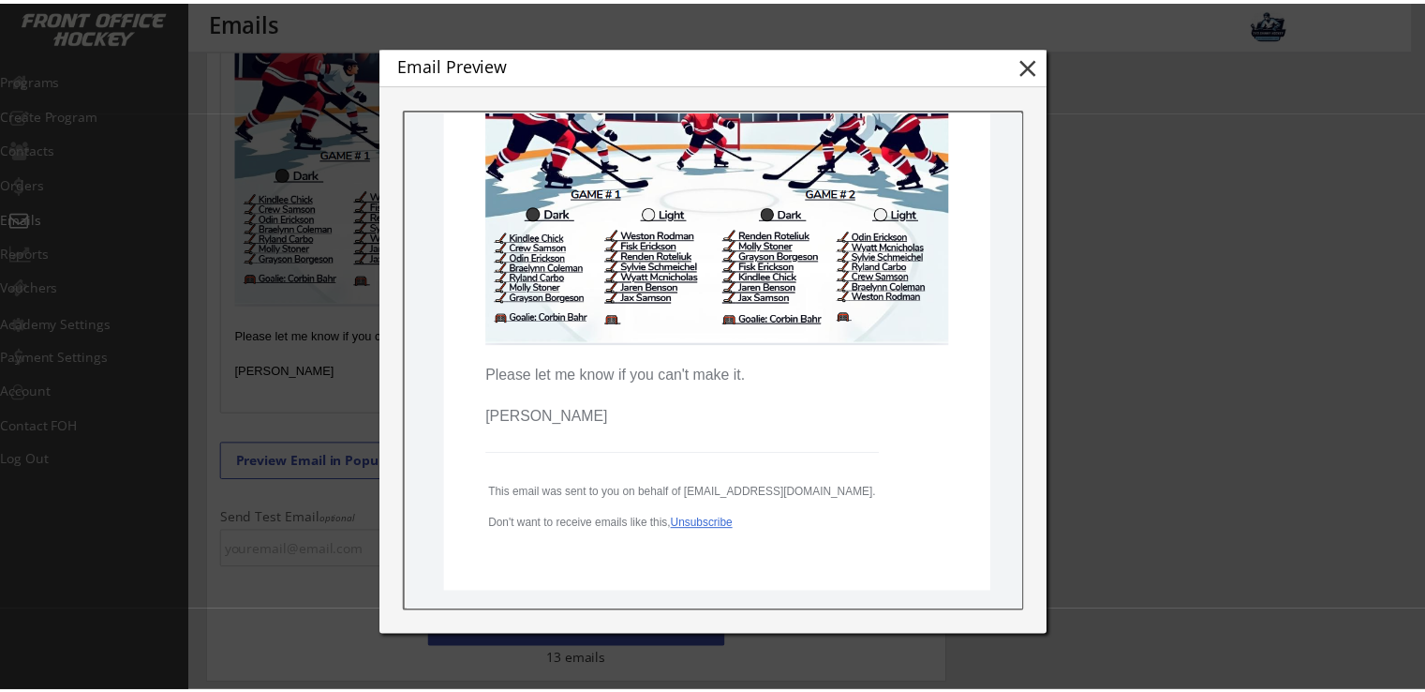
scroll to position [500, 0]
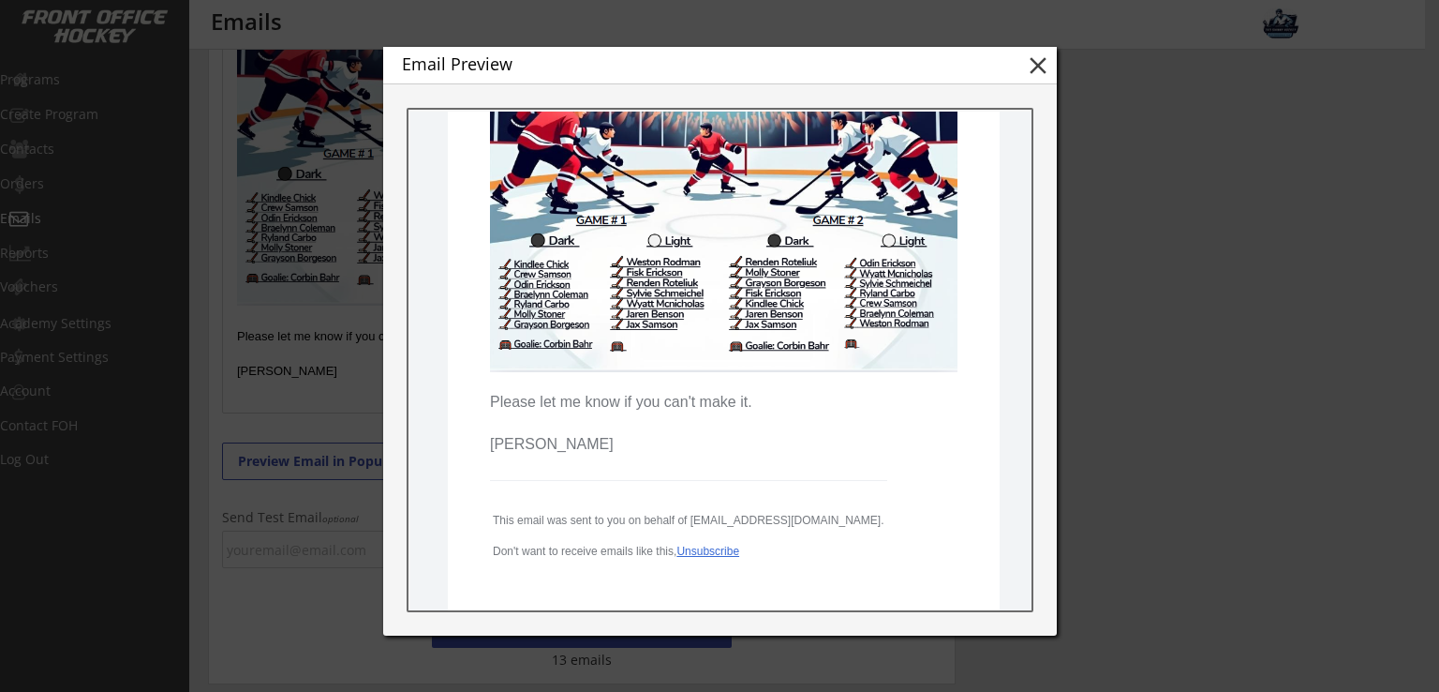
click at [1036, 62] on button "close" at bounding box center [1038, 66] width 28 height 28
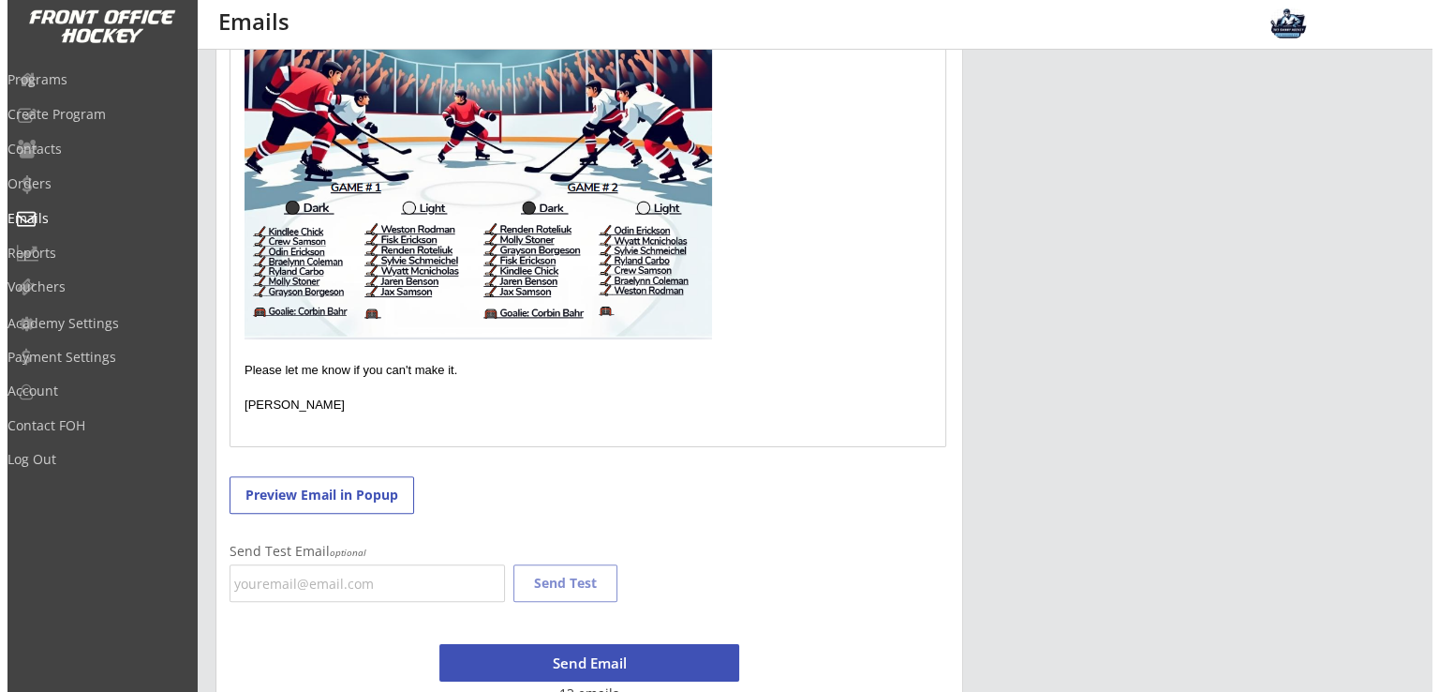
scroll to position [750, 0]
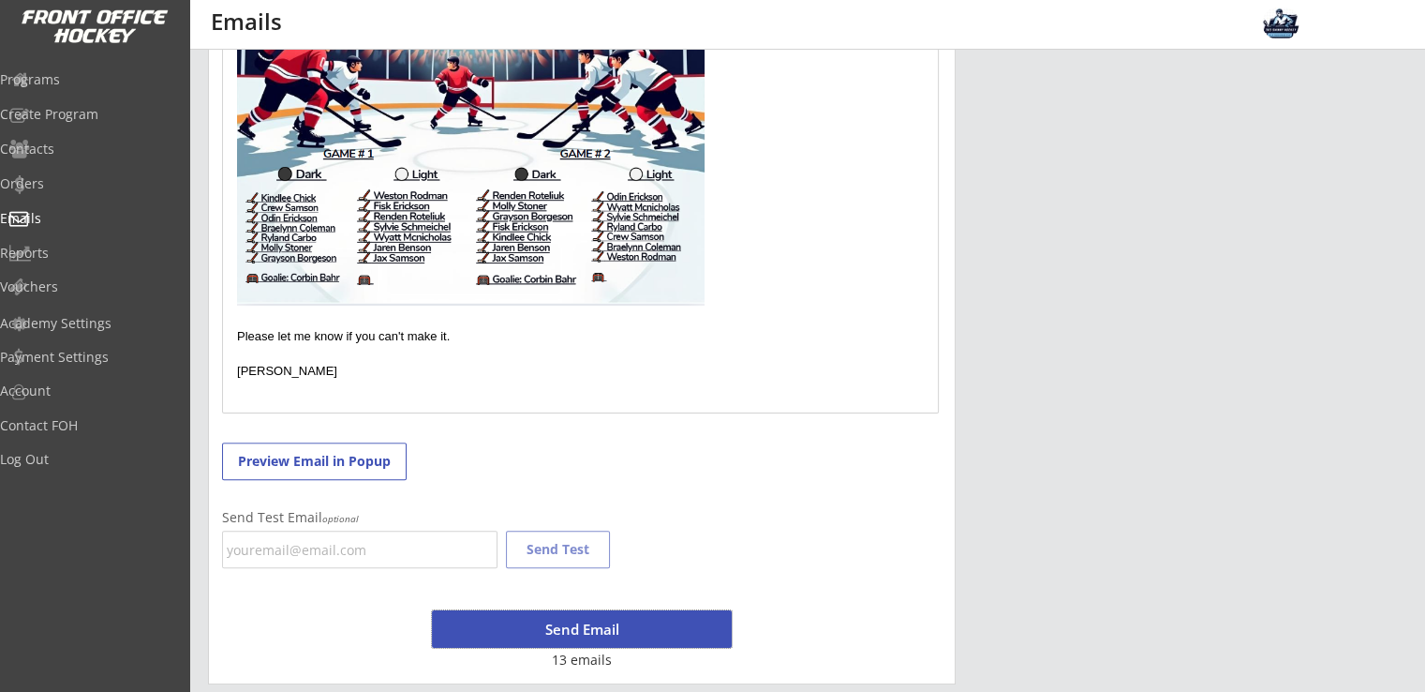
click at [577, 634] on button "Send Email" at bounding box center [582, 628] width 300 height 37
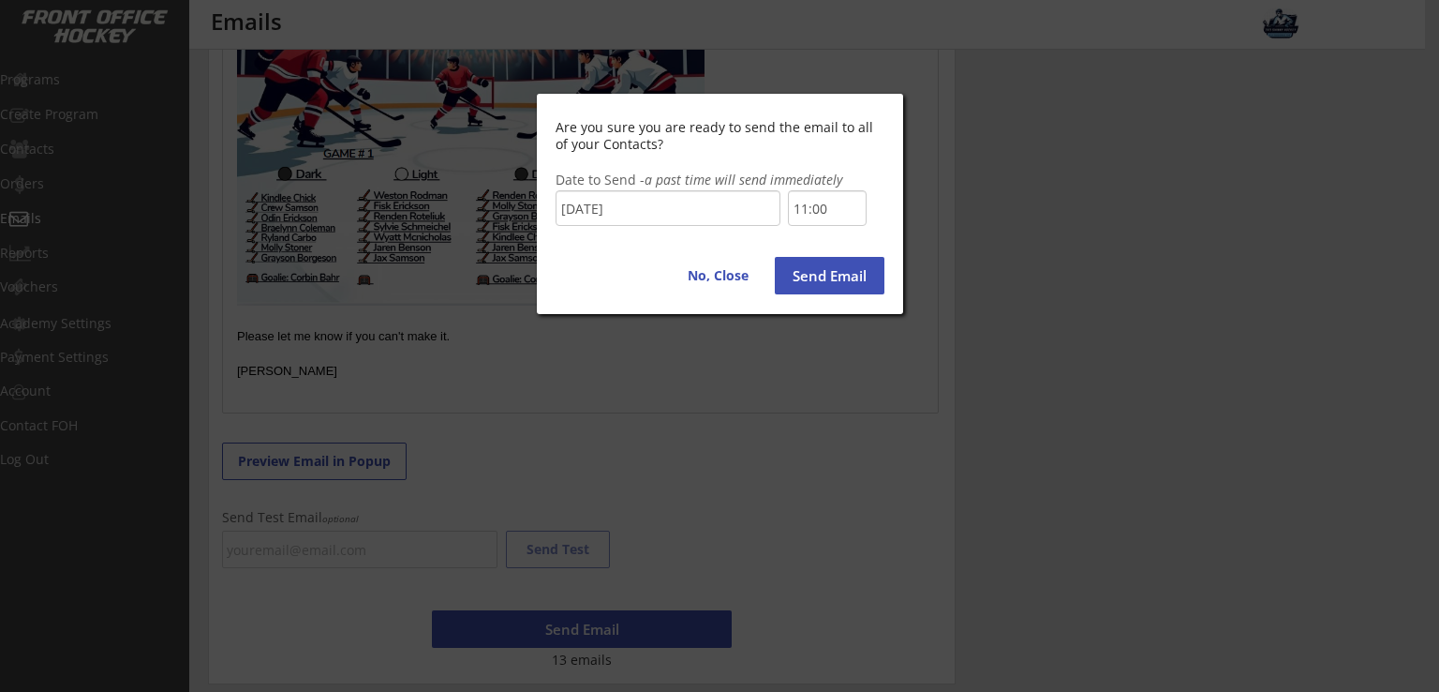
click at [866, 206] on input "11:00" at bounding box center [827, 208] width 79 height 36
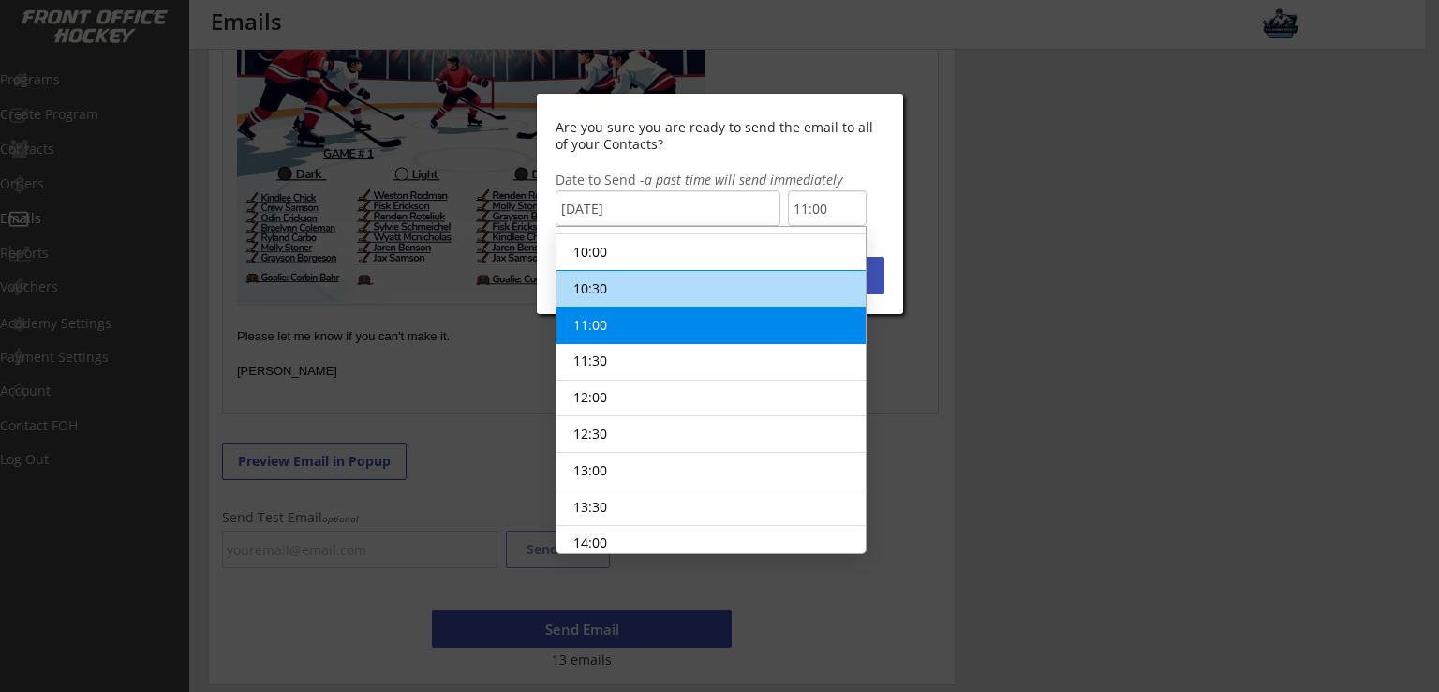
click at [594, 280] on li "10:30" at bounding box center [711, 289] width 309 height 37
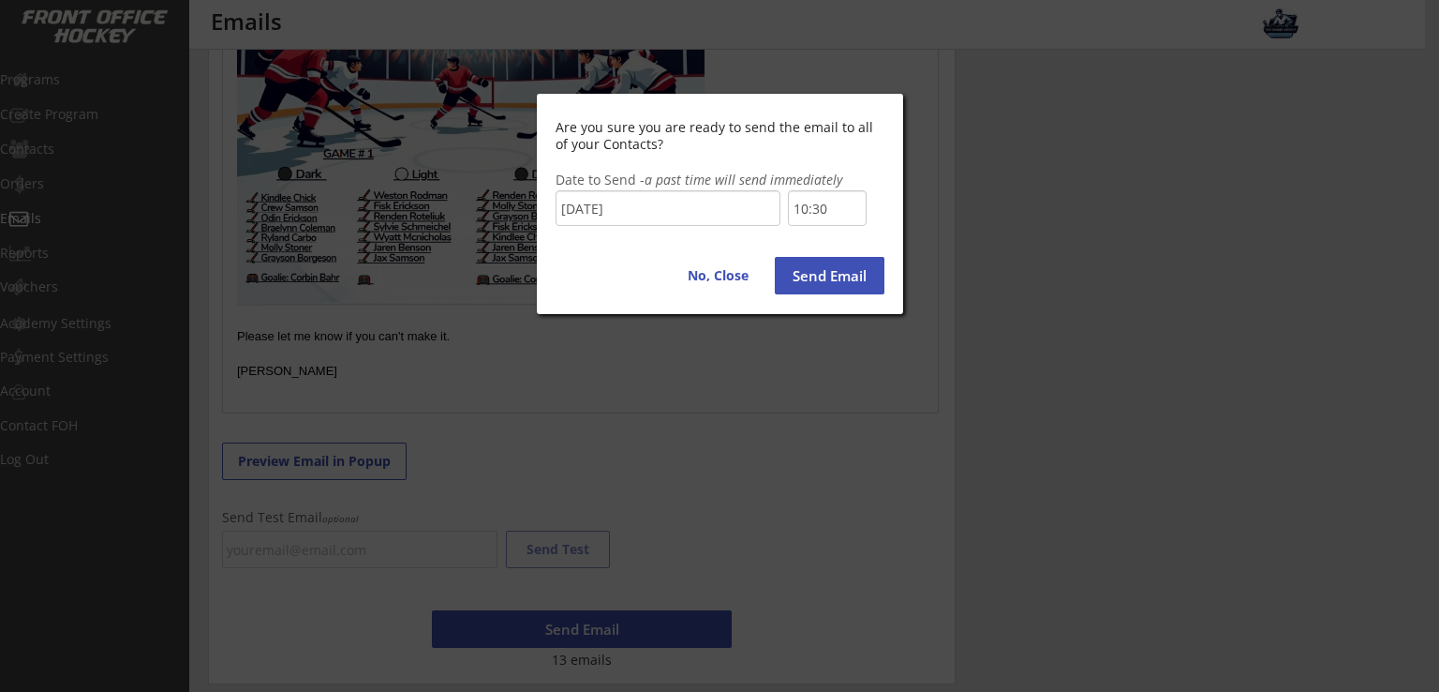
click at [844, 287] on button "Send Email" at bounding box center [830, 275] width 110 height 37
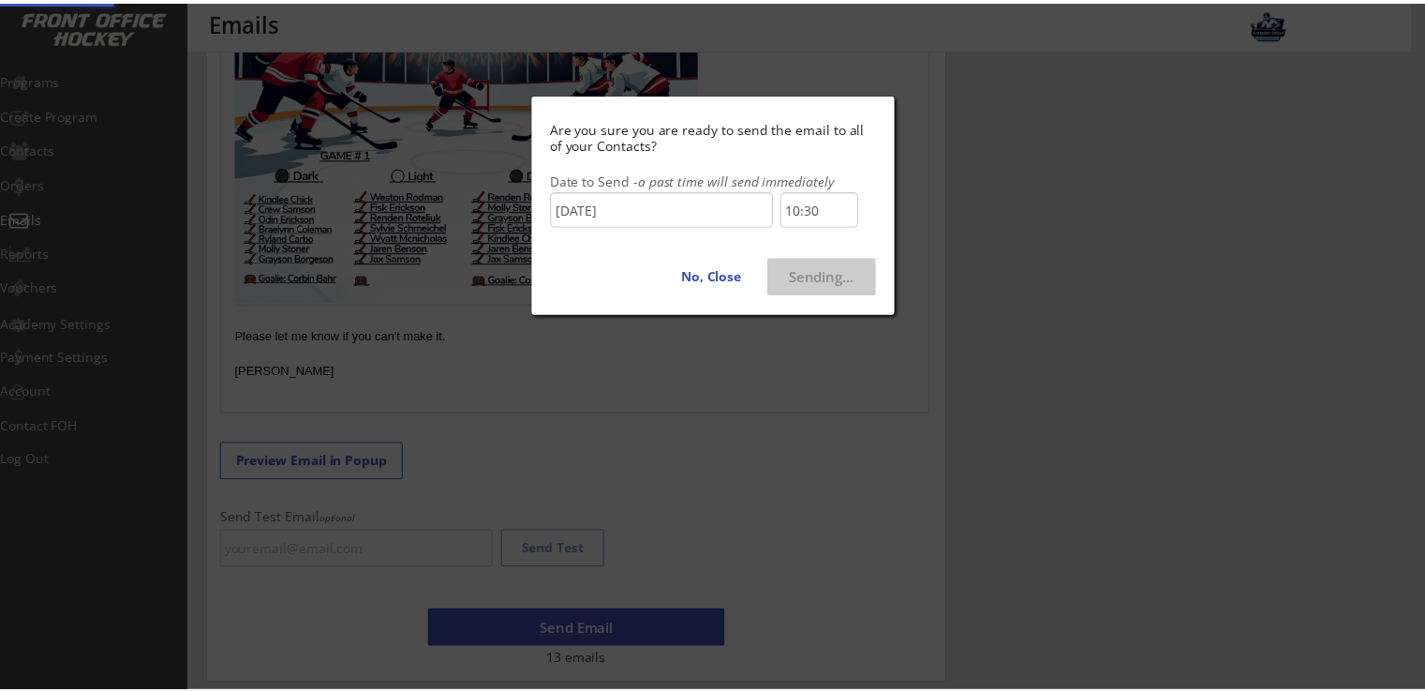
type input "11:00"
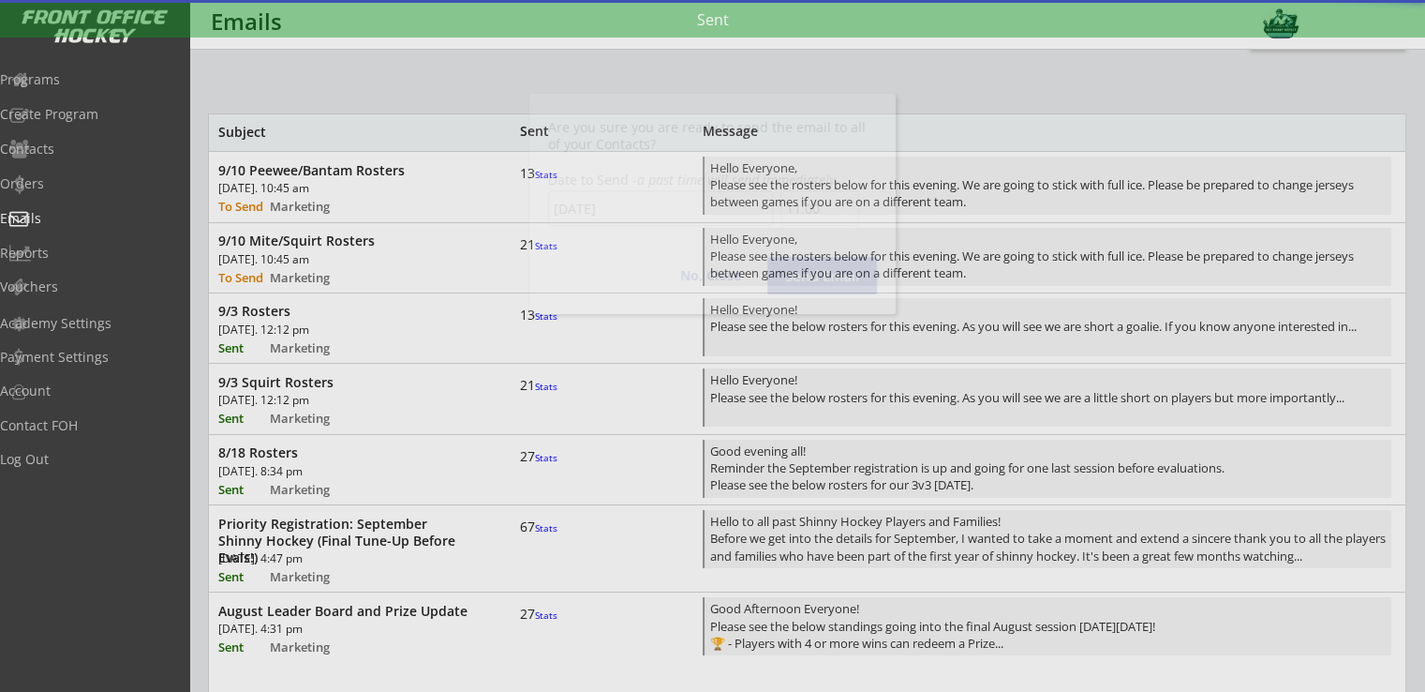
scroll to position [0, 0]
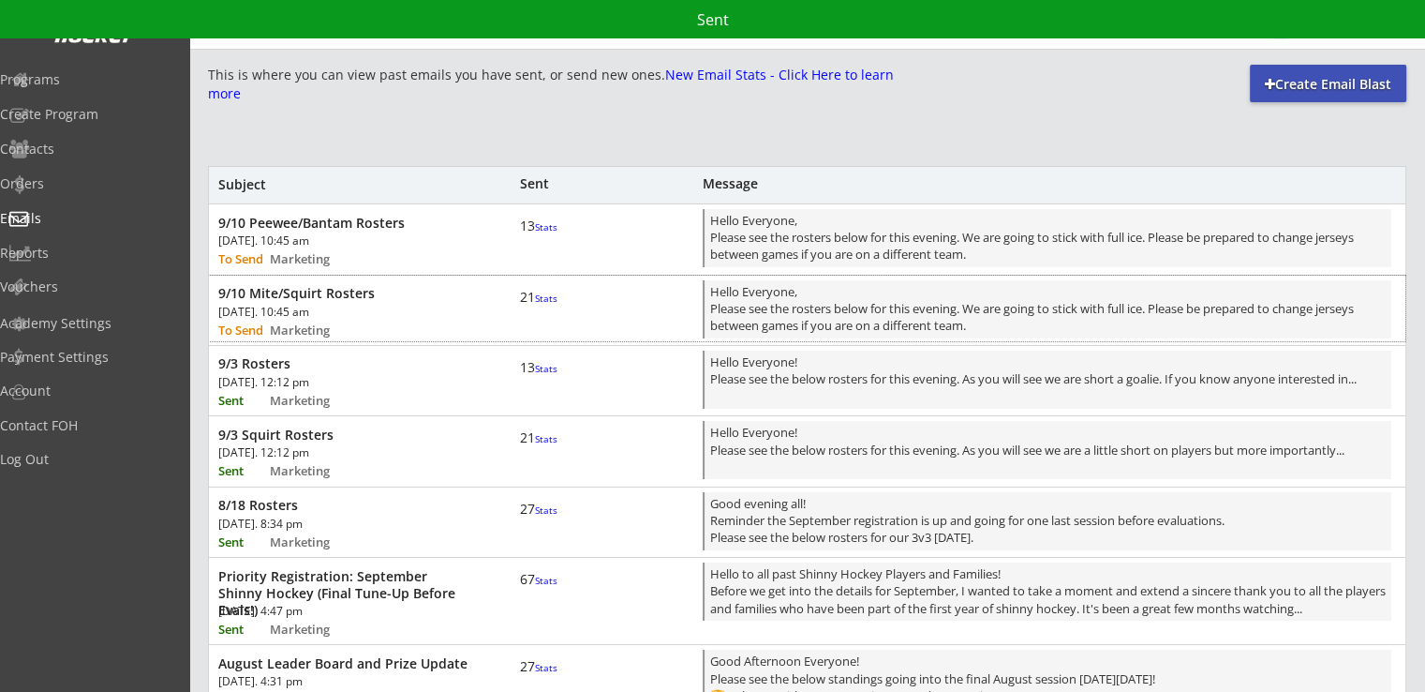
click at [369, 300] on div "9/10 Mite/Squirt Rosters" at bounding box center [346, 293] width 256 height 17
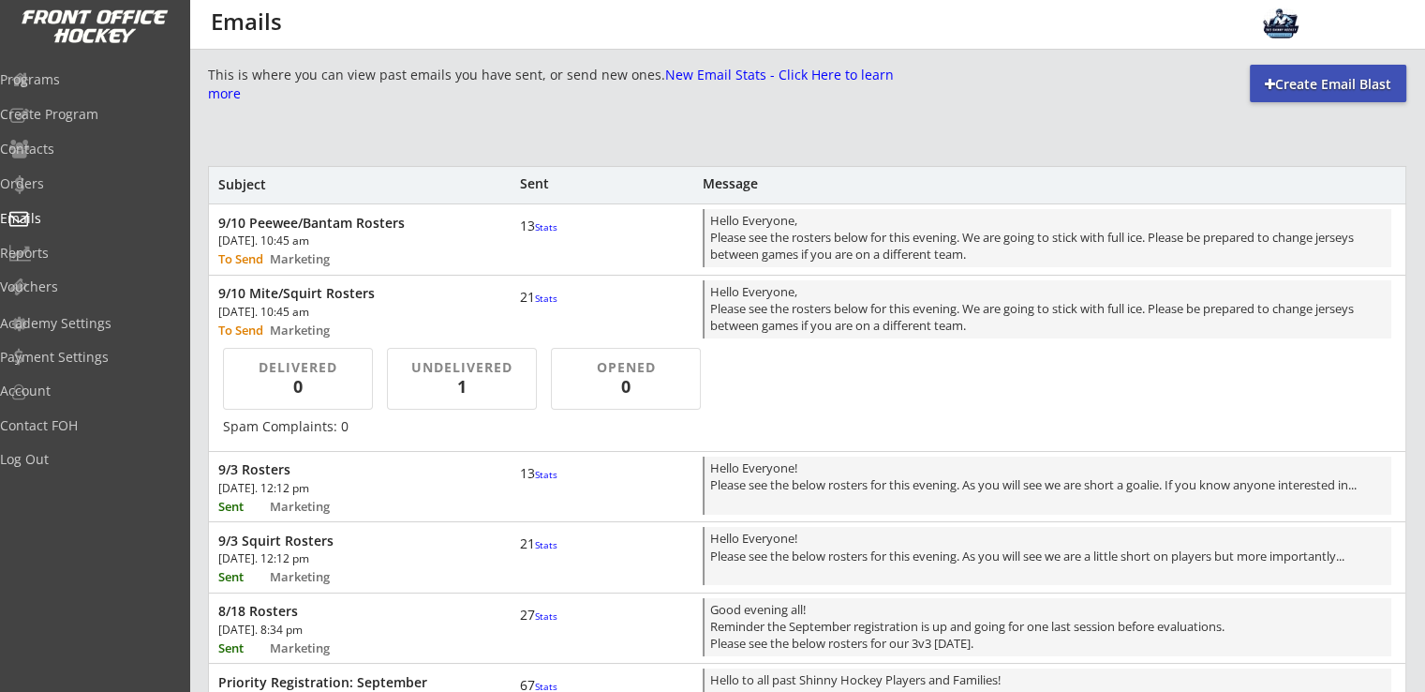
click at [476, 391] on div "1" at bounding box center [462, 386] width 118 height 23
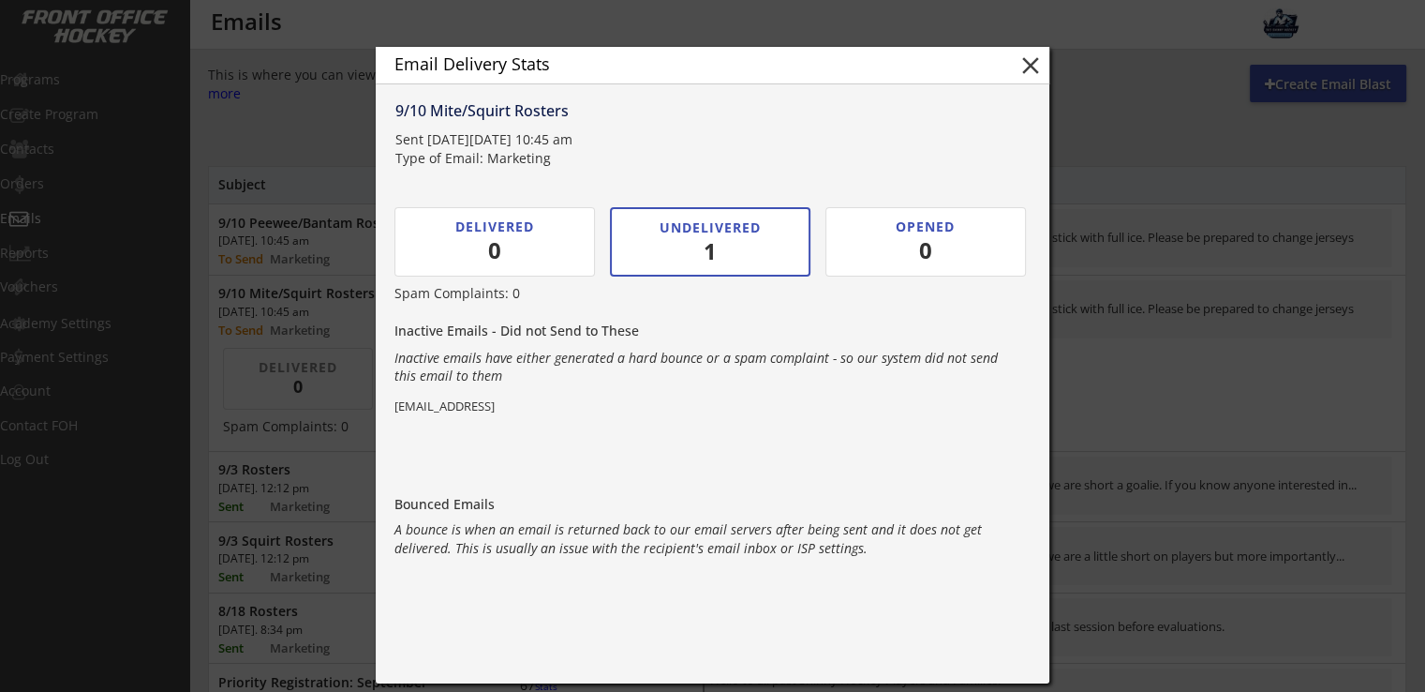
click at [1025, 66] on button "close" at bounding box center [1031, 66] width 28 height 28
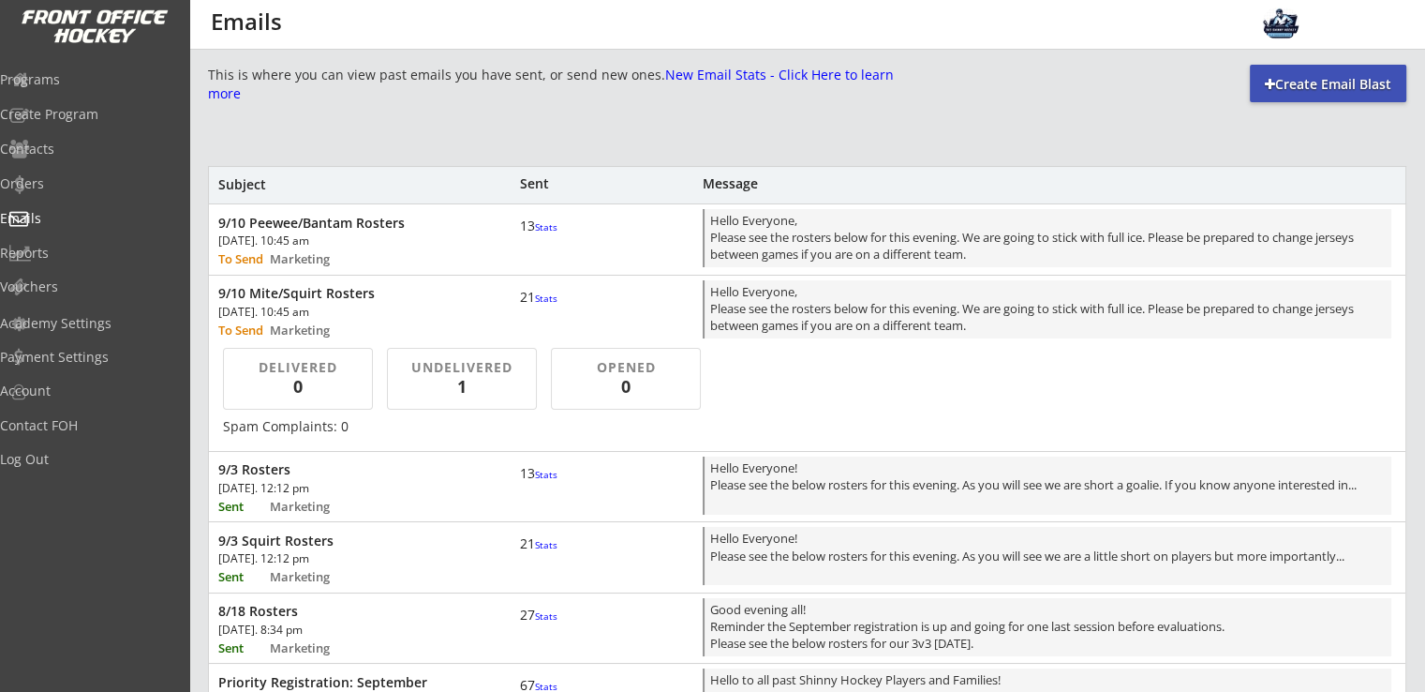
click at [401, 230] on div "9/10 Peewee/Bantam Rosters" at bounding box center [346, 223] width 256 height 17
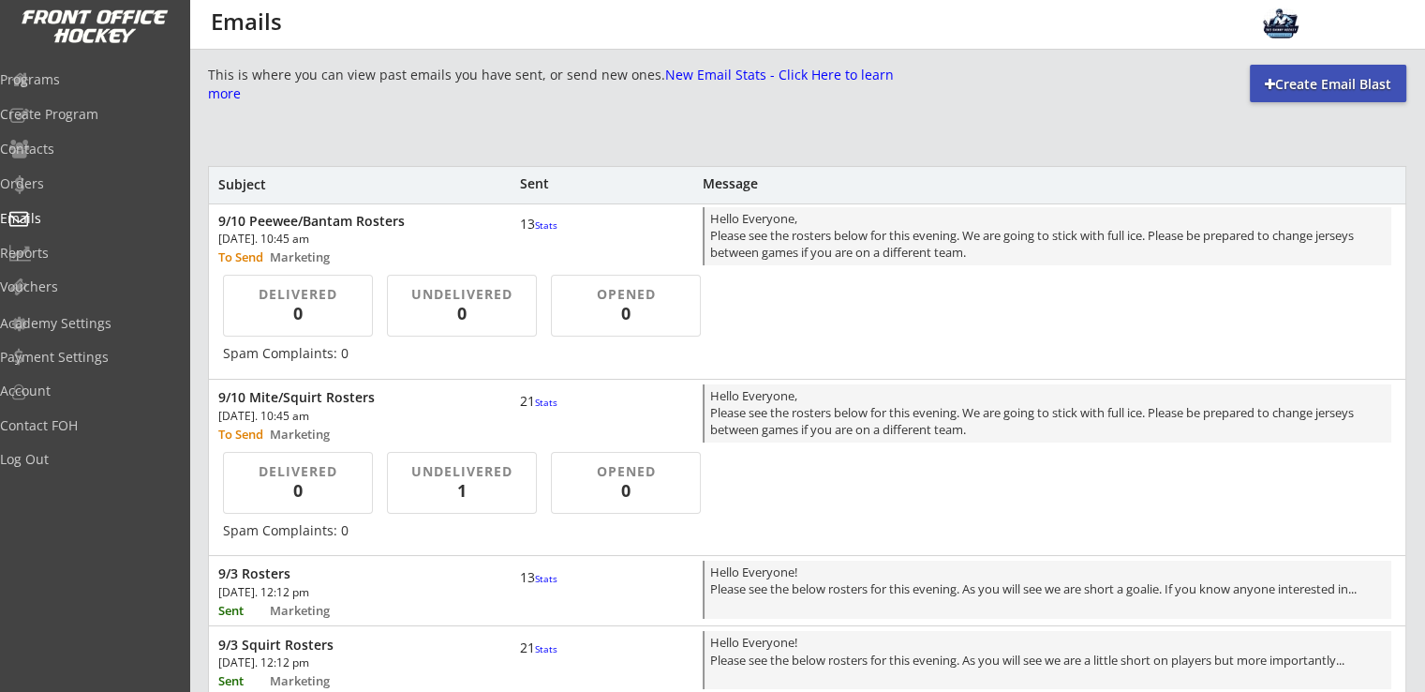
scroll to position [85, 0]
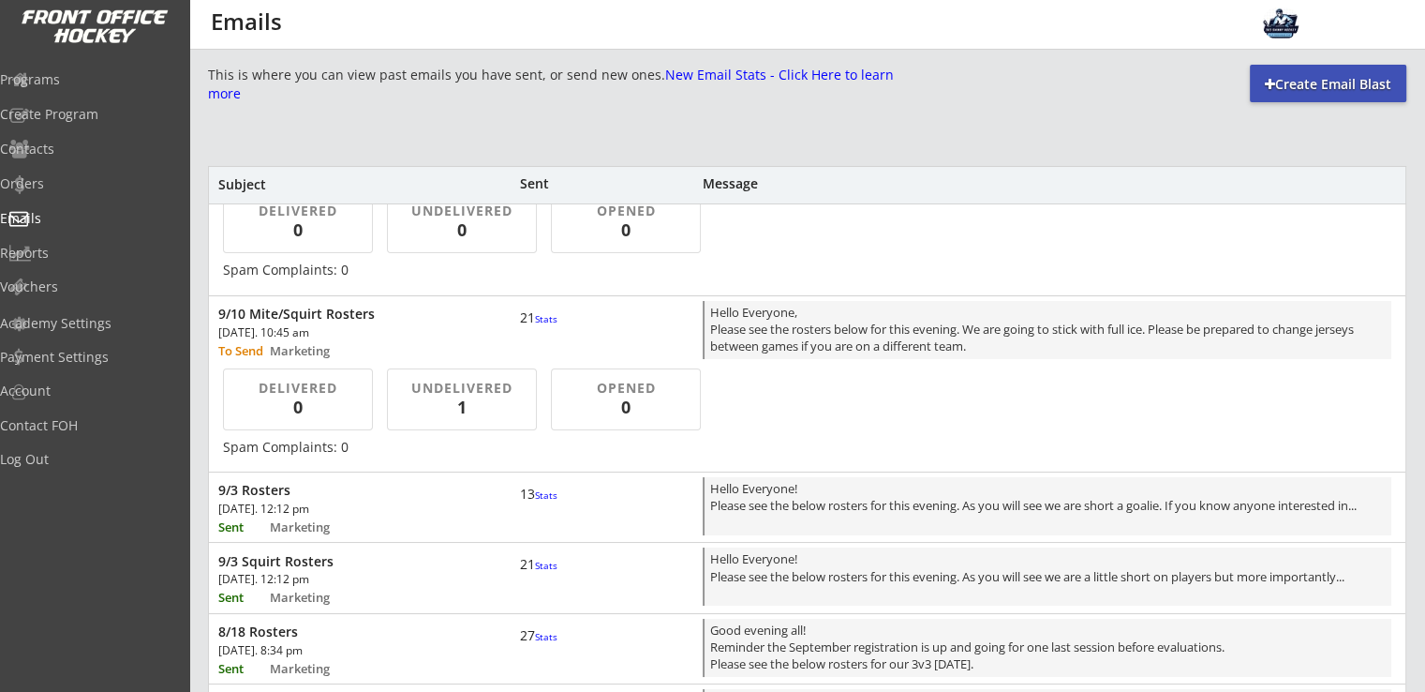
click at [419, 589] on div "9/3 Squirt Rosters [DATE]. 12:12 pm Sent Marketing 21 Stats Hello Everyone! Ple…" at bounding box center [807, 576] width 1197 height 66
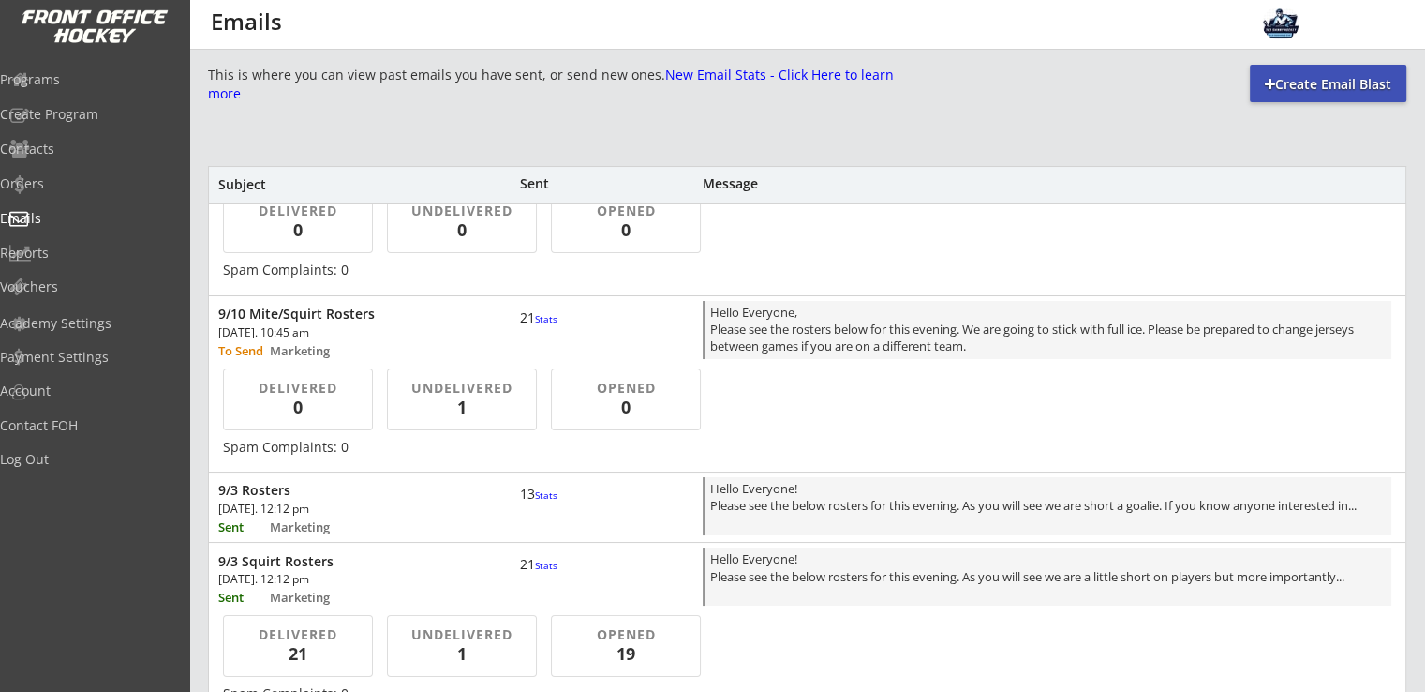
scroll to position [210, 0]
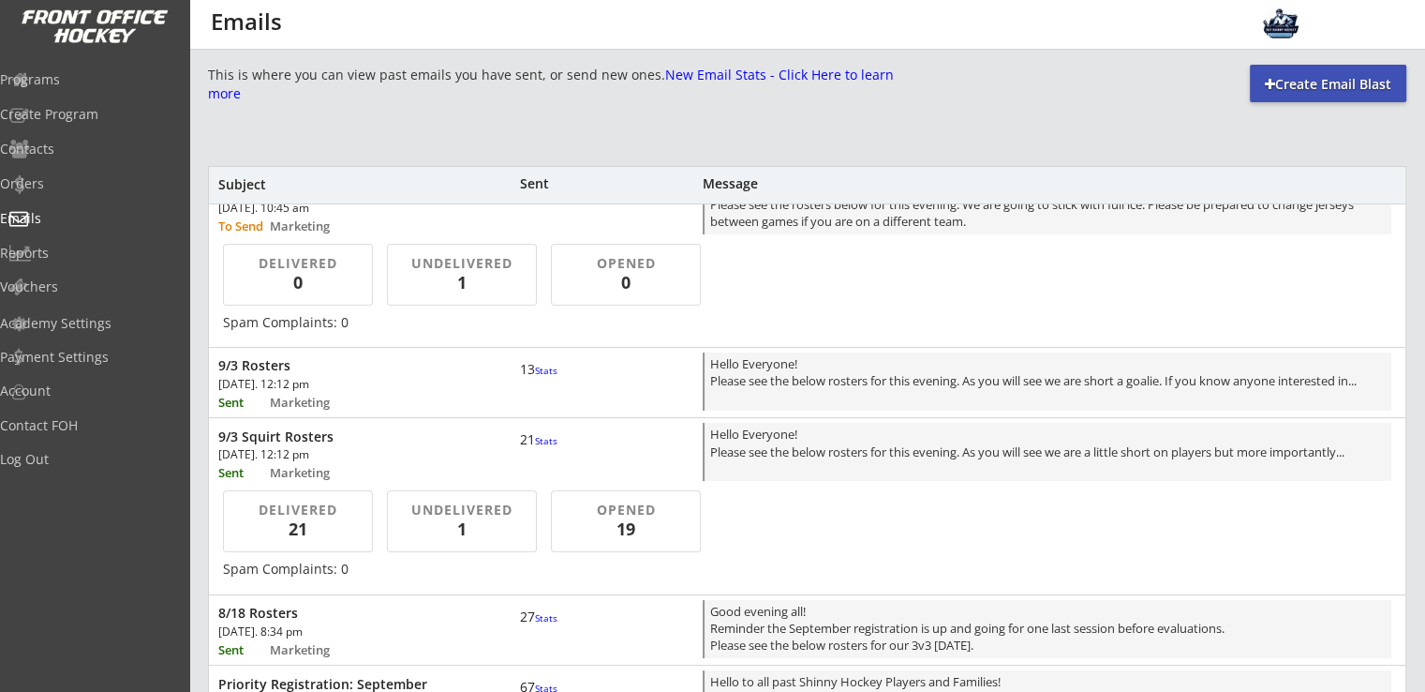
click at [446, 533] on div "1" at bounding box center [462, 528] width 118 height 23
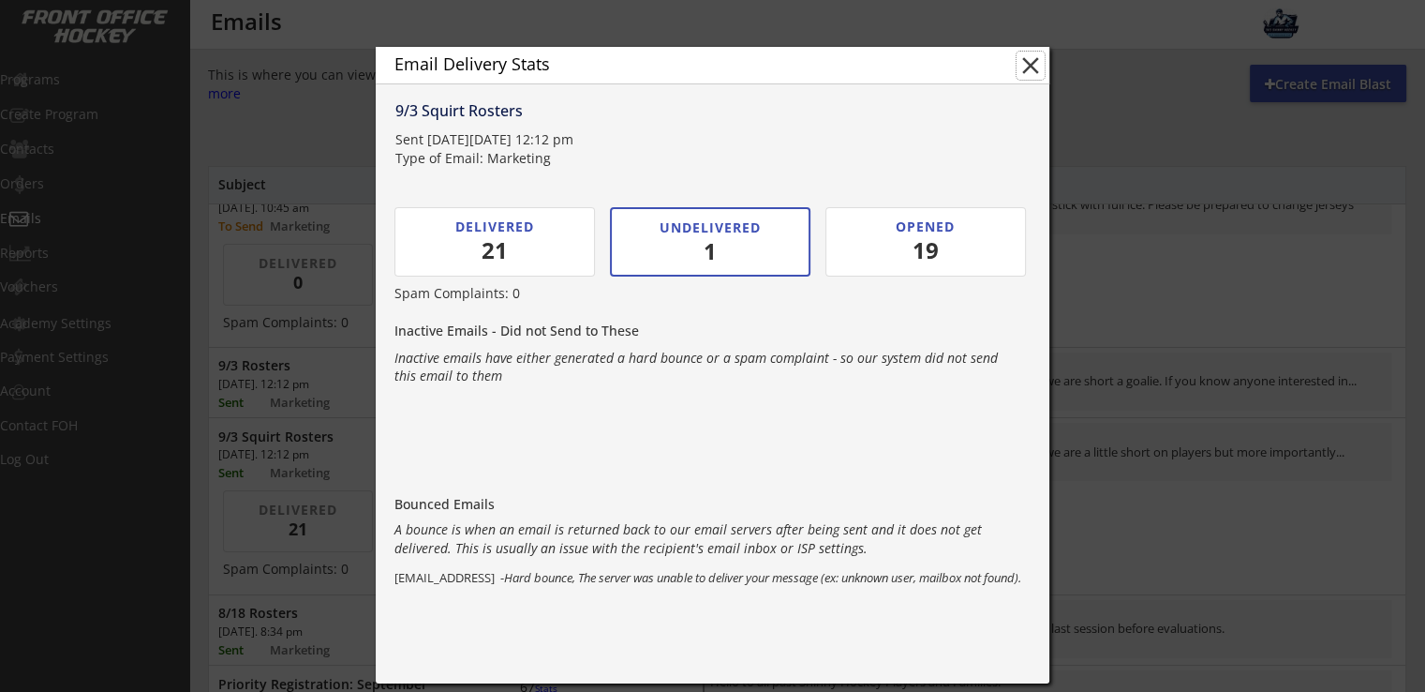
click at [1025, 69] on button "close" at bounding box center [1031, 66] width 28 height 28
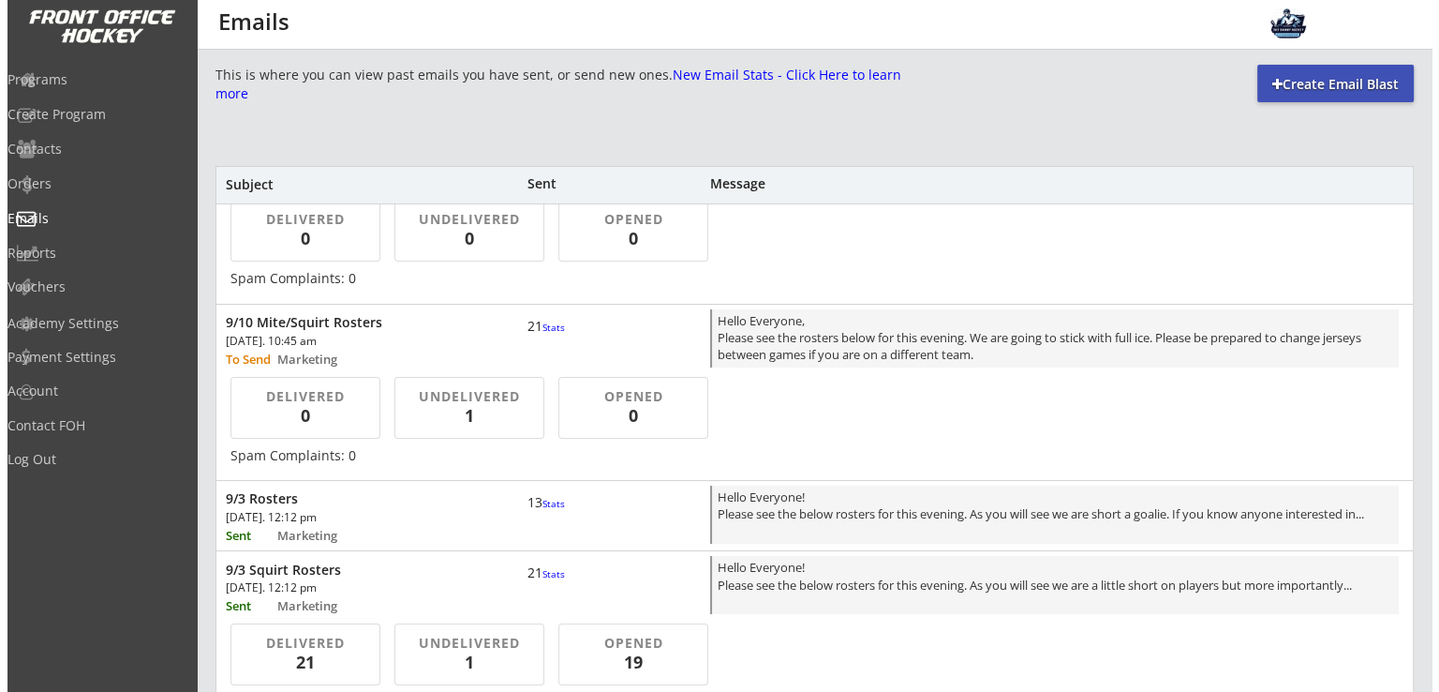
scroll to position [0, 0]
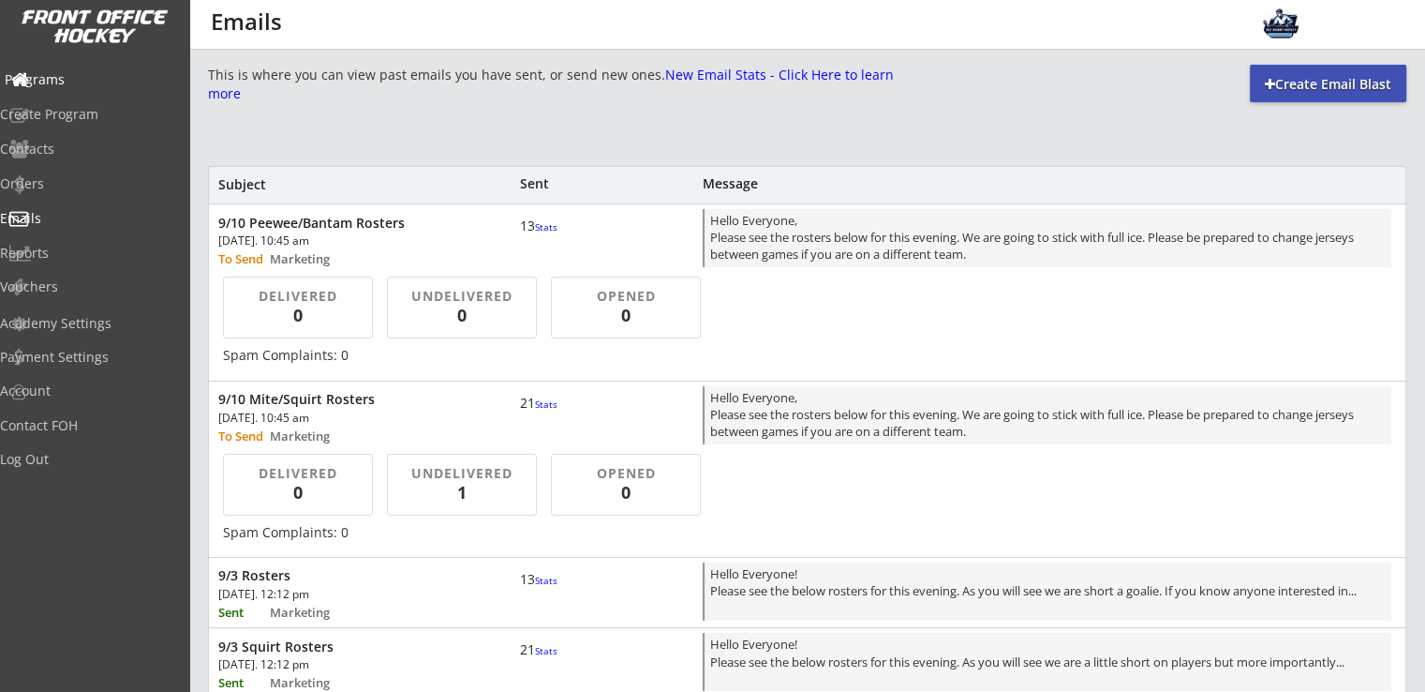
click at [64, 76] on div "Programs" at bounding box center [89, 79] width 169 height 13
